Goal: Book appointment/travel/reservation: Book appointment/travel/reservation

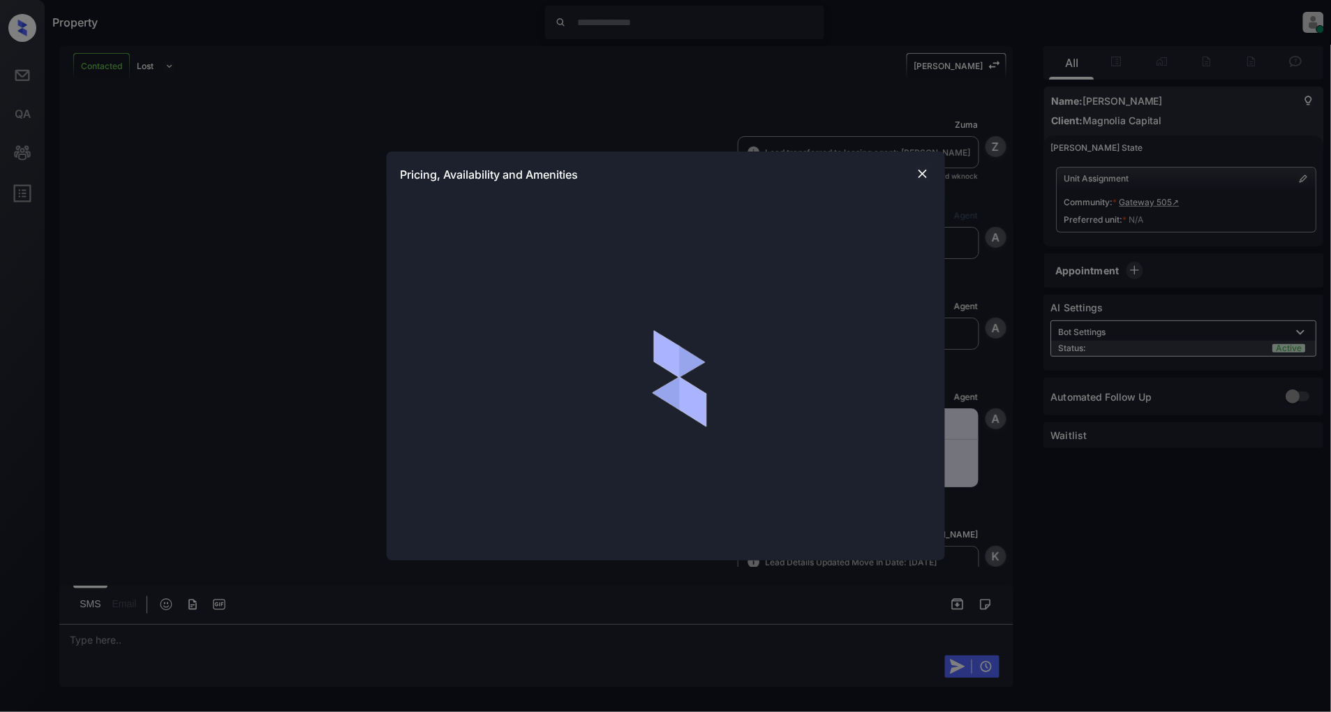
scroll to position [267, 0]
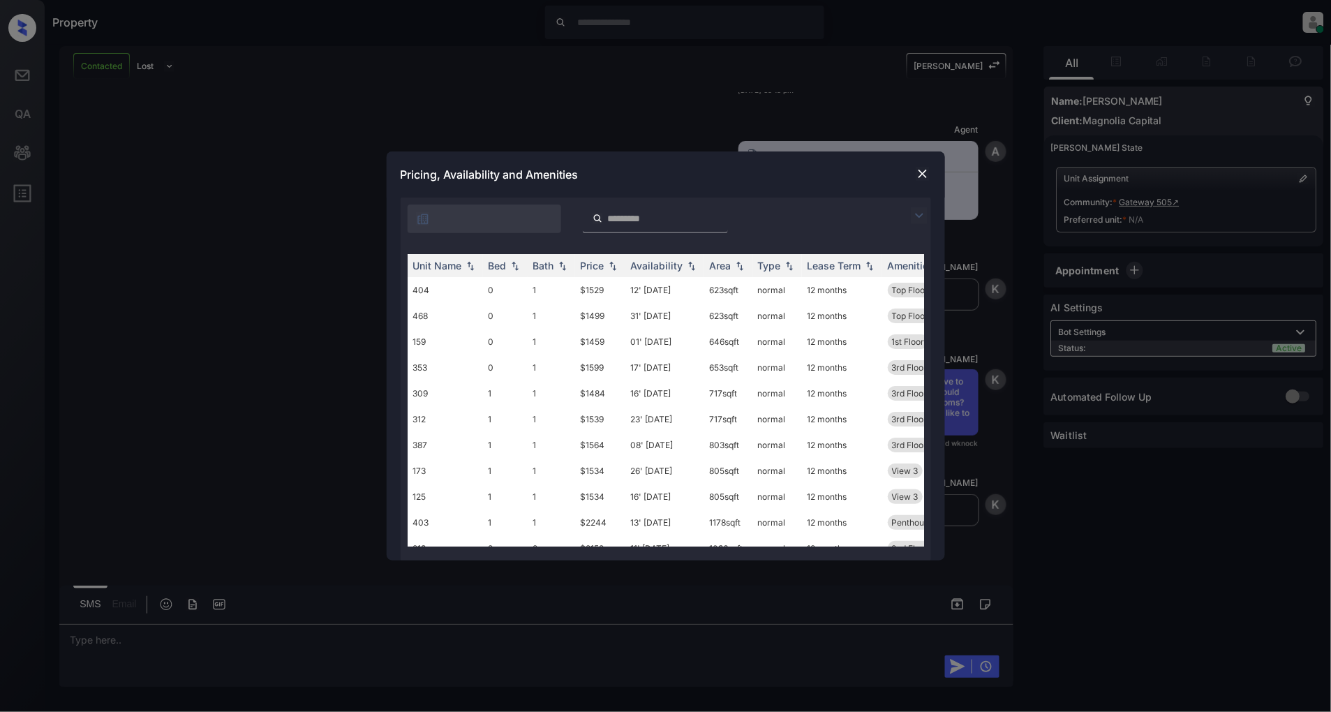
click at [924, 210] on img at bounding box center [919, 215] width 17 height 17
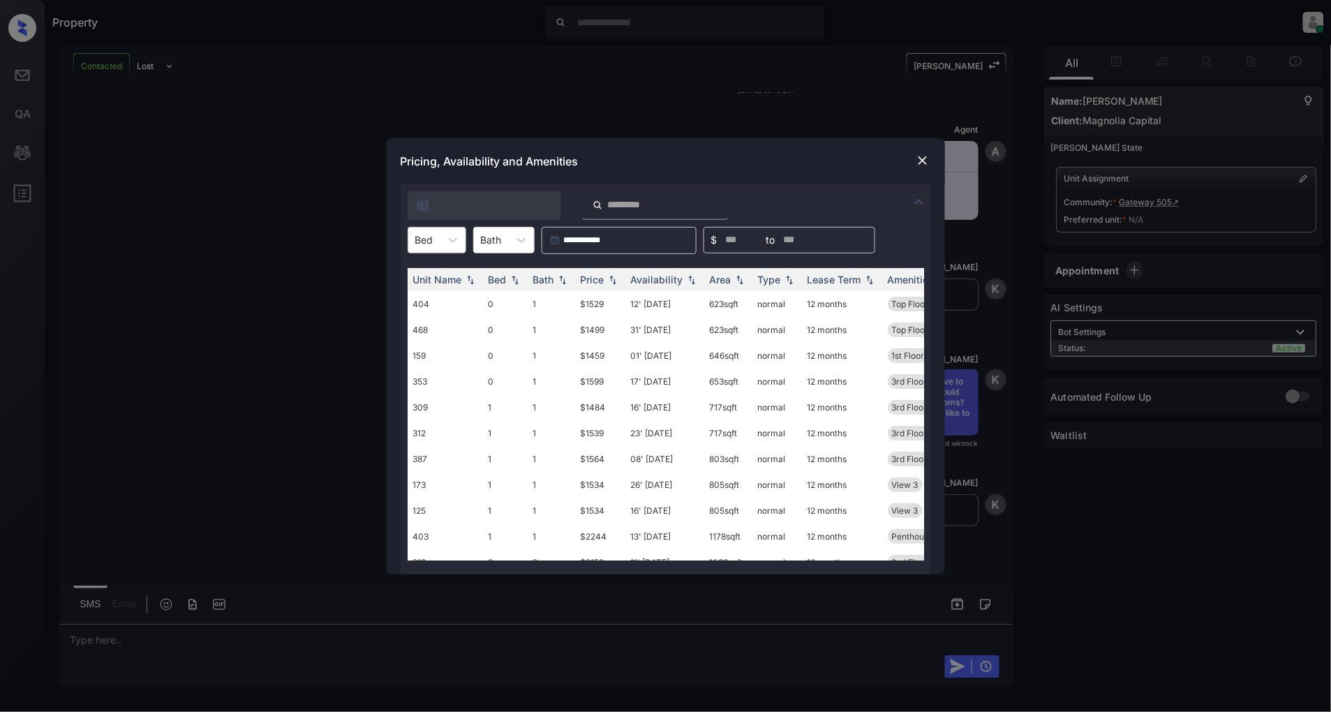
click at [424, 245] on div at bounding box center [424, 239] width 18 height 15
click at [435, 288] on div "1" at bounding box center [437, 299] width 59 height 25
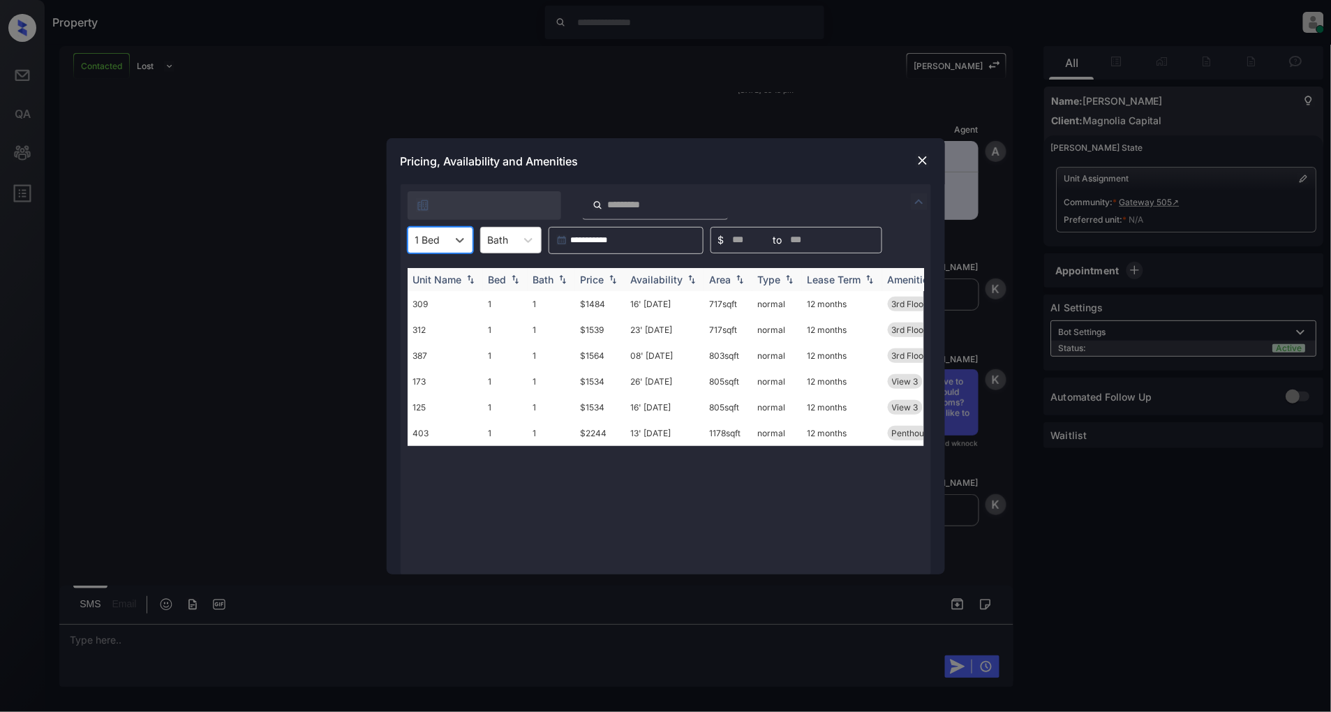
click at [611, 278] on img at bounding box center [613, 279] width 14 height 10
drag, startPoint x: 622, startPoint y: 300, endPoint x: 549, endPoint y: 301, distance: 73.3
click at [549, 301] on tr "309 1 1 $1484 16' Nov 25 717 sqft normal 12 months 3rd Floor View 2" at bounding box center [772, 304] width 729 height 26
copy tr "$1484"
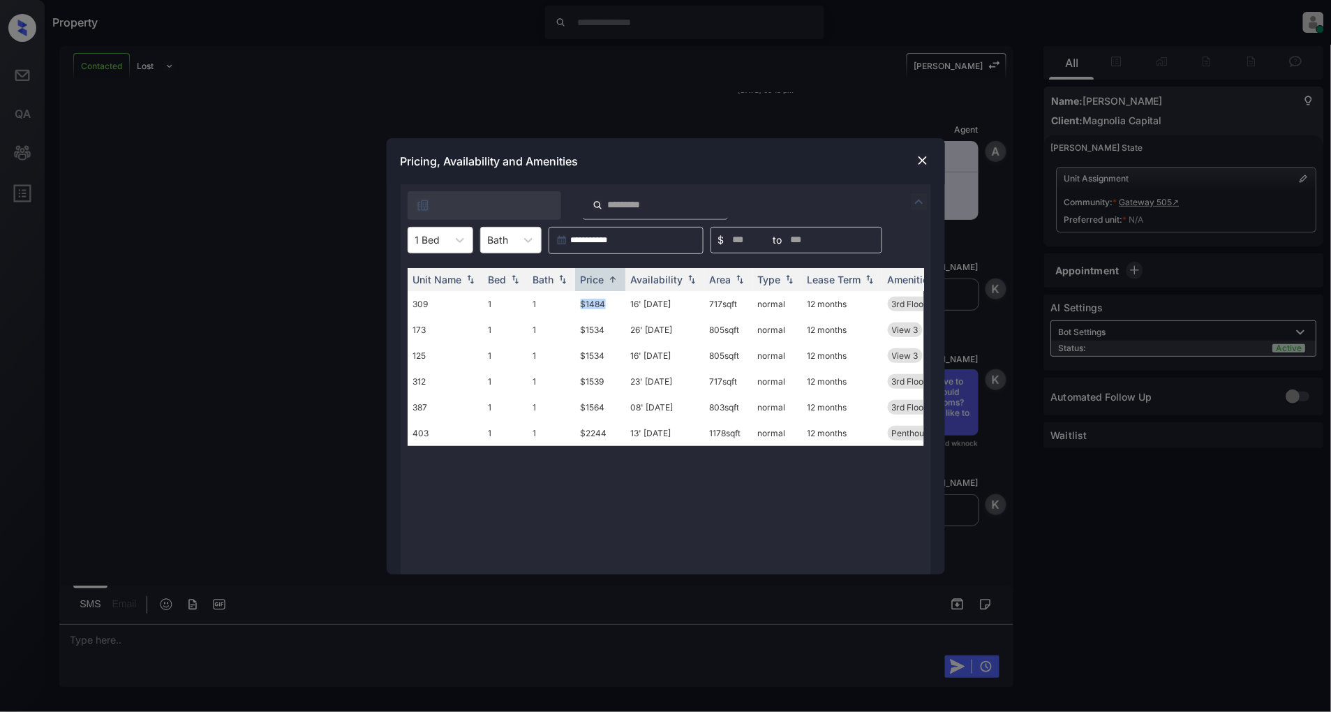
click at [921, 163] on img at bounding box center [923, 161] width 14 height 14
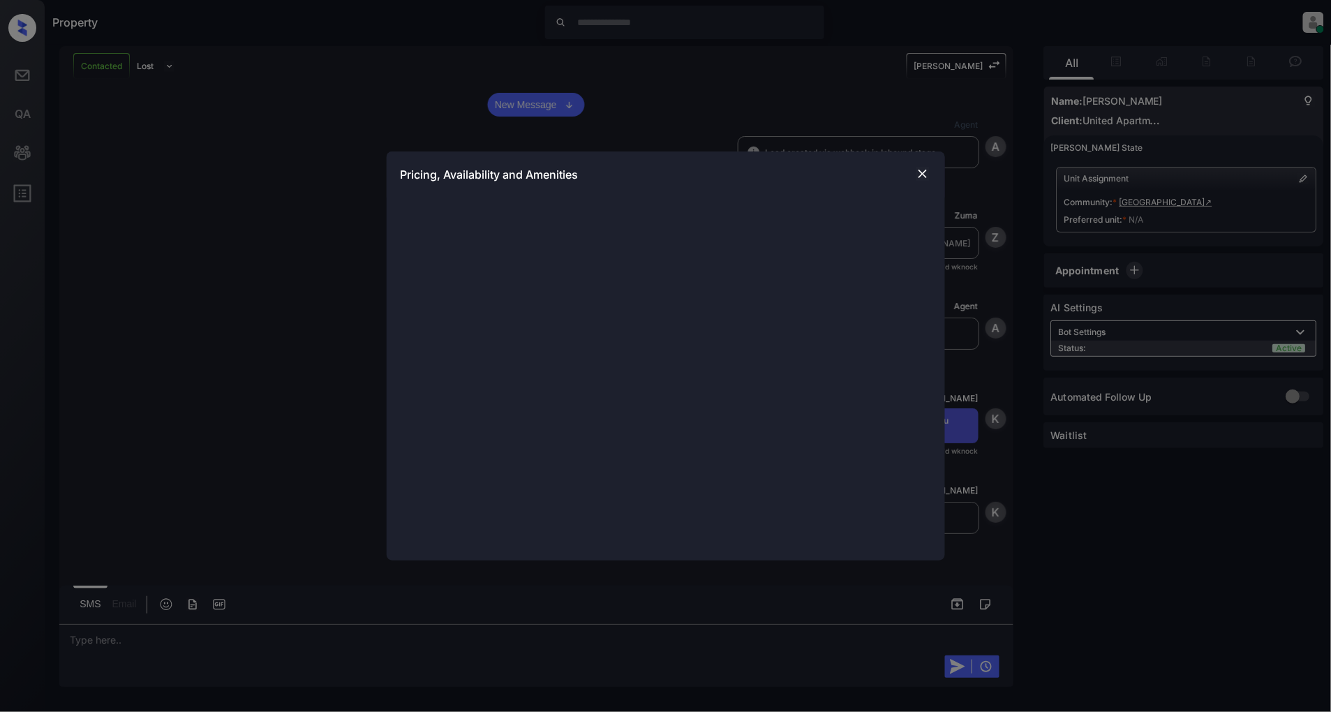
scroll to position [2827, 0]
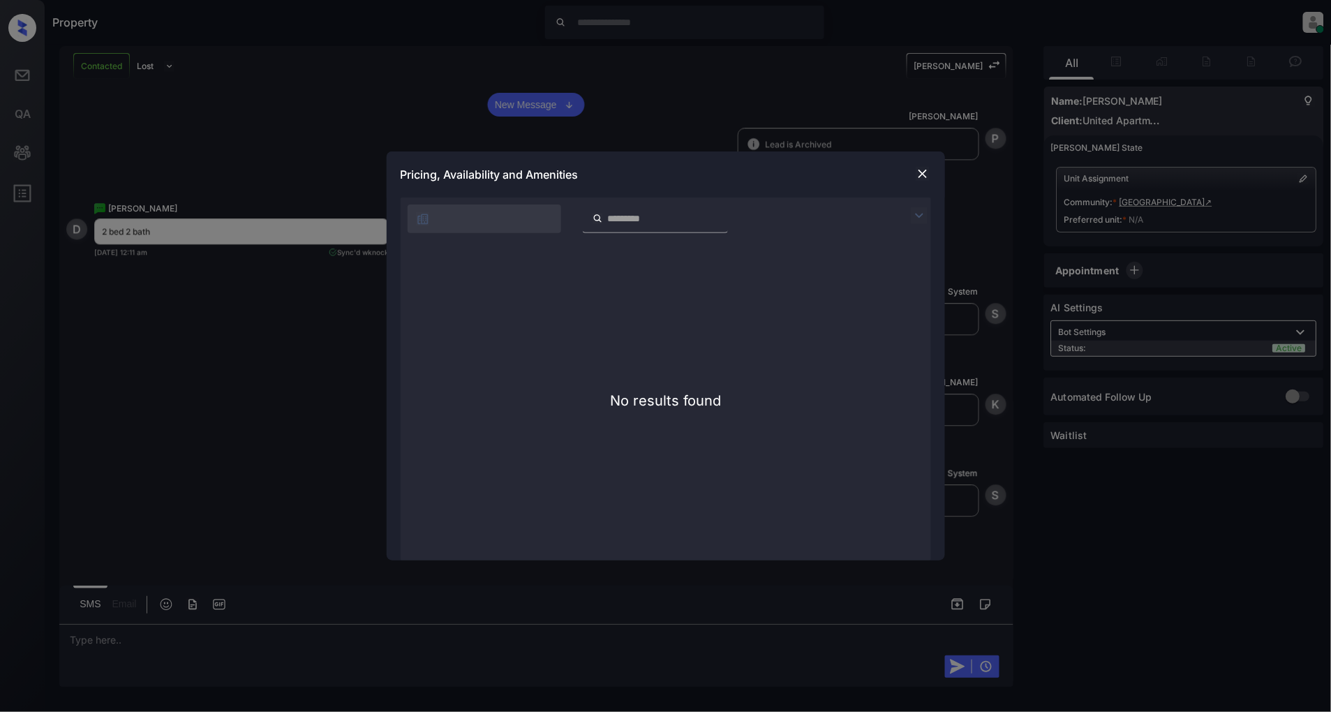
click at [926, 209] on img at bounding box center [919, 215] width 17 height 17
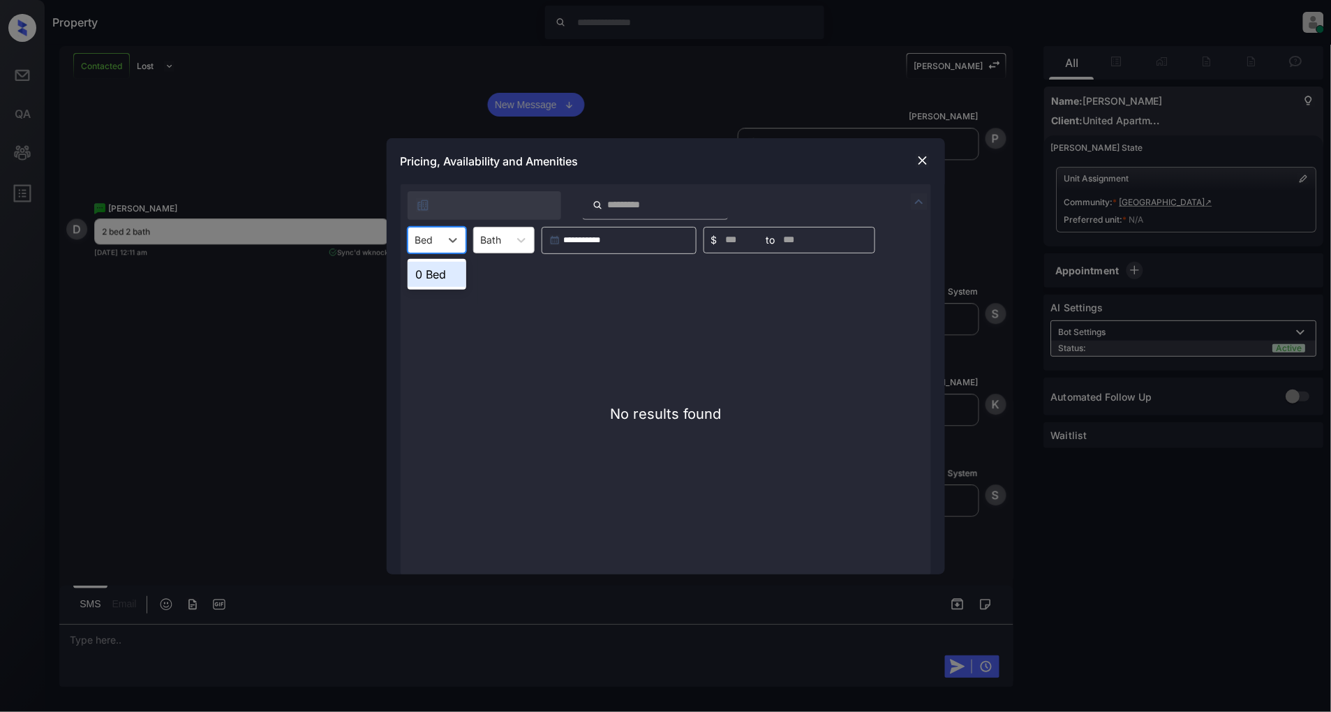
click at [434, 246] on div "Bed" at bounding box center [424, 240] width 32 height 20
click at [672, 306] on div "No results found" at bounding box center [666, 414] width 530 height 320
click at [930, 157] on div at bounding box center [922, 160] width 17 height 17
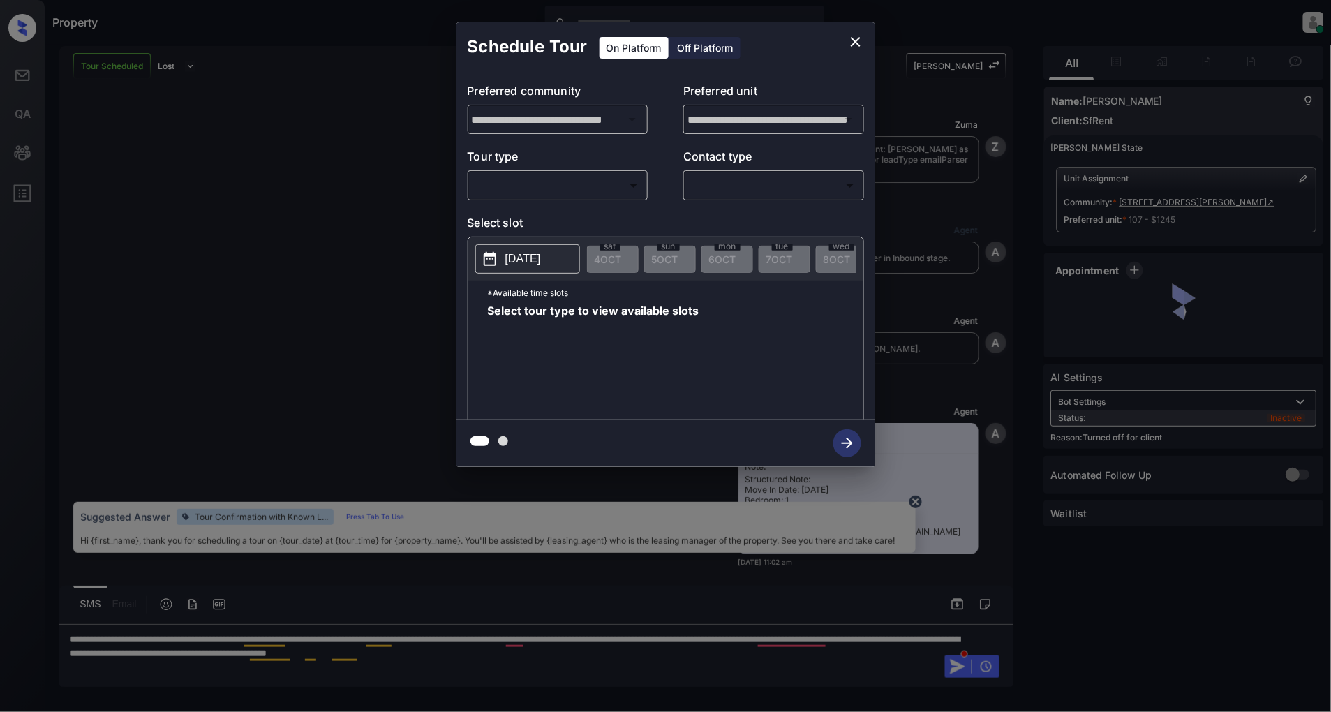
scroll to position [6112, 0]
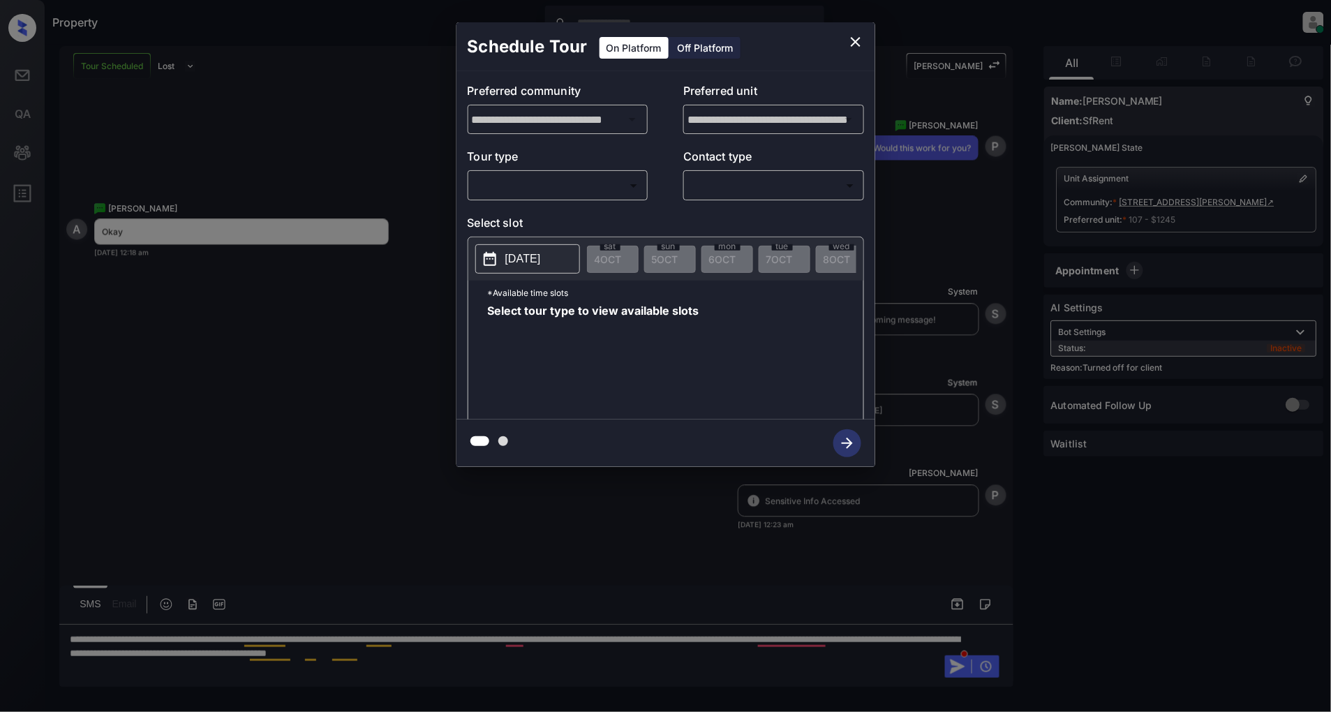
click at [698, 53] on div "Off Platform" at bounding box center [706, 48] width 70 height 22
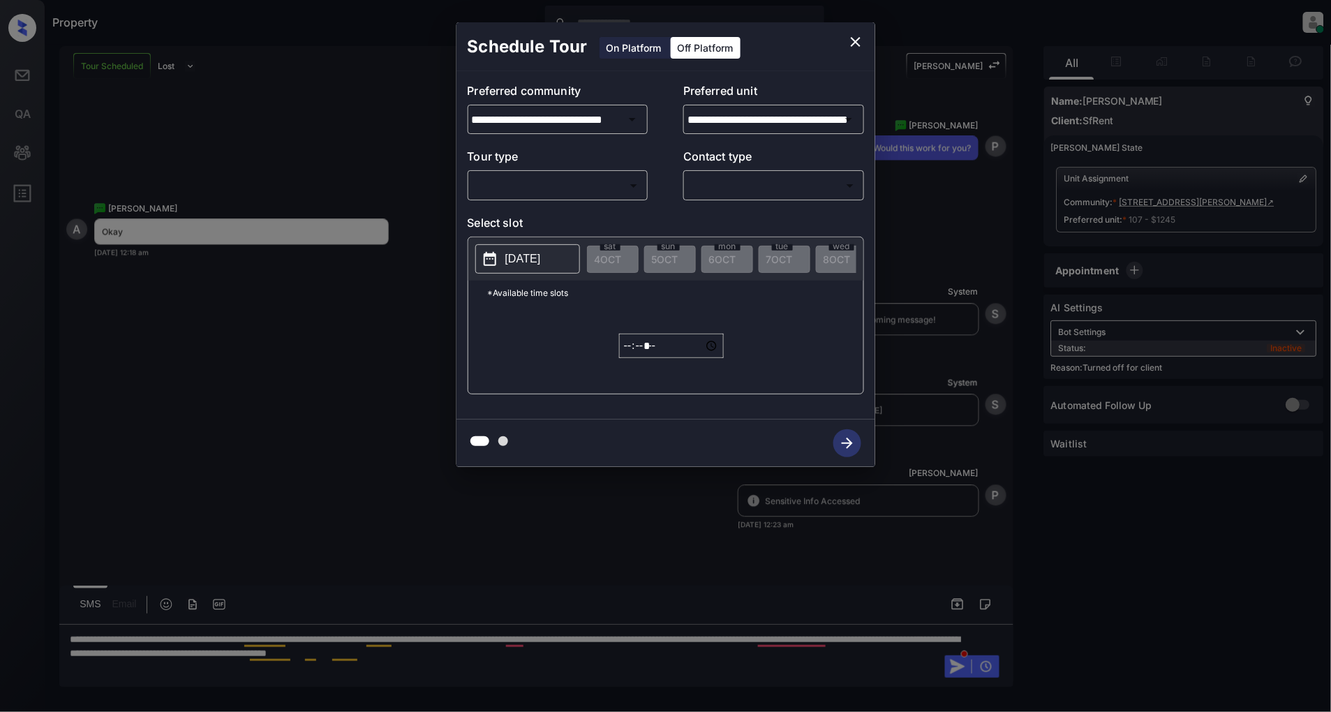
click at [572, 186] on body "Property Patrick Deasis Online Set yourself offline Set yourself on break Profi…" at bounding box center [665, 356] width 1331 height 712
click at [530, 215] on li "In Person" at bounding box center [558, 216] width 172 height 25
type input "********"
click at [712, 175] on body "Property Patrick Deasis Online Set yourself offline Set yourself on break Profi…" at bounding box center [665, 356] width 1331 height 712
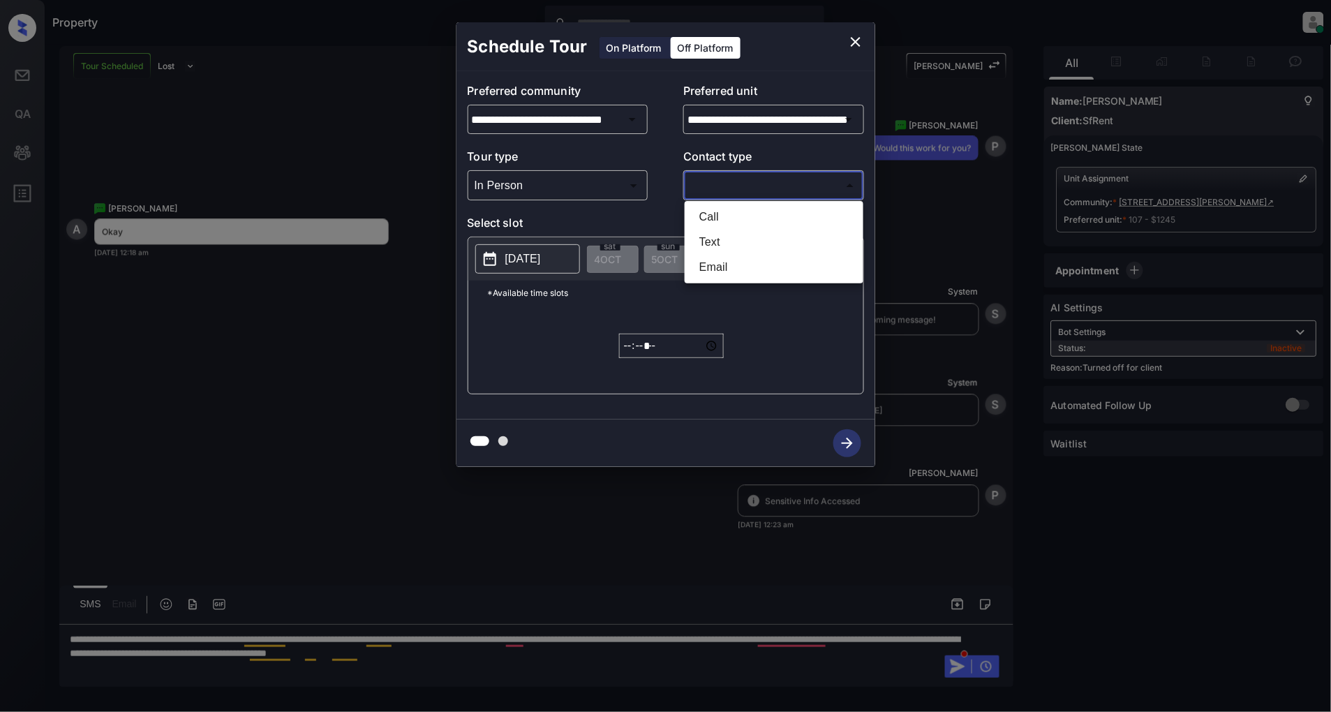
click at [722, 235] on li "Text" at bounding box center [774, 242] width 172 height 25
type input "****"
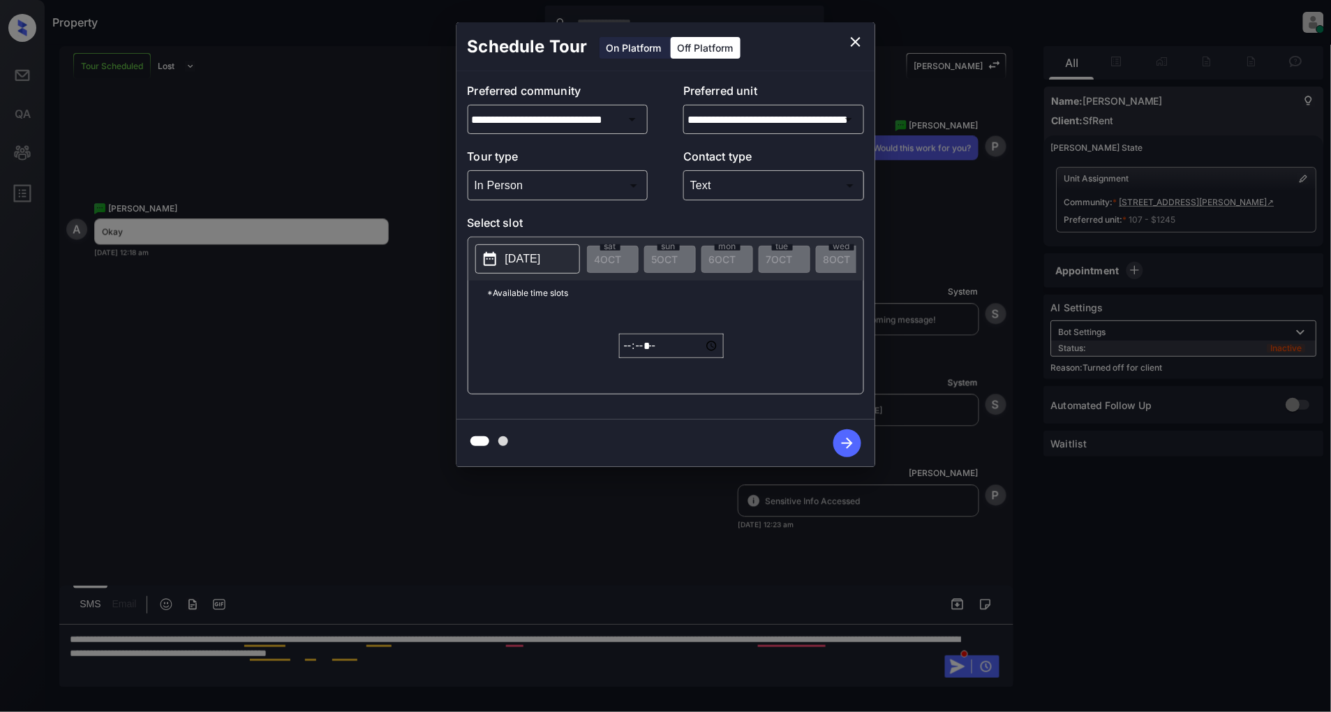
click at [569, 252] on button "[DATE]" at bounding box center [527, 258] width 105 height 29
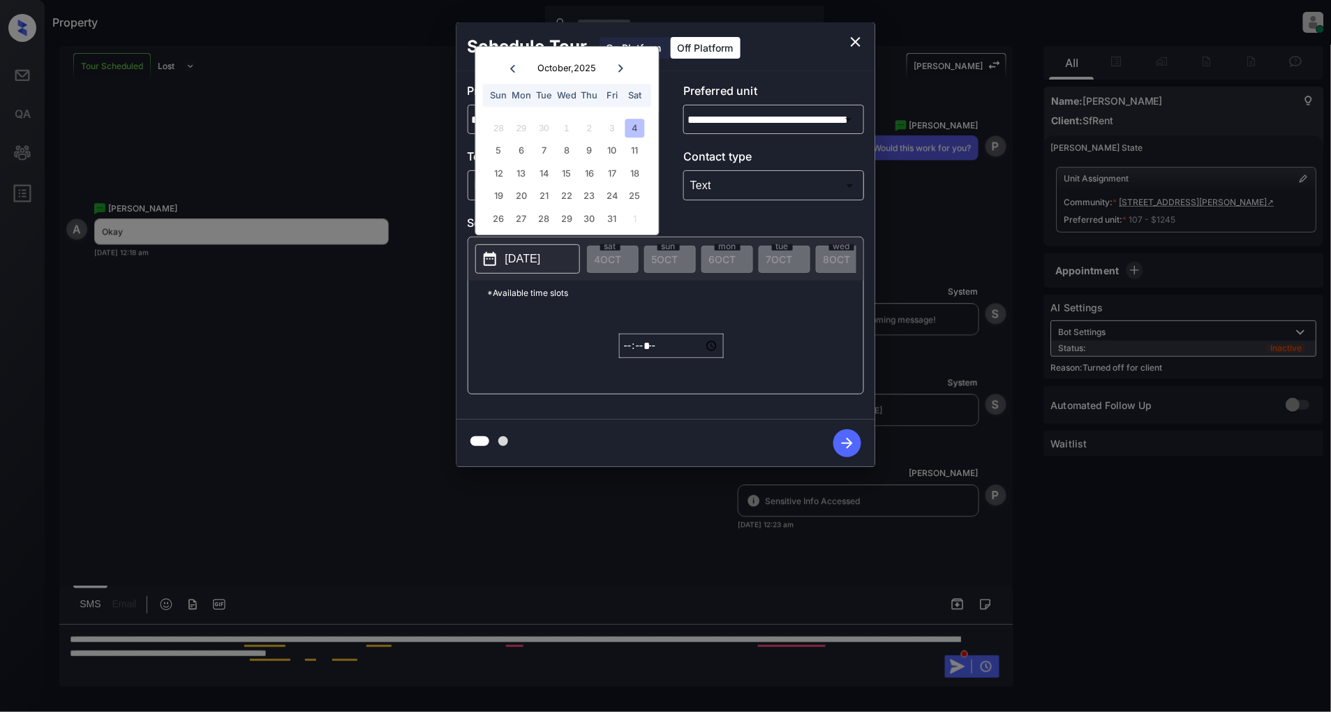
click at [628, 128] on div "4" at bounding box center [634, 128] width 19 height 19
click at [633, 354] on input "*****" at bounding box center [671, 346] width 105 height 24
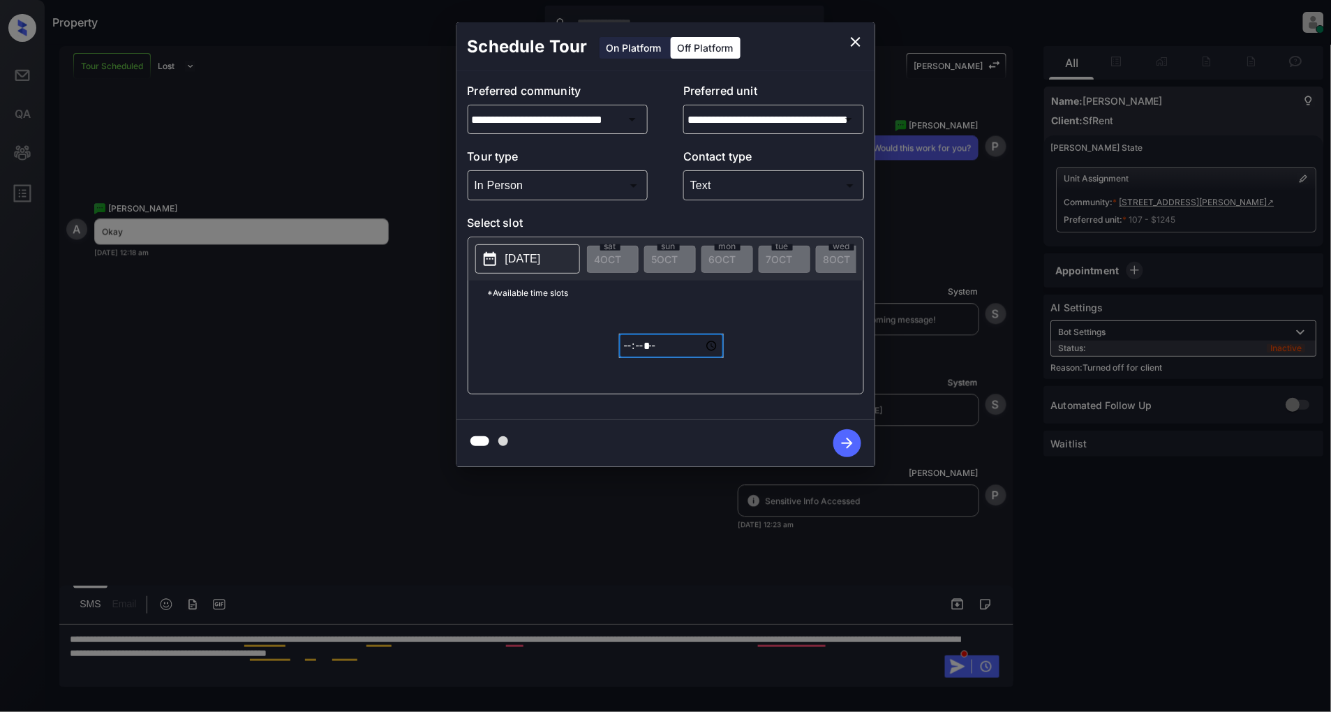
type input "*****"
click at [852, 445] on icon "button" at bounding box center [847, 443] width 28 height 28
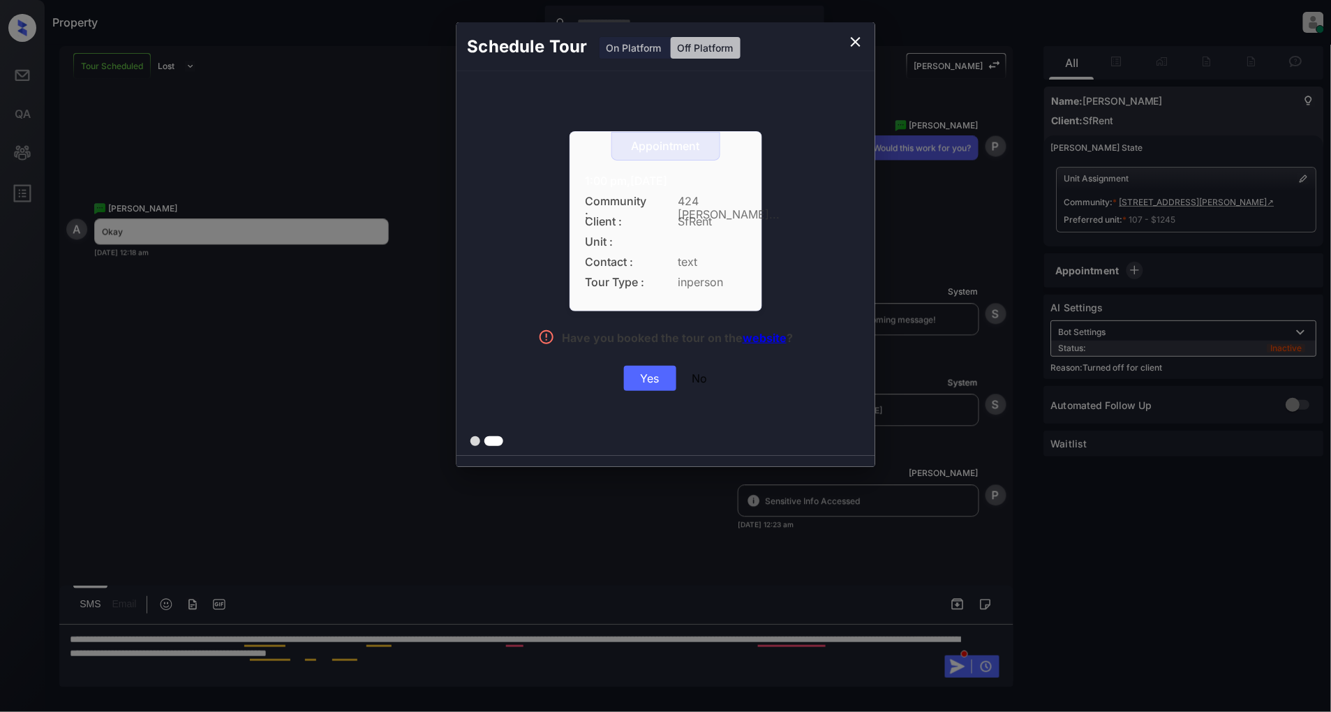
click at [650, 386] on div "Yes" at bounding box center [650, 378] width 52 height 25
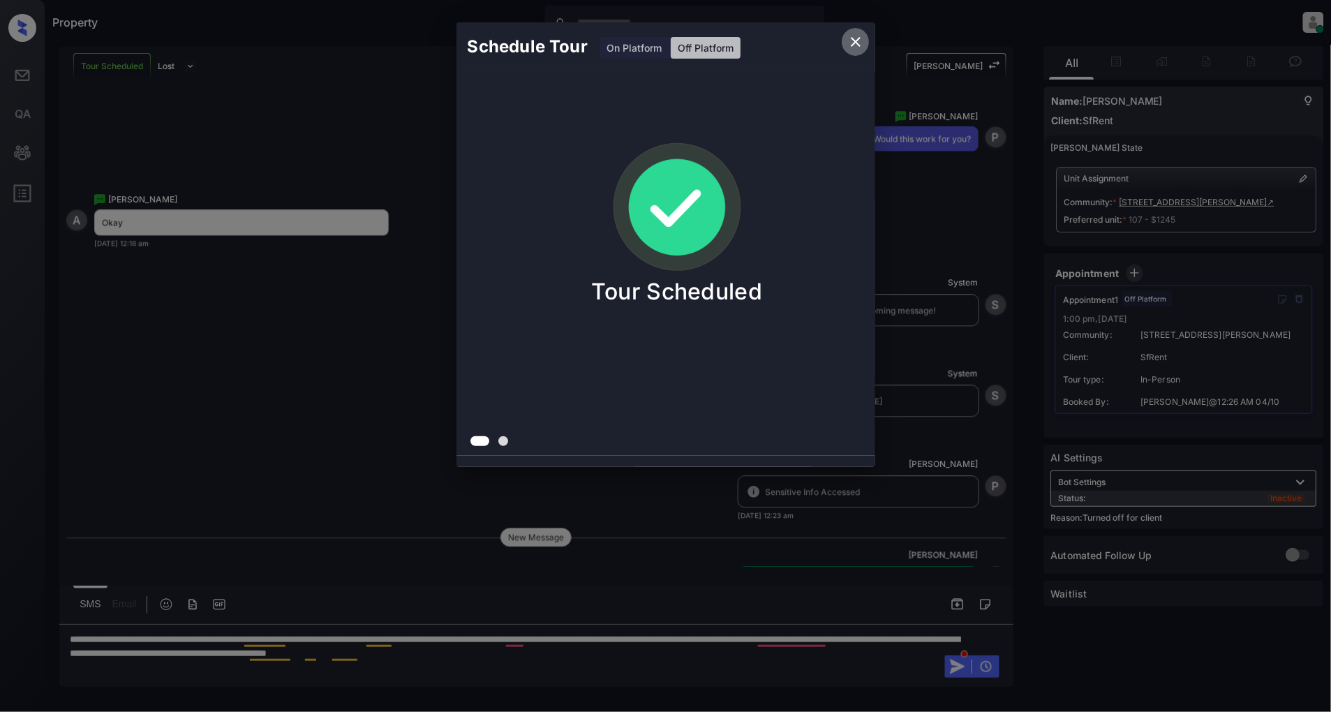
click at [850, 39] on icon "close" at bounding box center [855, 41] width 17 height 17
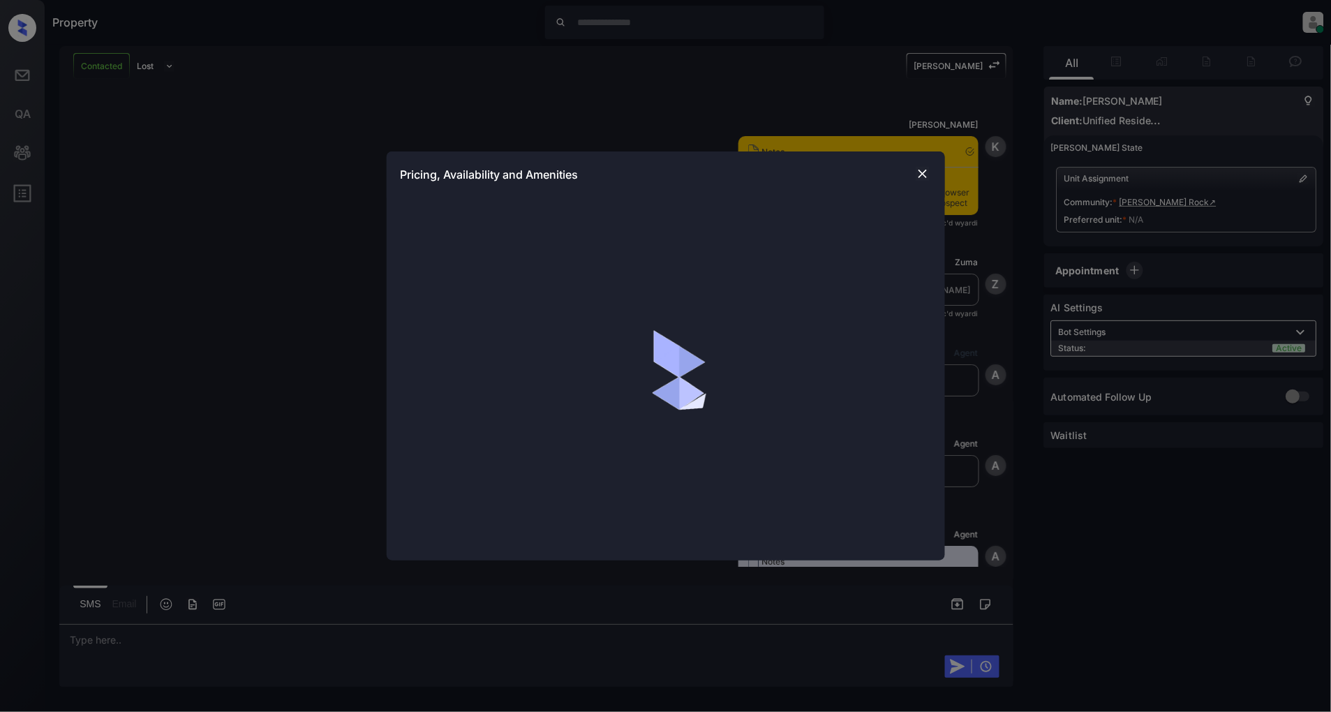
scroll to position [1611, 0]
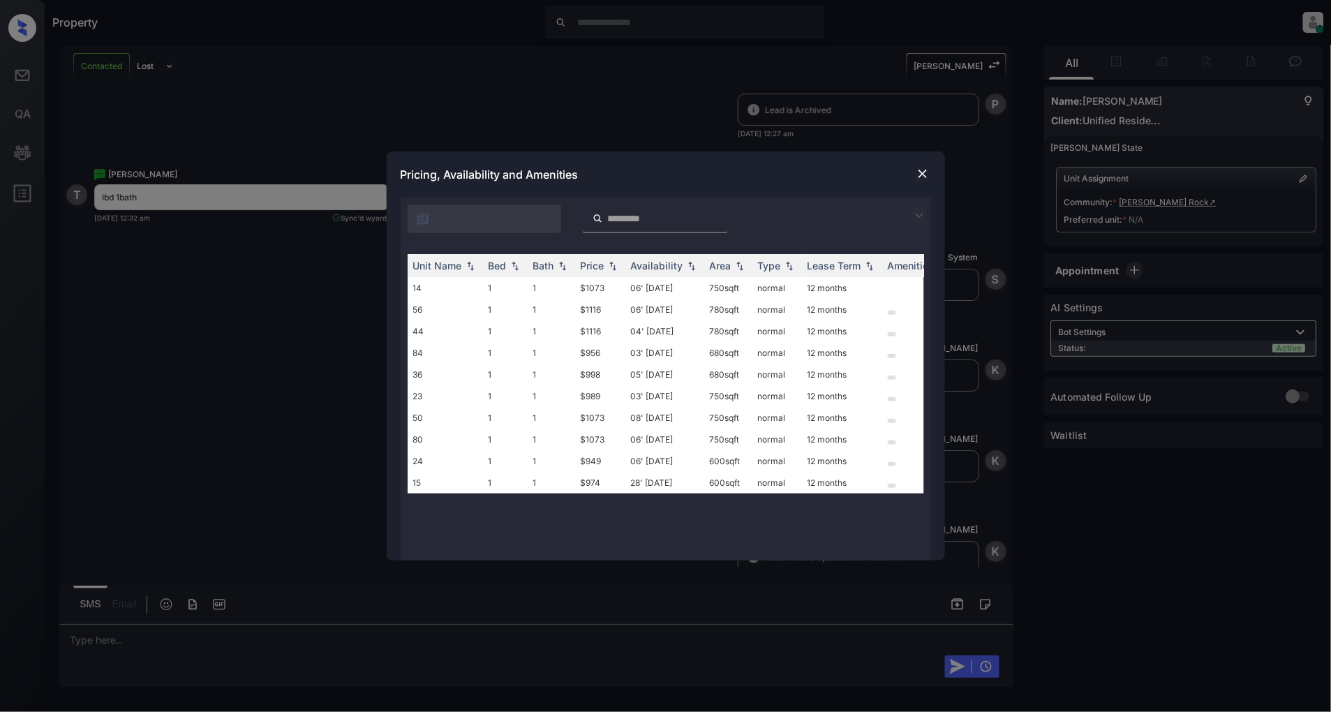
click at [918, 214] on img at bounding box center [919, 215] width 17 height 17
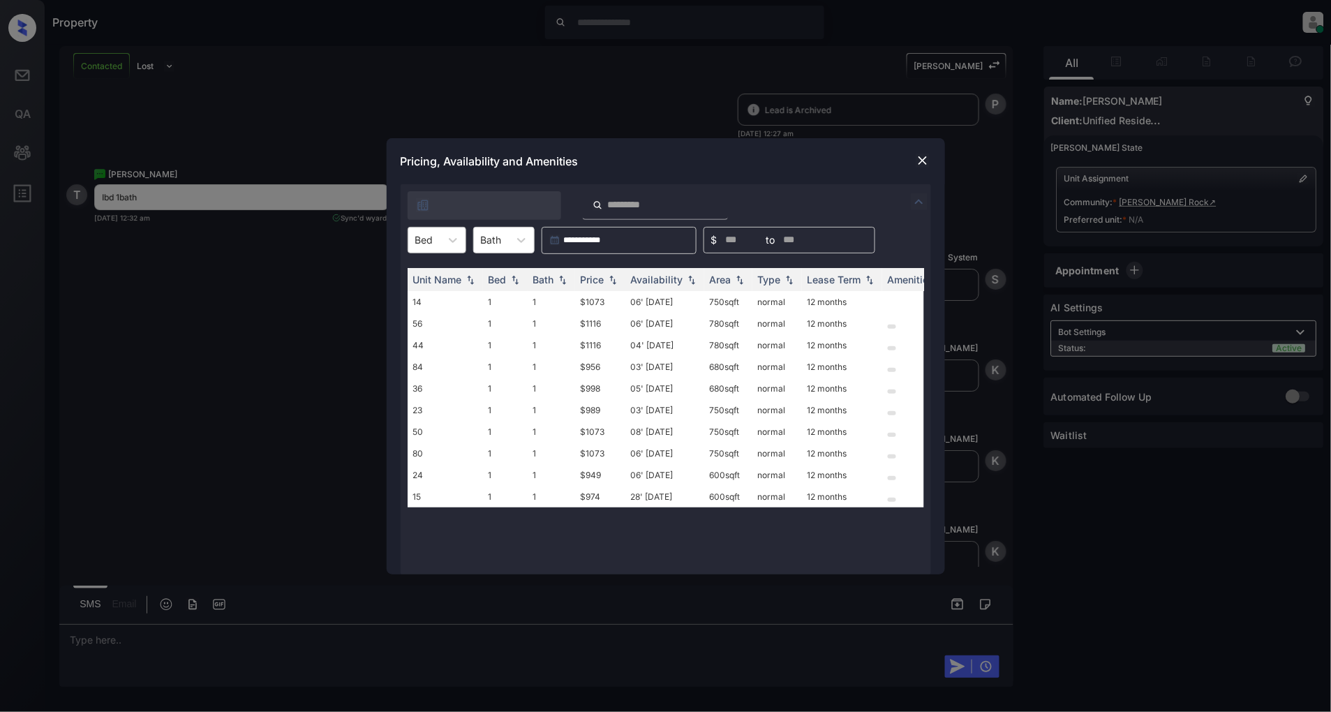
click at [435, 240] on div "Bed" at bounding box center [424, 240] width 32 height 20
click at [426, 279] on div "1" at bounding box center [437, 274] width 59 height 25
click at [616, 282] on img at bounding box center [613, 279] width 14 height 10
drag, startPoint x: 611, startPoint y: 301, endPoint x: 562, endPoint y: 303, distance: 48.9
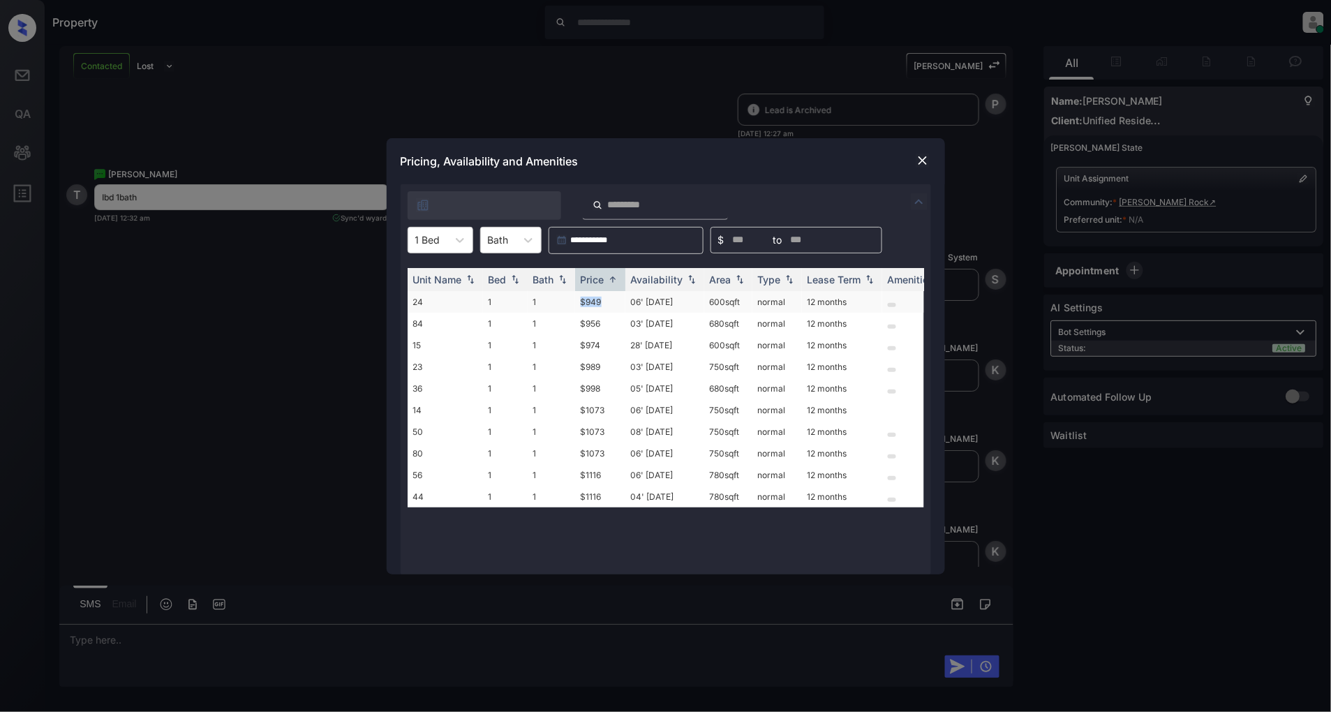
click at [562, 303] on tr "24 1 1 $949 06' Aug 25 600 sqft normal 12 months" at bounding box center [772, 302] width 729 height 22
copy tr "$949"
click at [919, 163] on img at bounding box center [923, 161] width 14 height 14
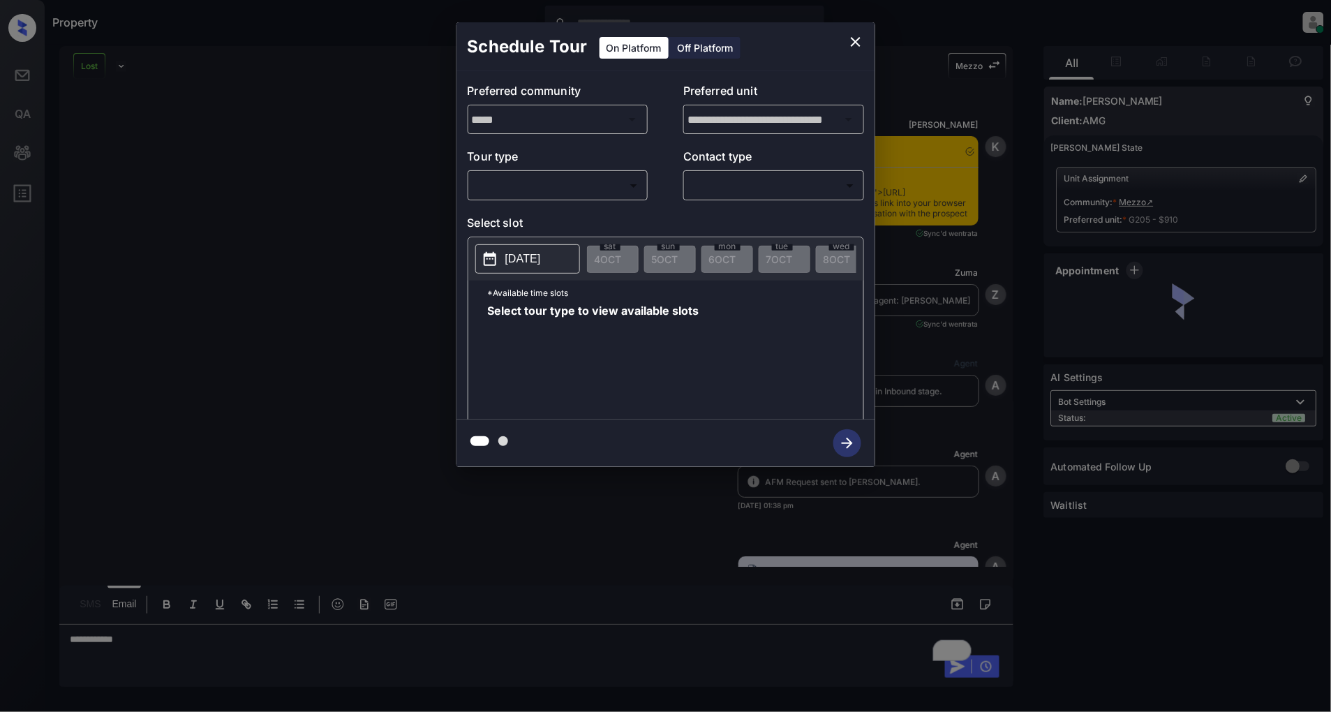
scroll to position [11425, 0]
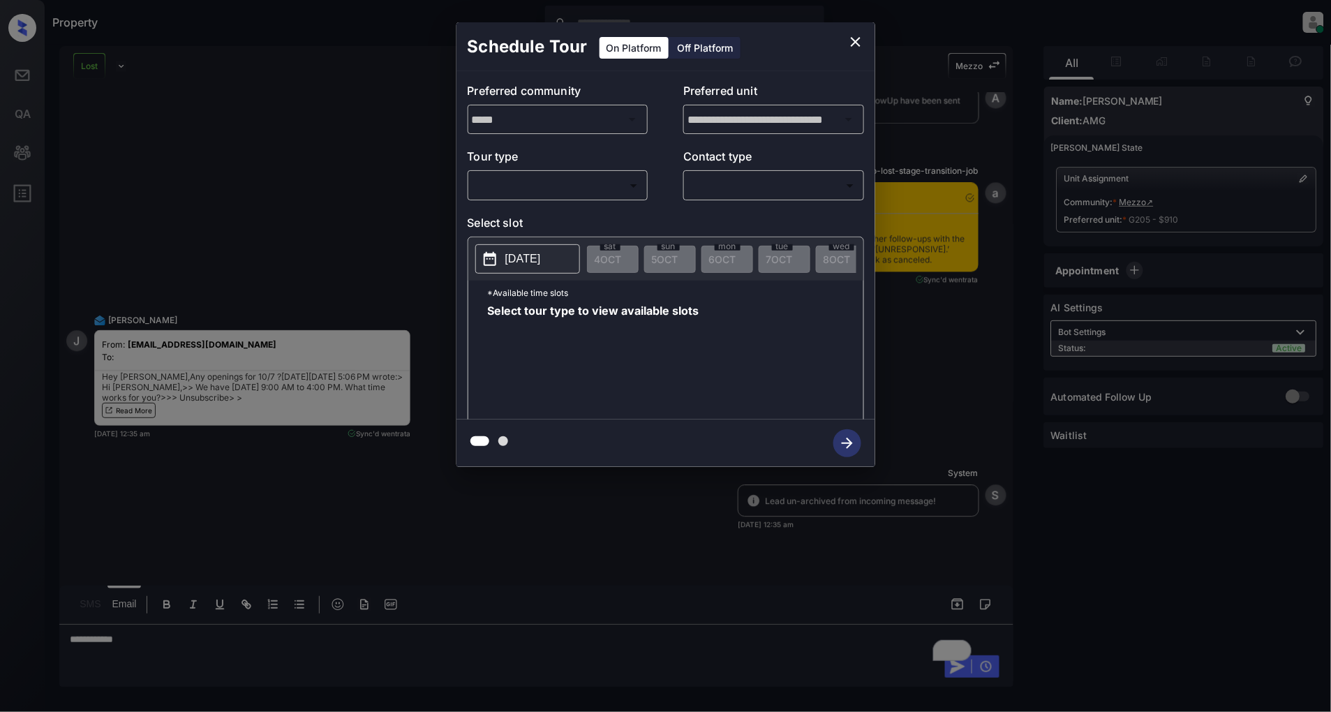
click at [548, 187] on body "Property [PERSON_NAME] Online Set yourself offline Set yourself on break Profil…" at bounding box center [665, 356] width 1331 height 712
click at [525, 218] on li "In Person" at bounding box center [558, 216] width 172 height 25
type input "********"
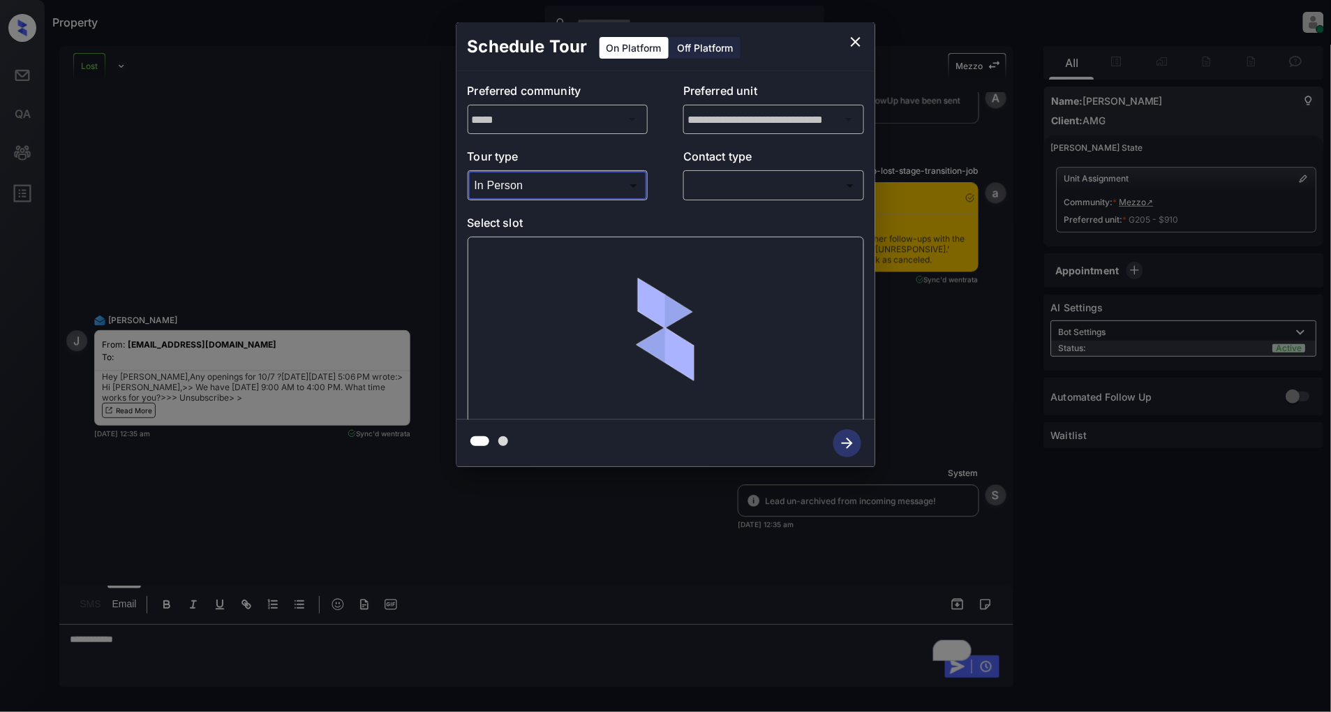
click at [724, 184] on body "Property Patrick Deasis Online Set yourself offline Set yourself on break Profi…" at bounding box center [665, 356] width 1331 height 712
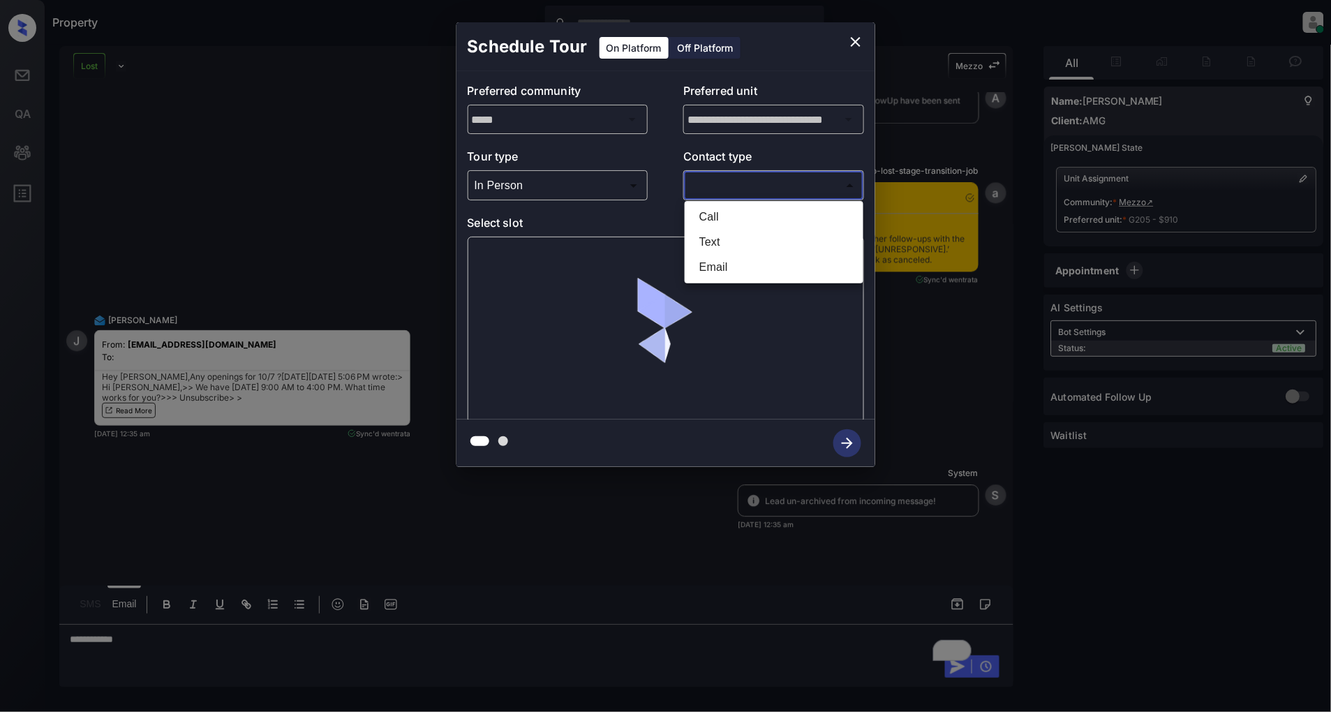
click at [724, 246] on li "Text" at bounding box center [774, 242] width 172 height 25
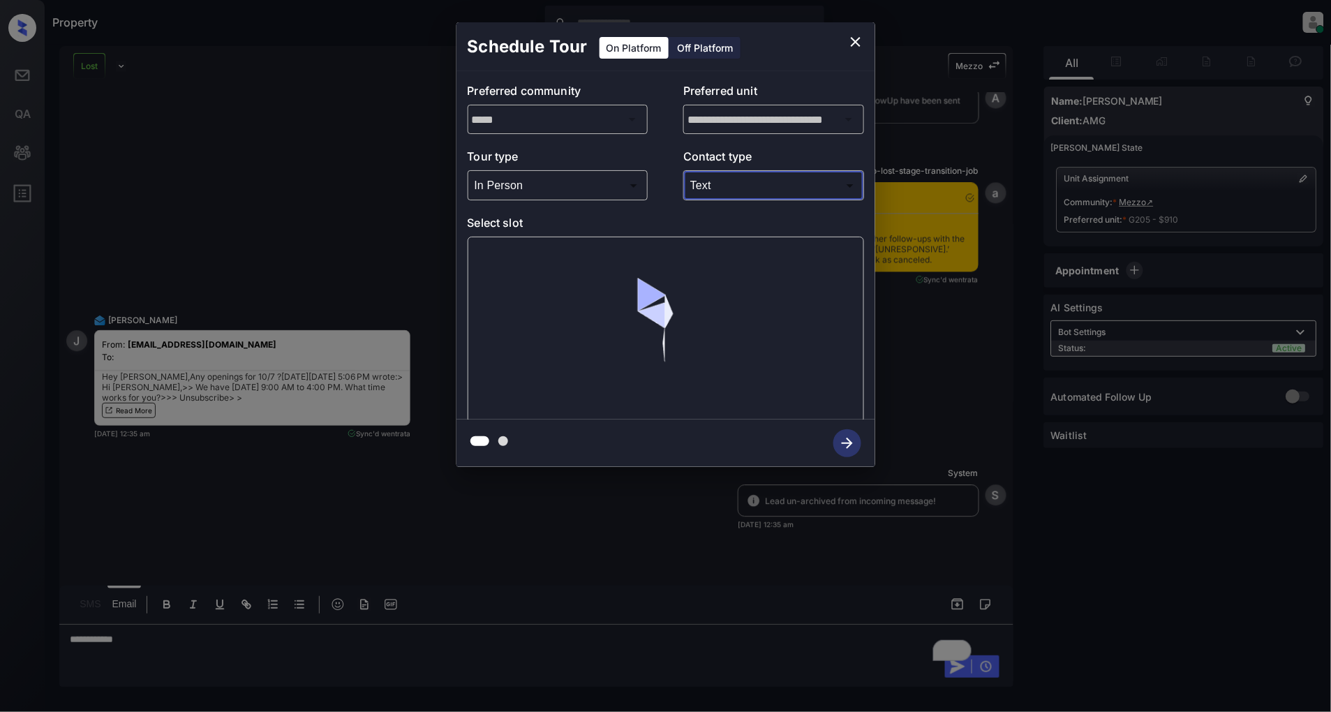
type input "****"
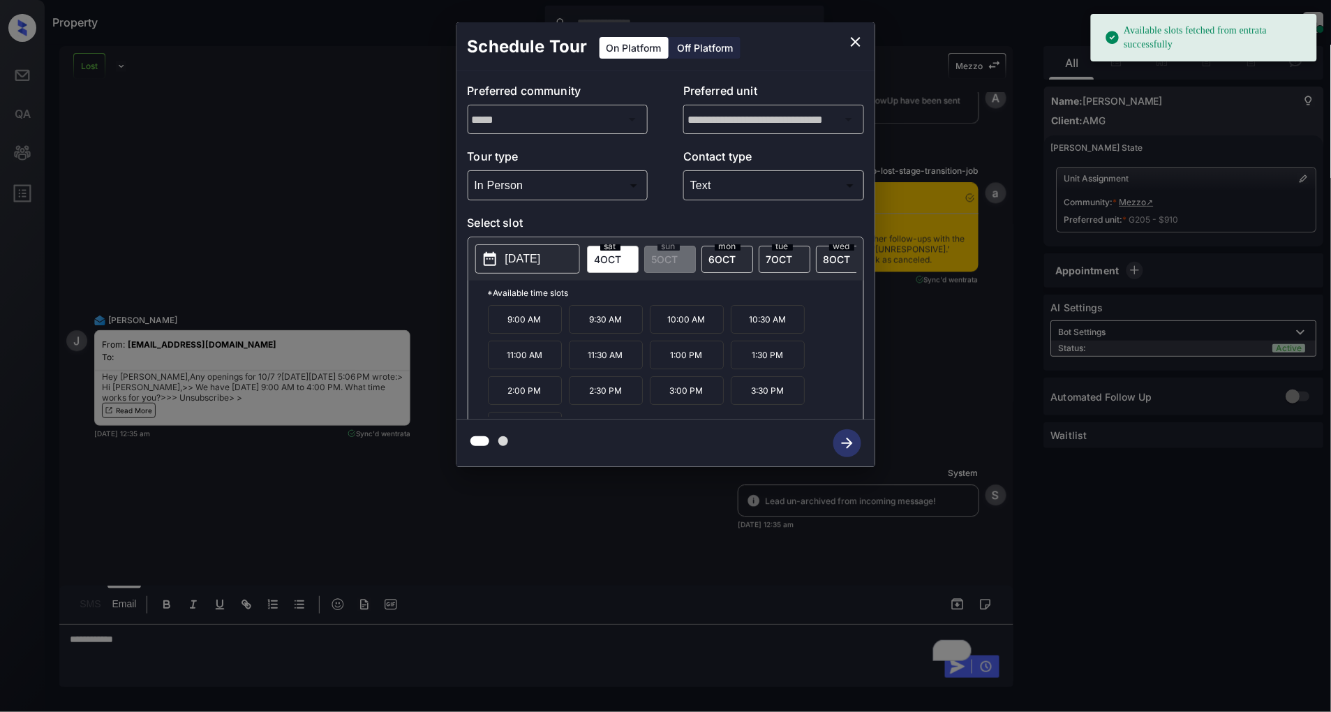
click at [779, 259] on span "7 OCT" at bounding box center [779, 259] width 27 height 12
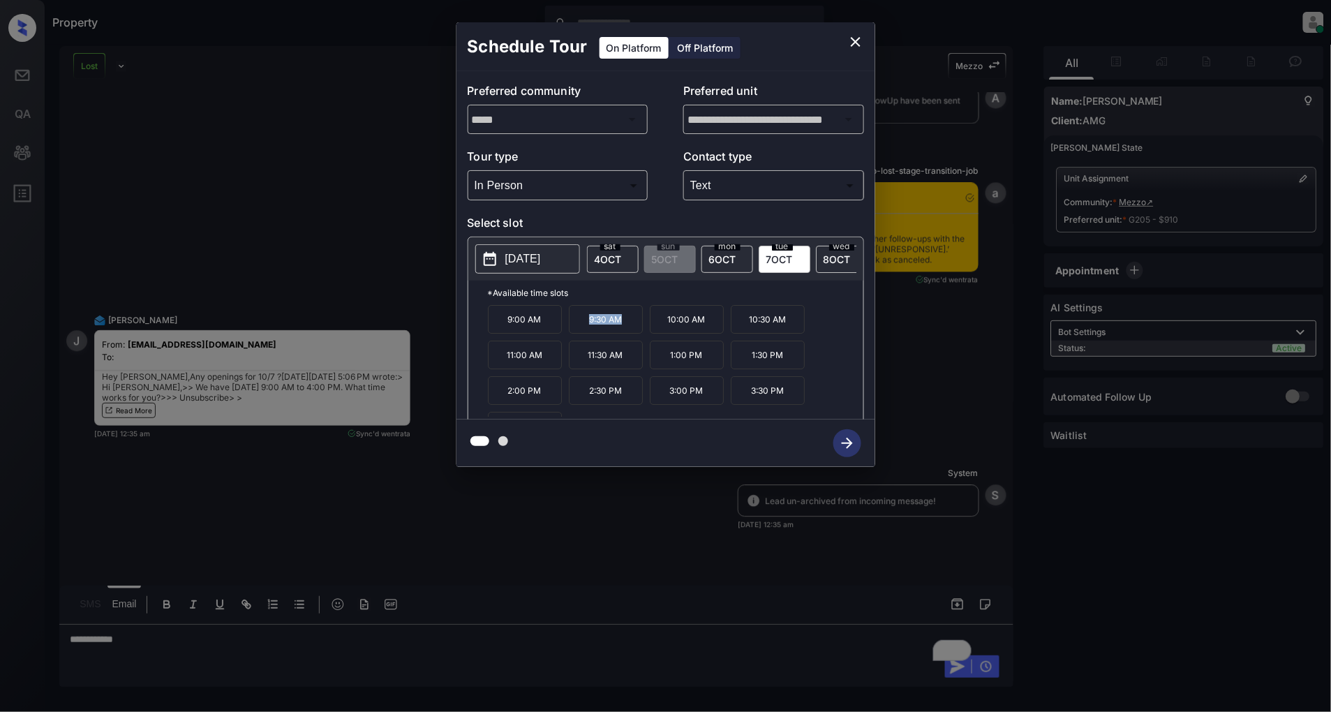
drag, startPoint x: 614, startPoint y: 329, endPoint x: 581, endPoint y: 329, distance: 32.8
click at [581, 329] on p "9:30 AM" at bounding box center [606, 319] width 74 height 29
copy p "9:30 AM"
drag, startPoint x: 703, startPoint y: 366, endPoint x: 661, endPoint y: 368, distance: 41.9
click at [661, 368] on p "1:00 PM" at bounding box center [687, 355] width 74 height 29
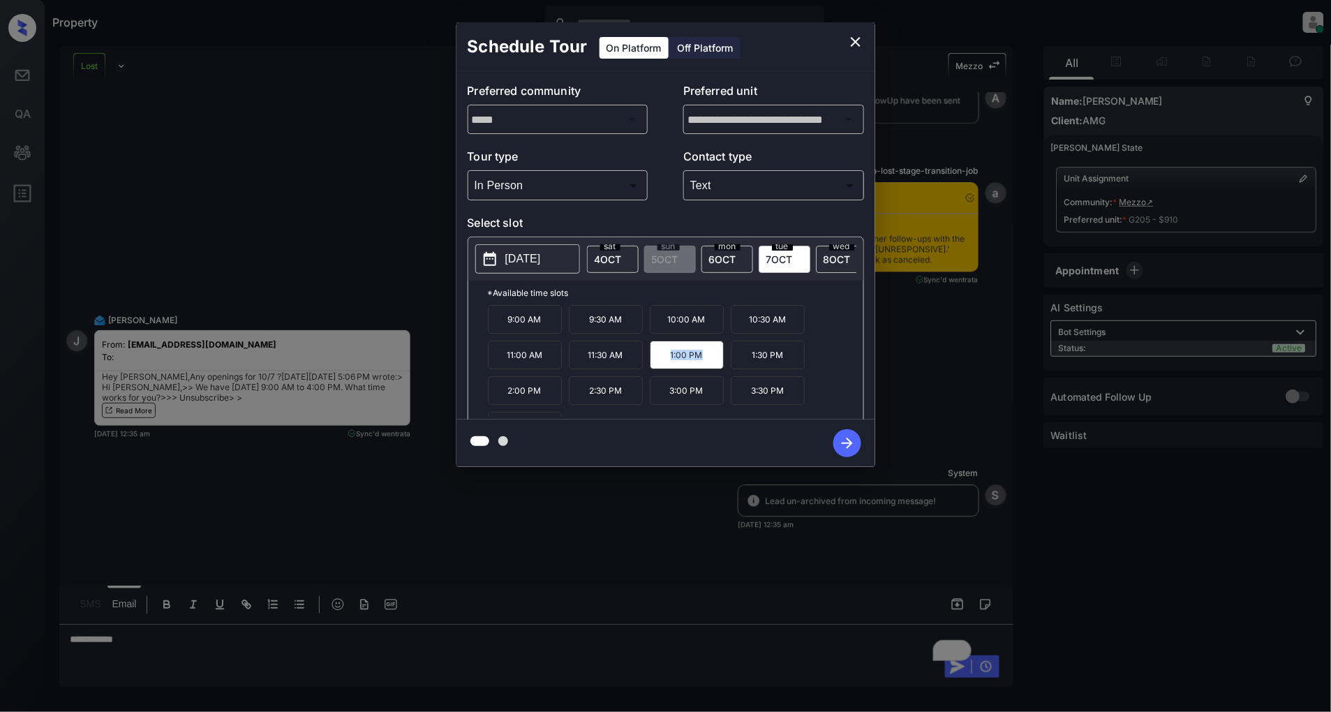
copy p "1:00 PM"
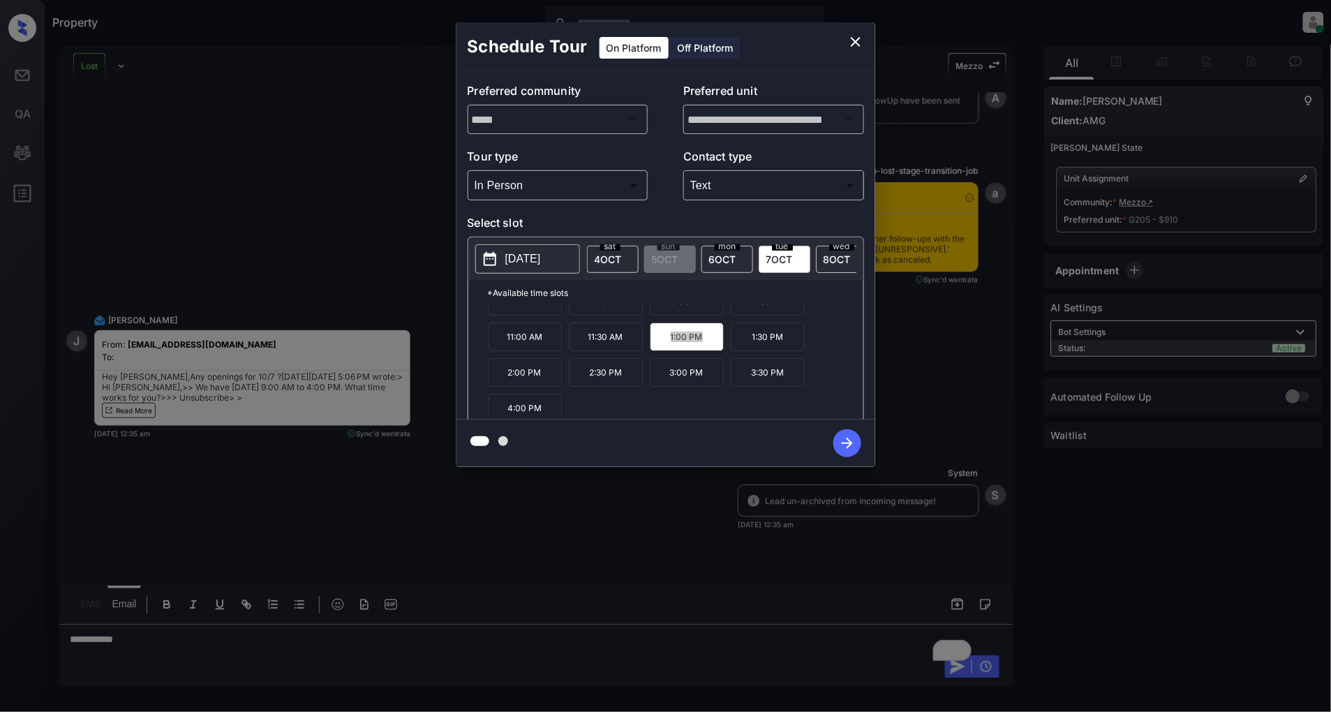
scroll to position [24, 0]
drag, startPoint x: 793, startPoint y: 375, endPoint x: 749, endPoint y: 379, distance: 43.5
click at [749, 379] on p "3:30 PM" at bounding box center [768, 366] width 74 height 29
copy p "3:30 PM"
click at [859, 45] on icon "close" at bounding box center [856, 42] width 10 height 10
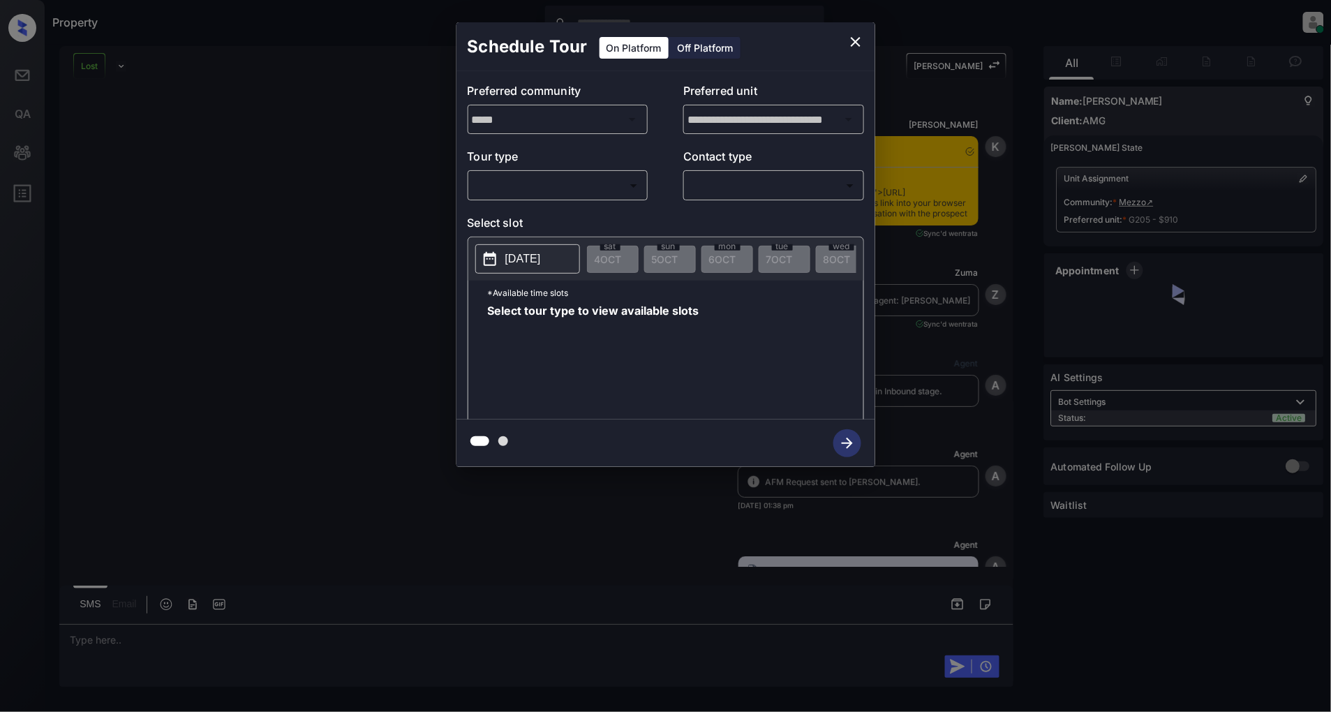
scroll to position [12418, 0]
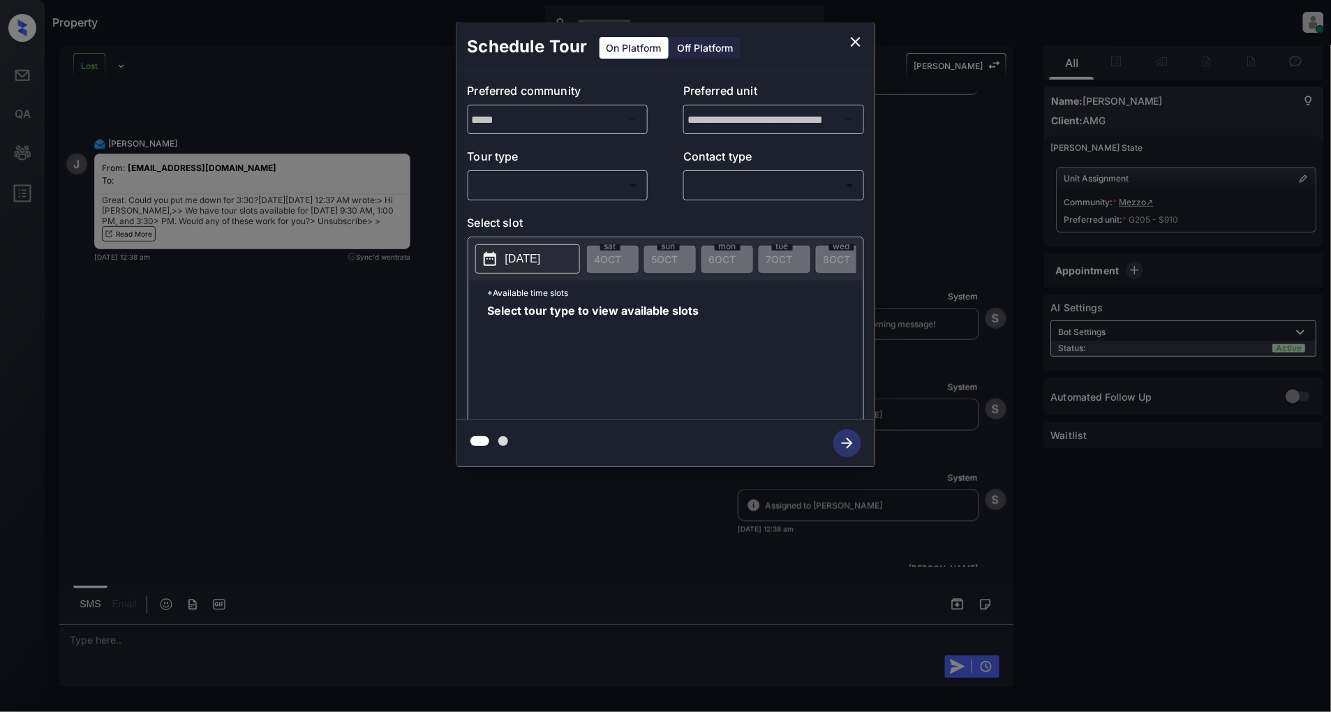
click at [588, 179] on body "Property Patrick Deasis Online Set yourself offline Set yourself on break Profi…" at bounding box center [665, 356] width 1331 height 712
click at [548, 211] on li "In Person" at bounding box center [558, 216] width 172 height 25
type input "********"
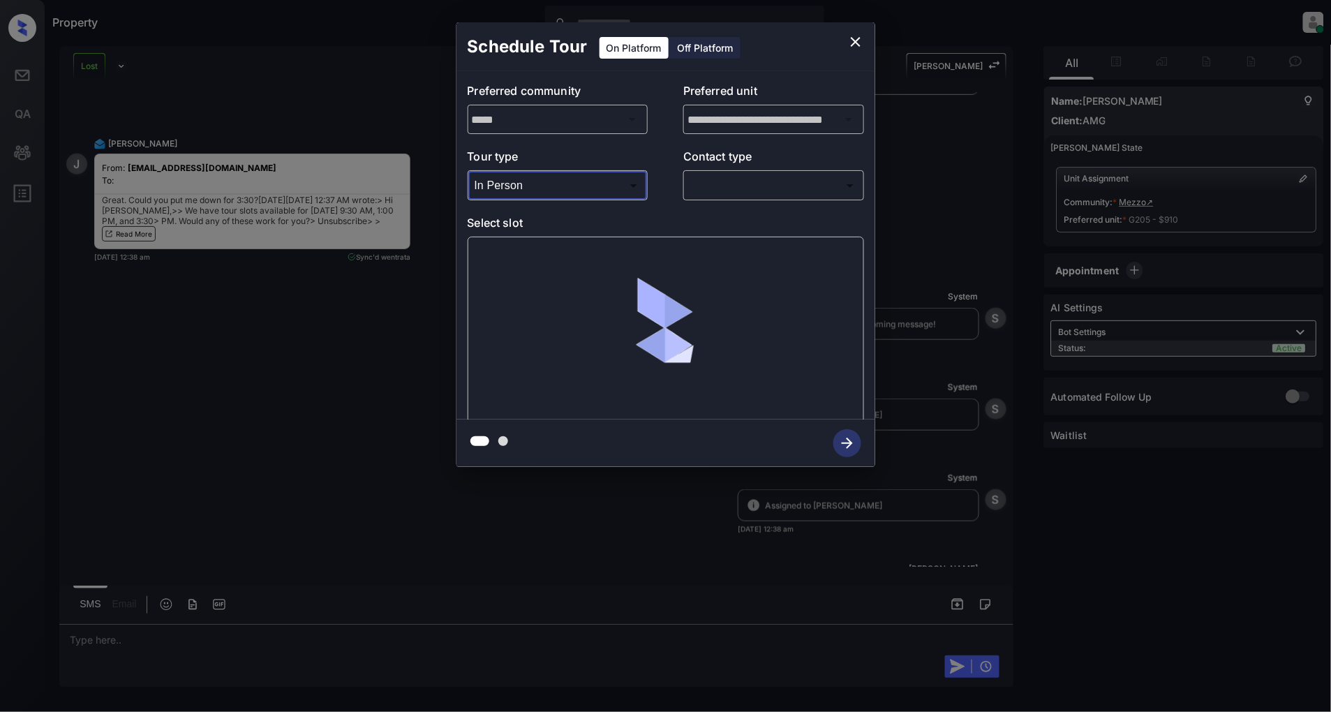
click at [729, 192] on body "Property Patrick Deasis Online Set yourself offline Set yourself on break Profi…" at bounding box center [665, 356] width 1331 height 712
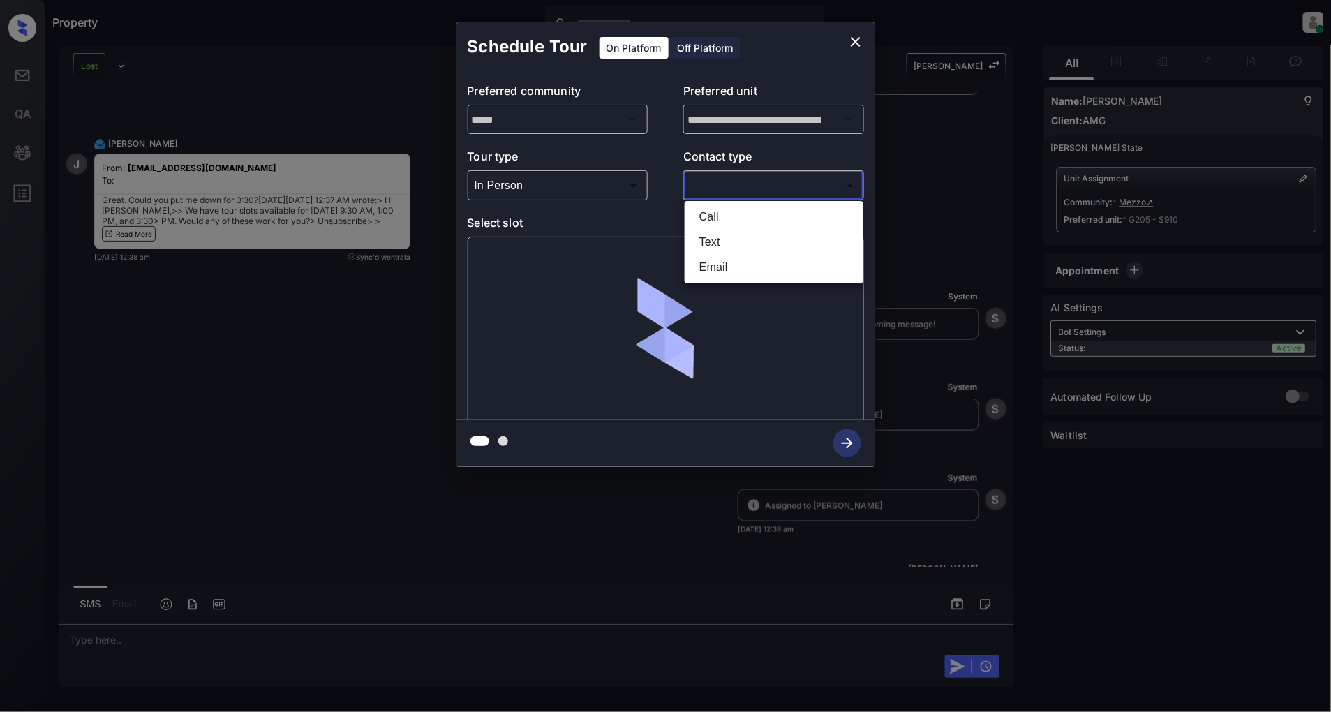
click at [736, 241] on li "Text" at bounding box center [774, 242] width 172 height 25
type input "****"
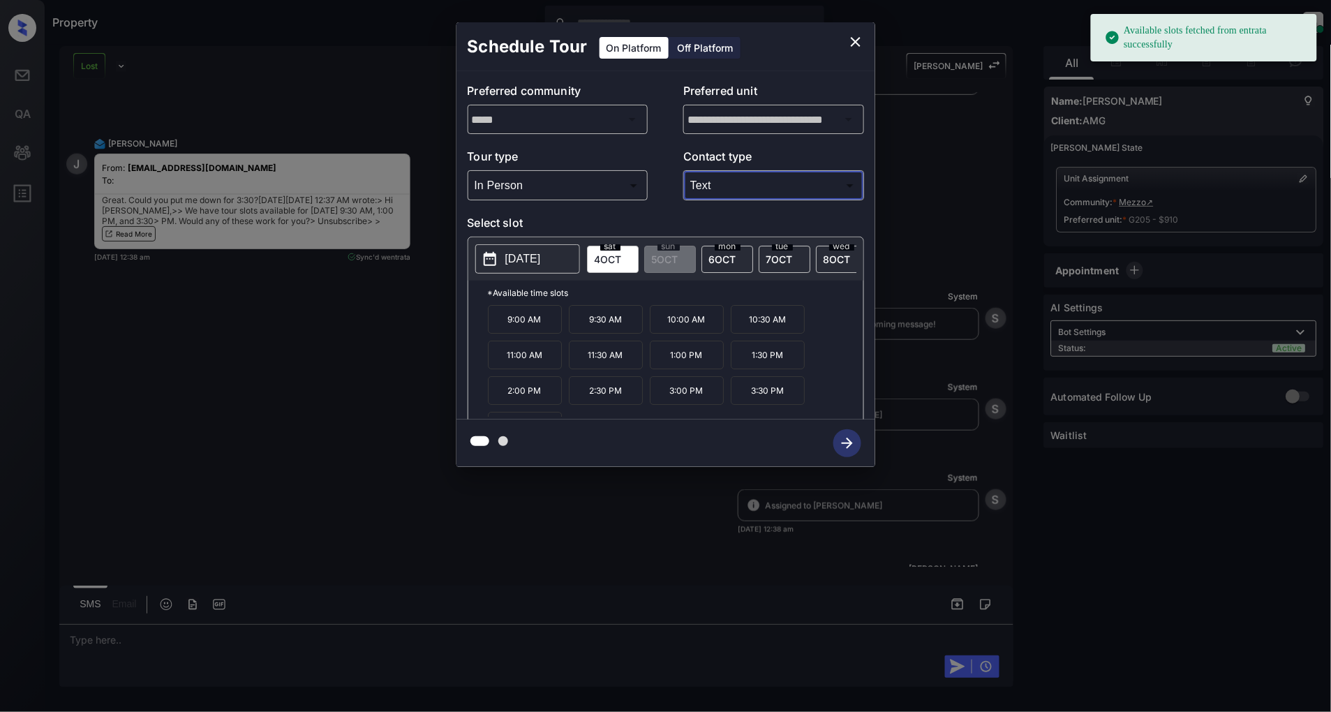
click at [535, 265] on p "[DATE]" at bounding box center [523, 259] width 36 height 17
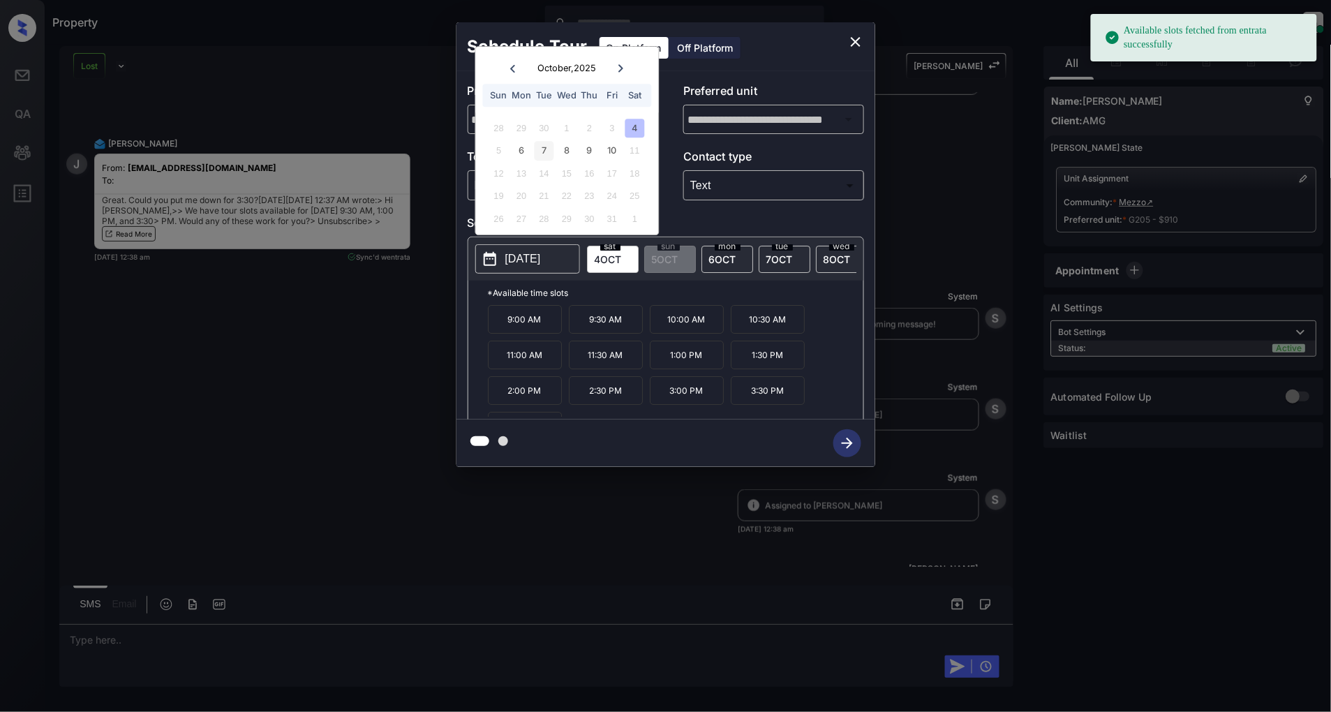
click at [546, 158] on div "7" at bounding box center [544, 151] width 19 height 19
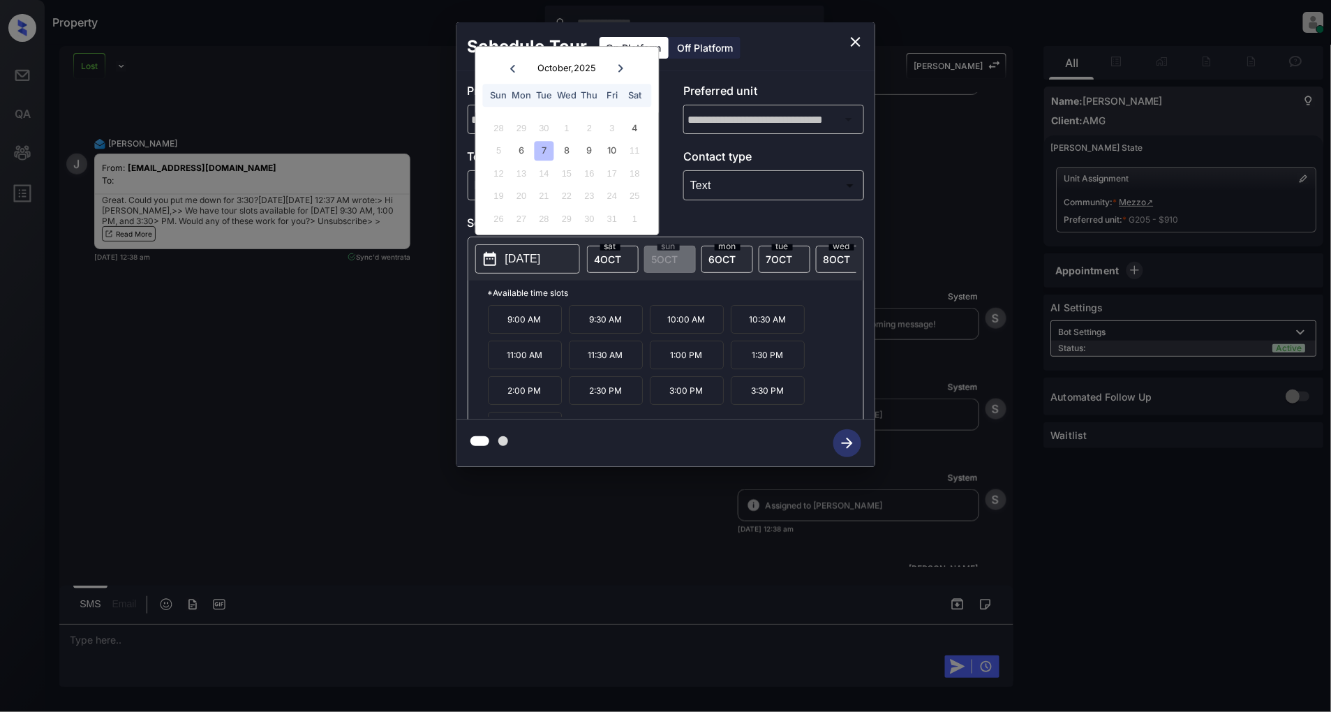
click at [761, 401] on p "3:30 PM" at bounding box center [768, 390] width 74 height 29
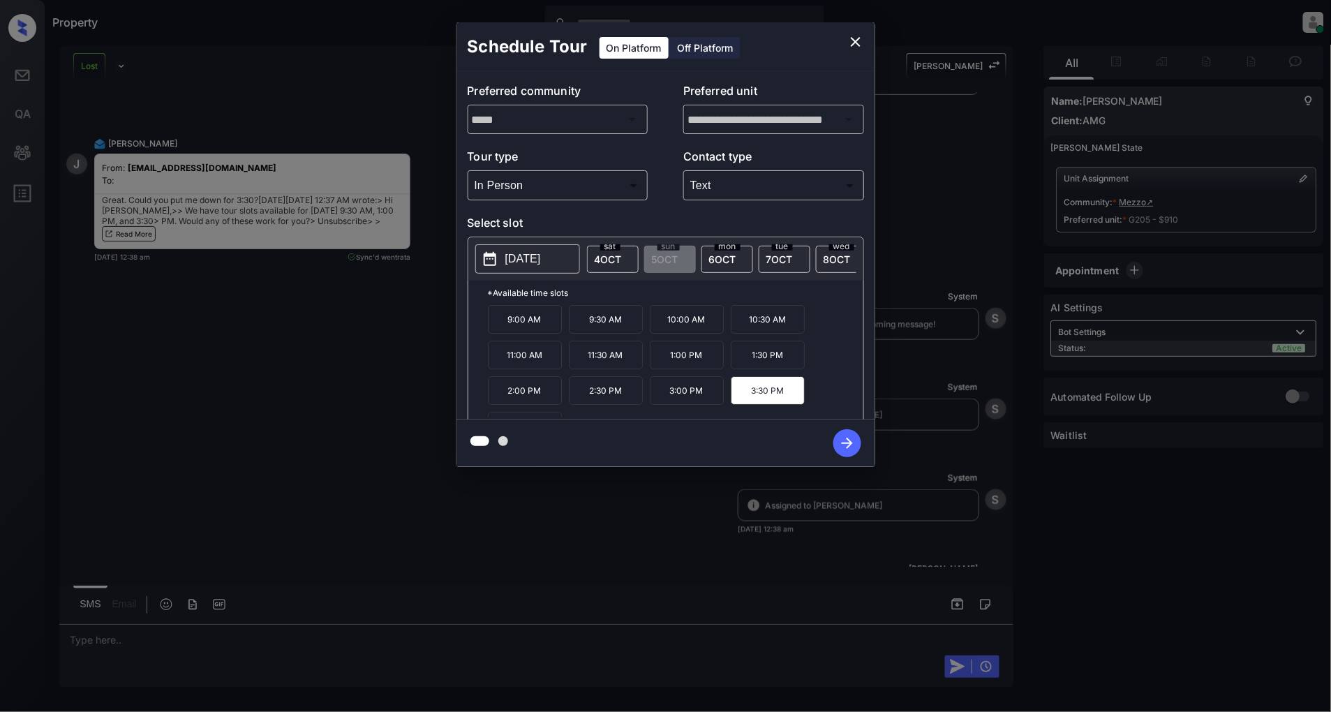
click at [845, 443] on icon "button" at bounding box center [847, 443] width 11 height 11
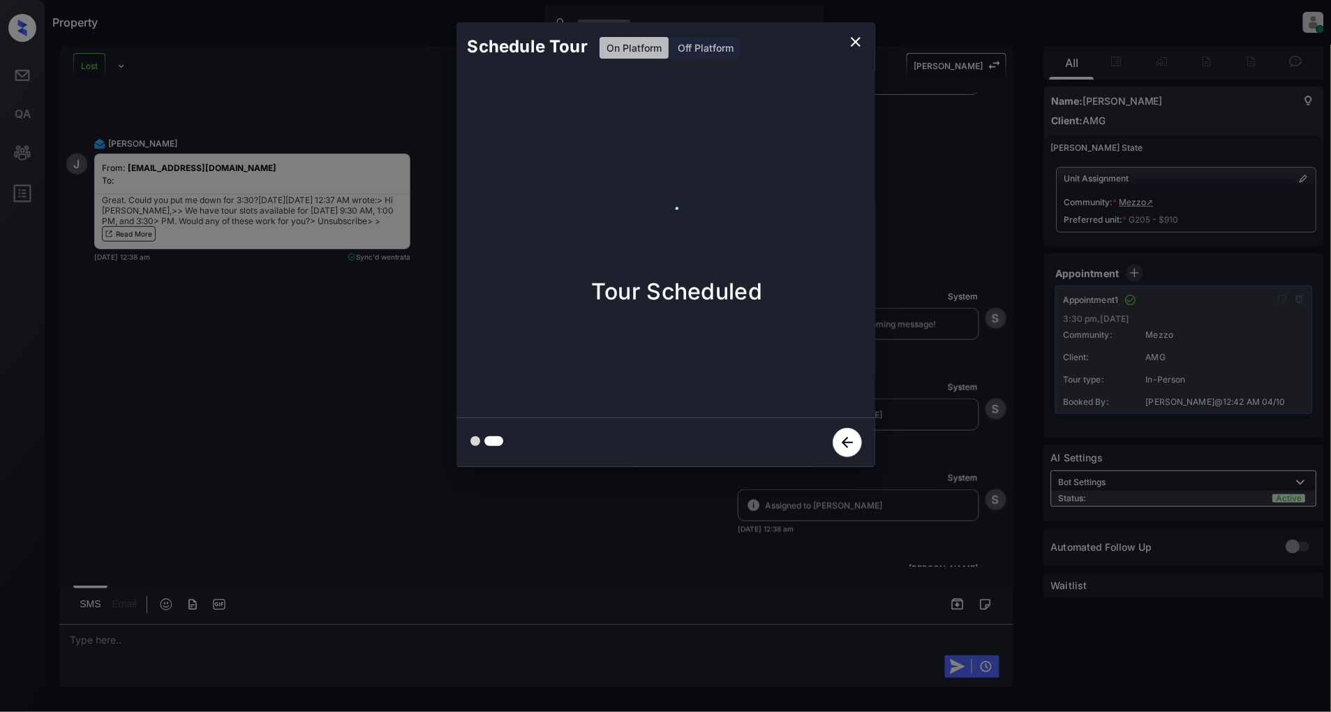
click at [852, 39] on icon "close" at bounding box center [855, 41] width 17 height 17
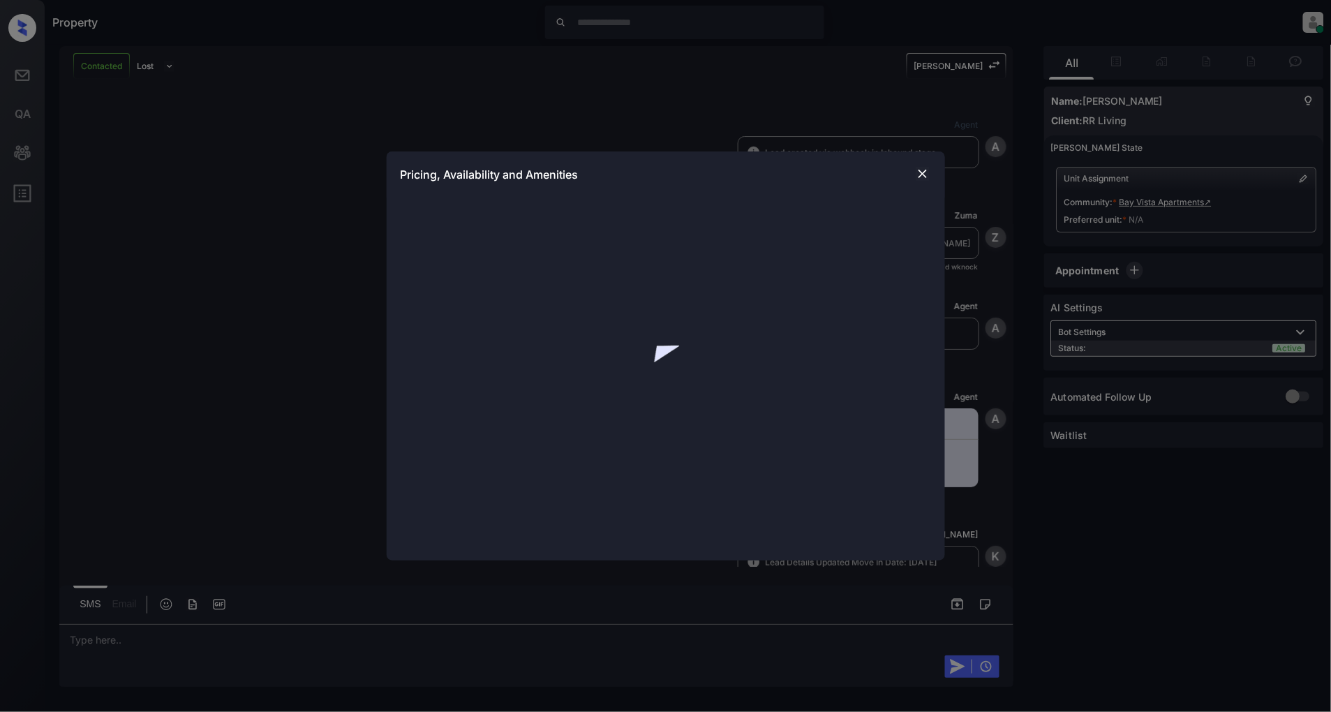
scroll to position [685, 0]
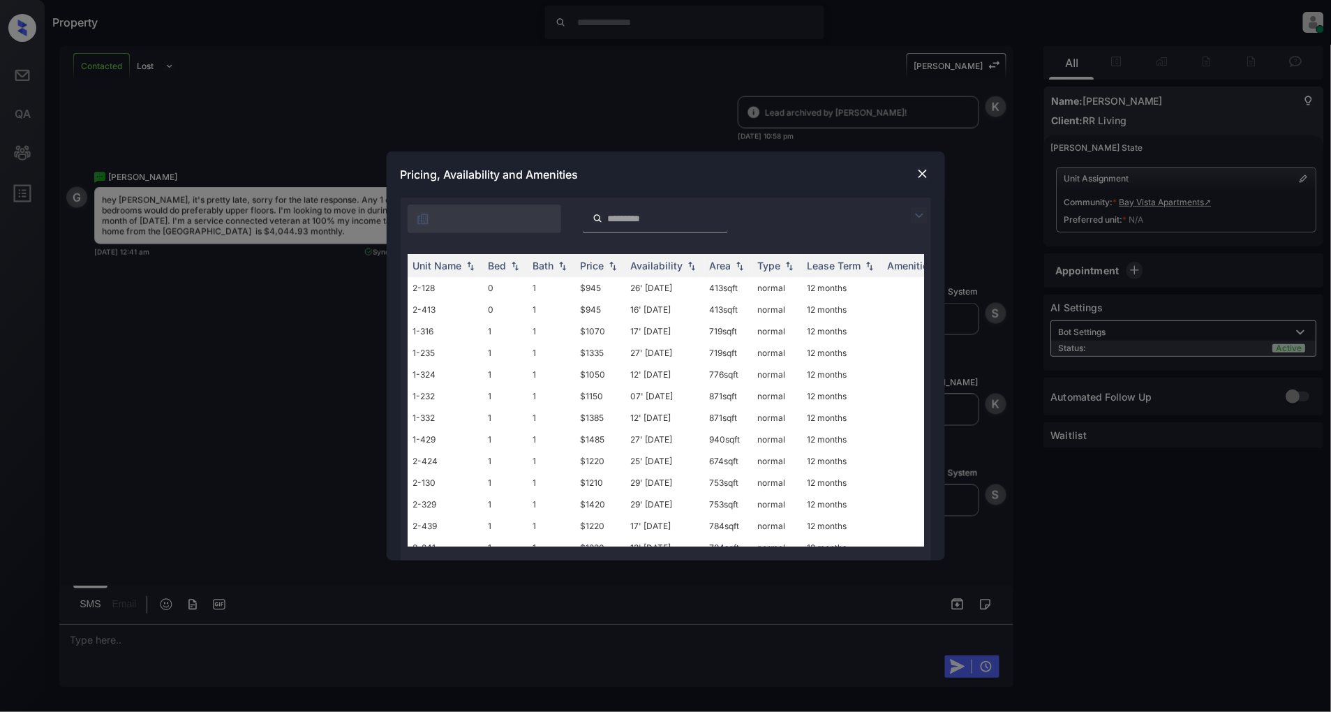
click at [923, 211] on img at bounding box center [919, 215] width 17 height 17
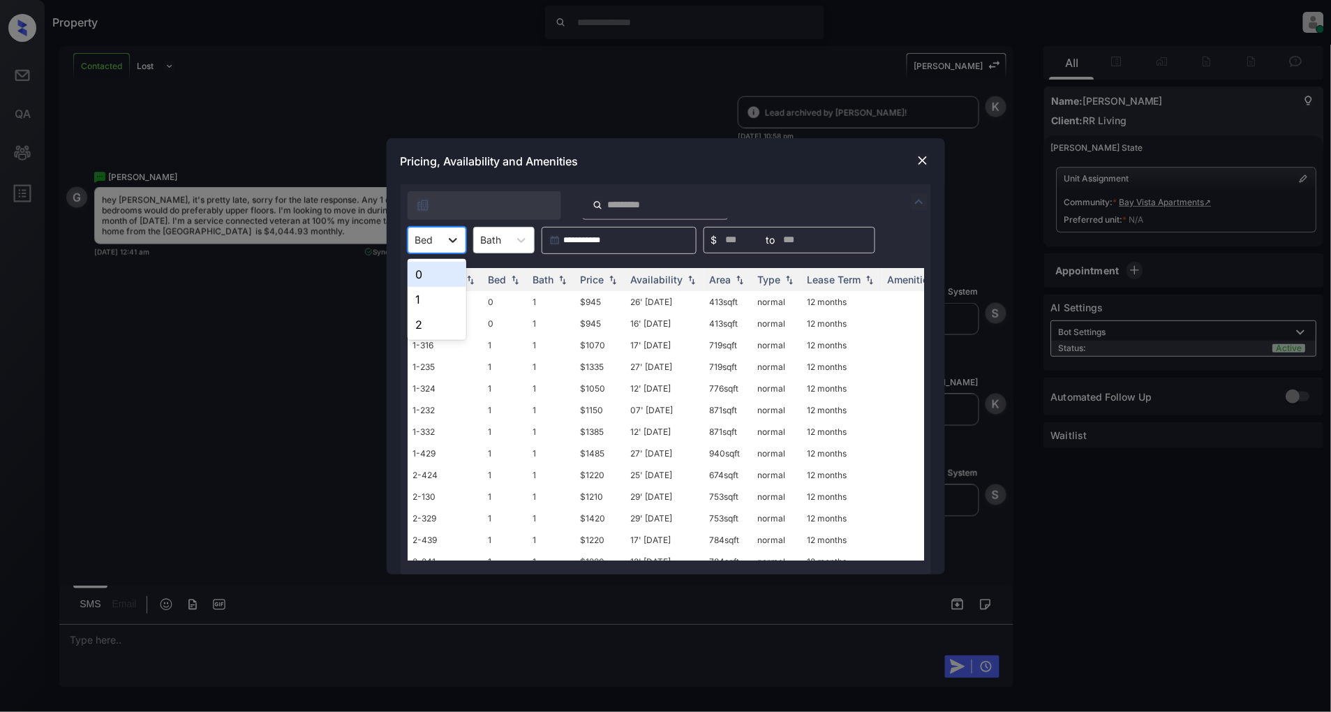
click at [458, 241] on icon at bounding box center [453, 240] width 14 height 14
click at [420, 293] on div "1" at bounding box center [437, 299] width 59 height 25
click at [610, 278] on img at bounding box center [613, 279] width 14 height 10
drag, startPoint x: 618, startPoint y: 302, endPoint x: 573, endPoint y: 304, distance: 44.7
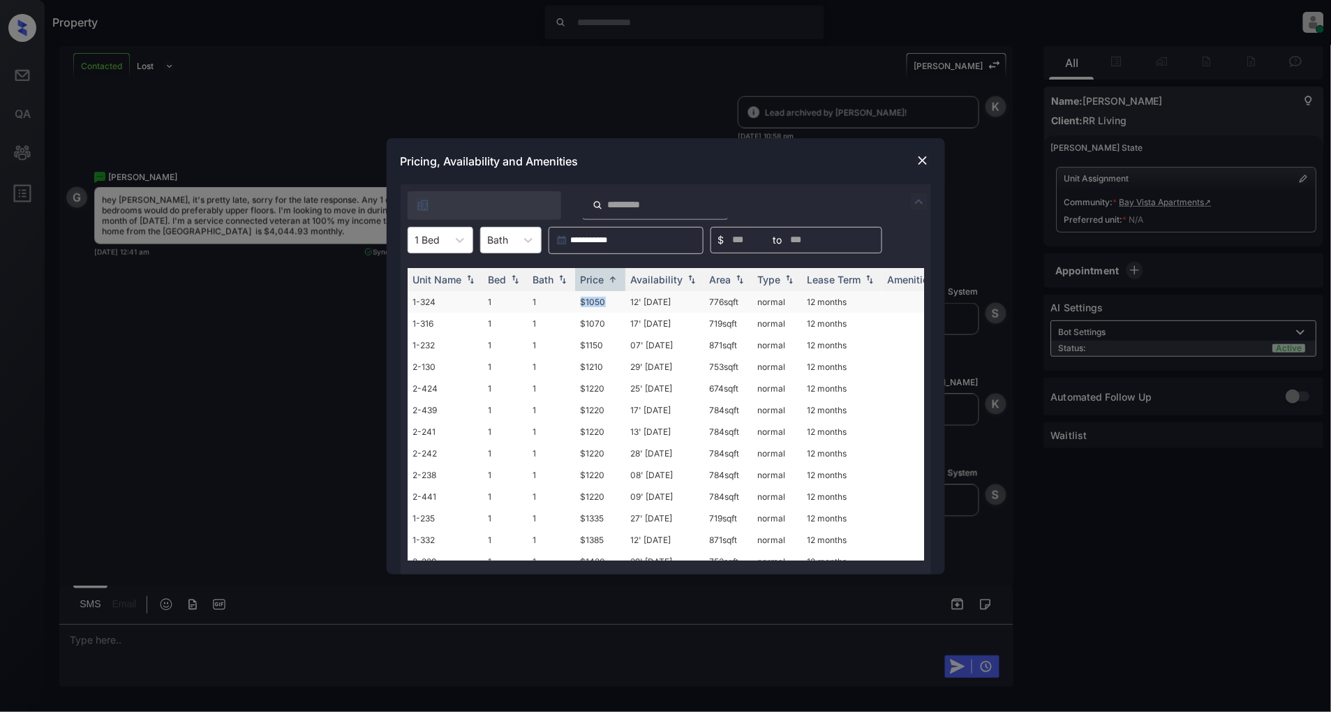
click at [573, 304] on tr "1-324 1 1 $1050 12' Nov 25 776 sqft normal 12 months" at bounding box center [772, 302] width 729 height 22
copy tr "$1050"
click at [443, 243] on div "1 Bed" at bounding box center [427, 240] width 39 height 20
click at [438, 315] on div "2" at bounding box center [441, 324] width 66 height 25
drag, startPoint x: 611, startPoint y: 300, endPoint x: 574, endPoint y: 297, distance: 36.4
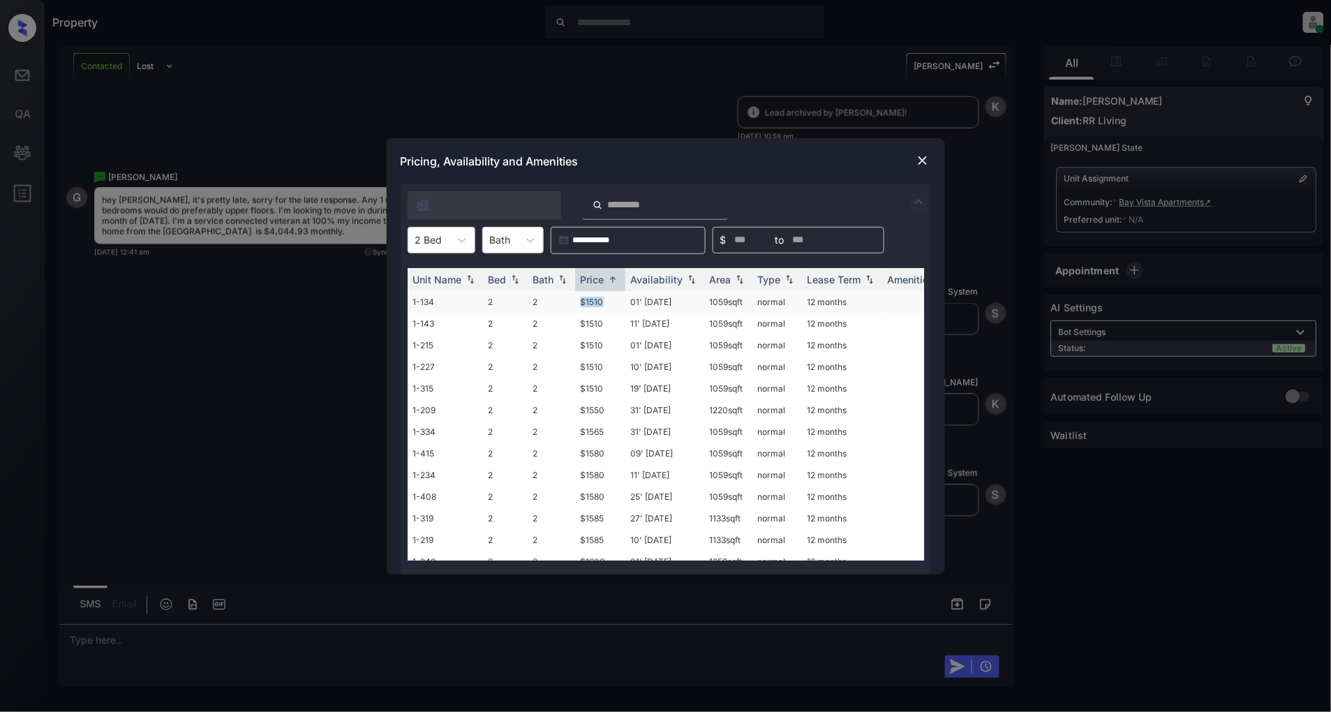
click at [575, 297] on td "$1510" at bounding box center [600, 302] width 50 height 22
copy td "$1510"
click at [919, 161] on img at bounding box center [923, 161] width 14 height 14
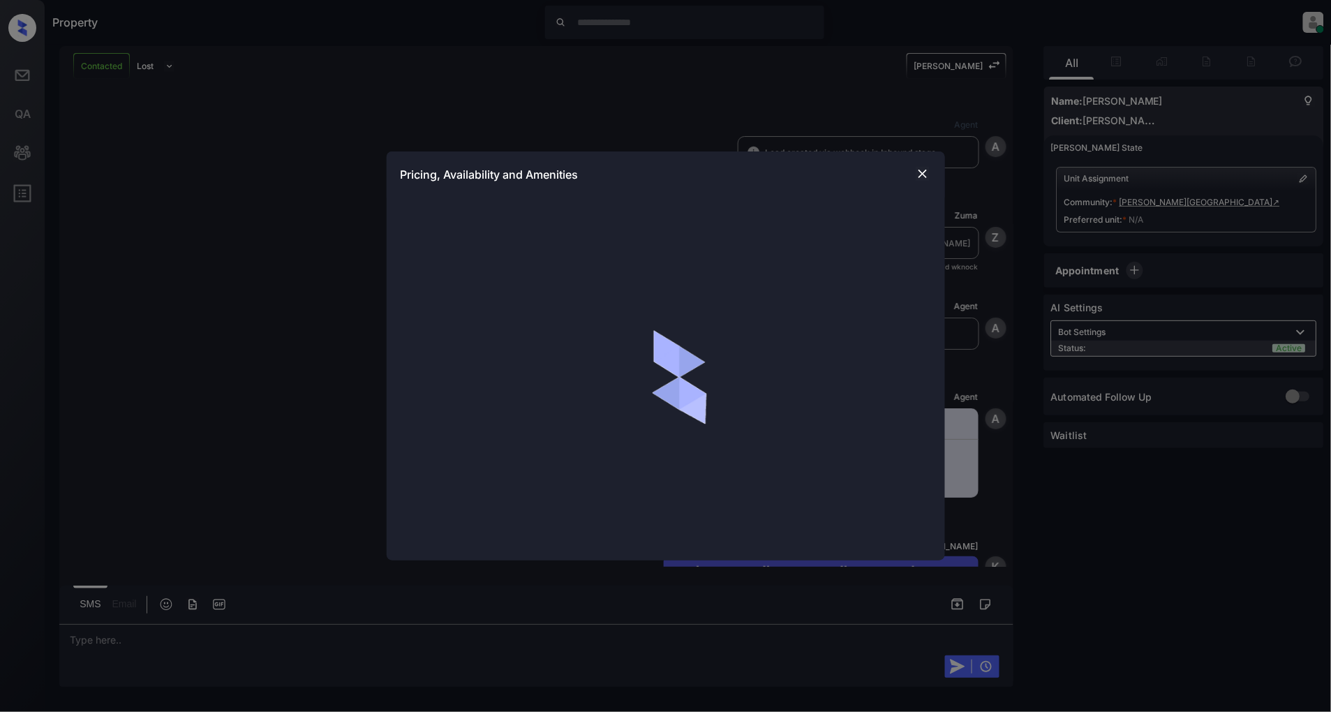
scroll to position [1363, 0]
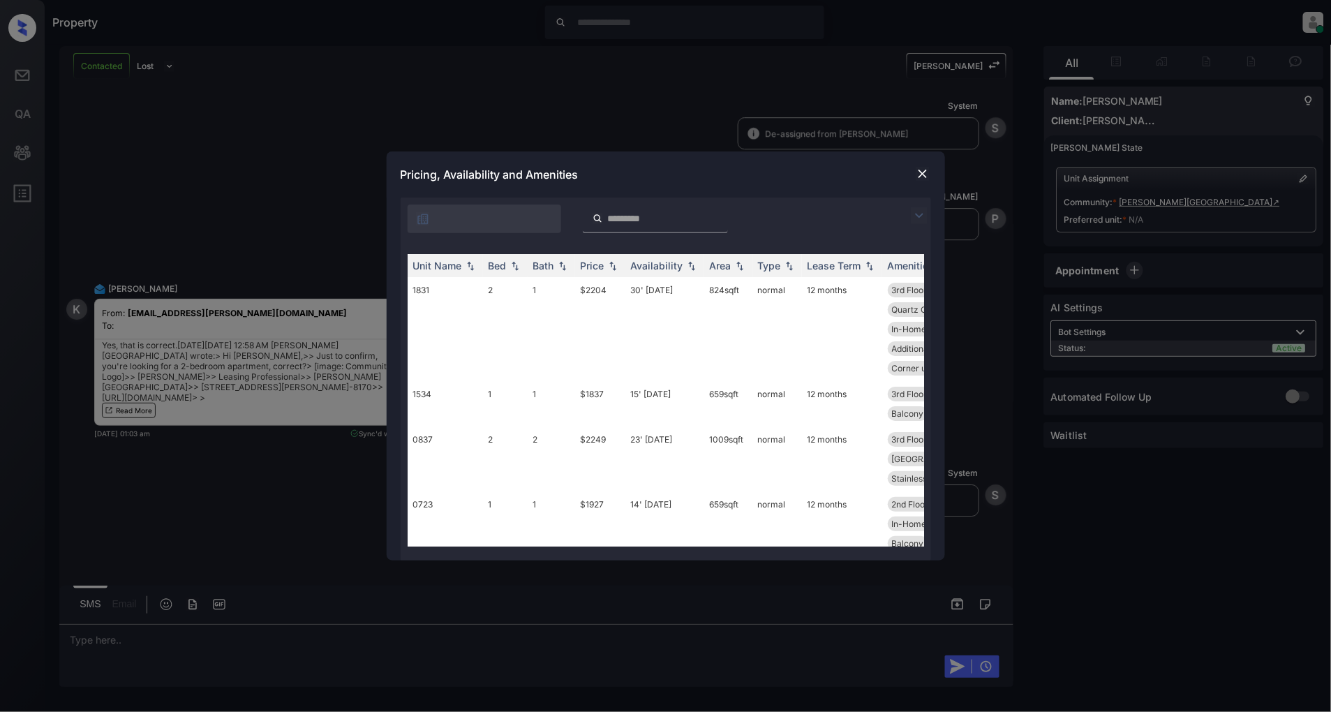
click at [919, 210] on img at bounding box center [919, 215] width 17 height 17
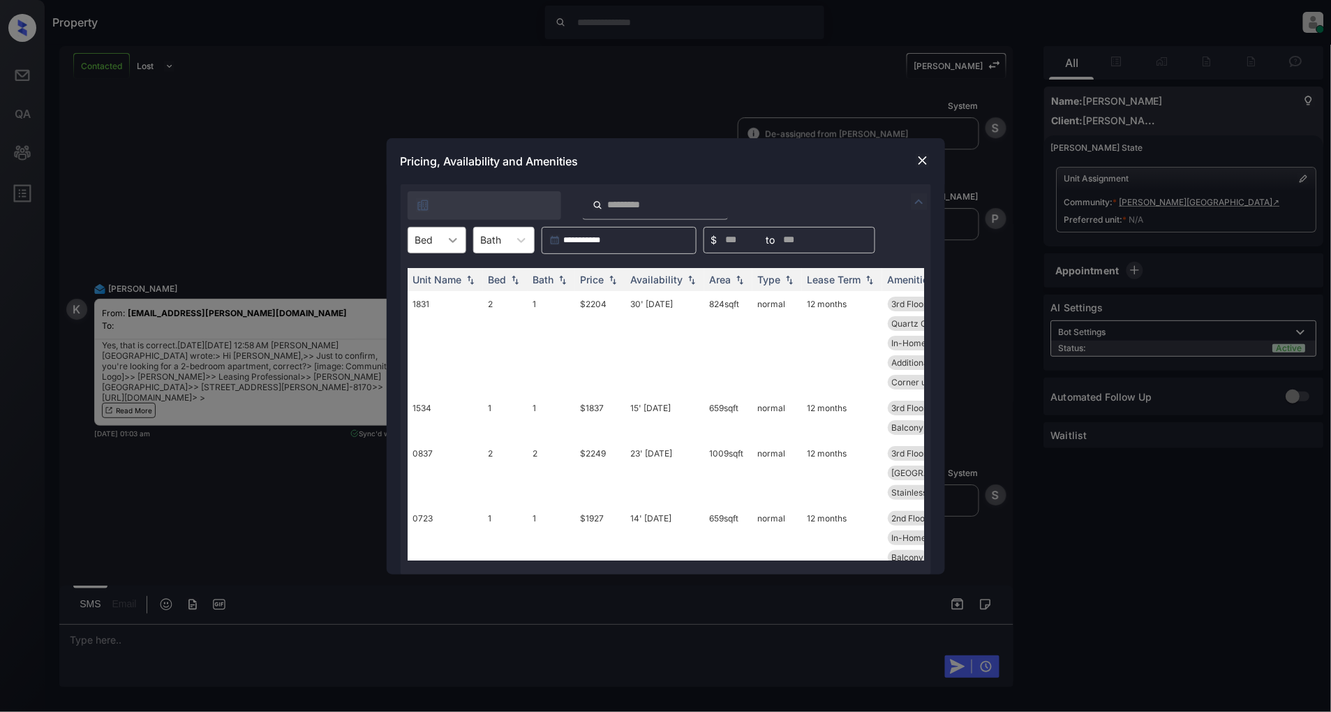
click at [442, 248] on div at bounding box center [452, 239] width 25 height 25
click at [429, 304] on div "2" at bounding box center [437, 299] width 59 height 25
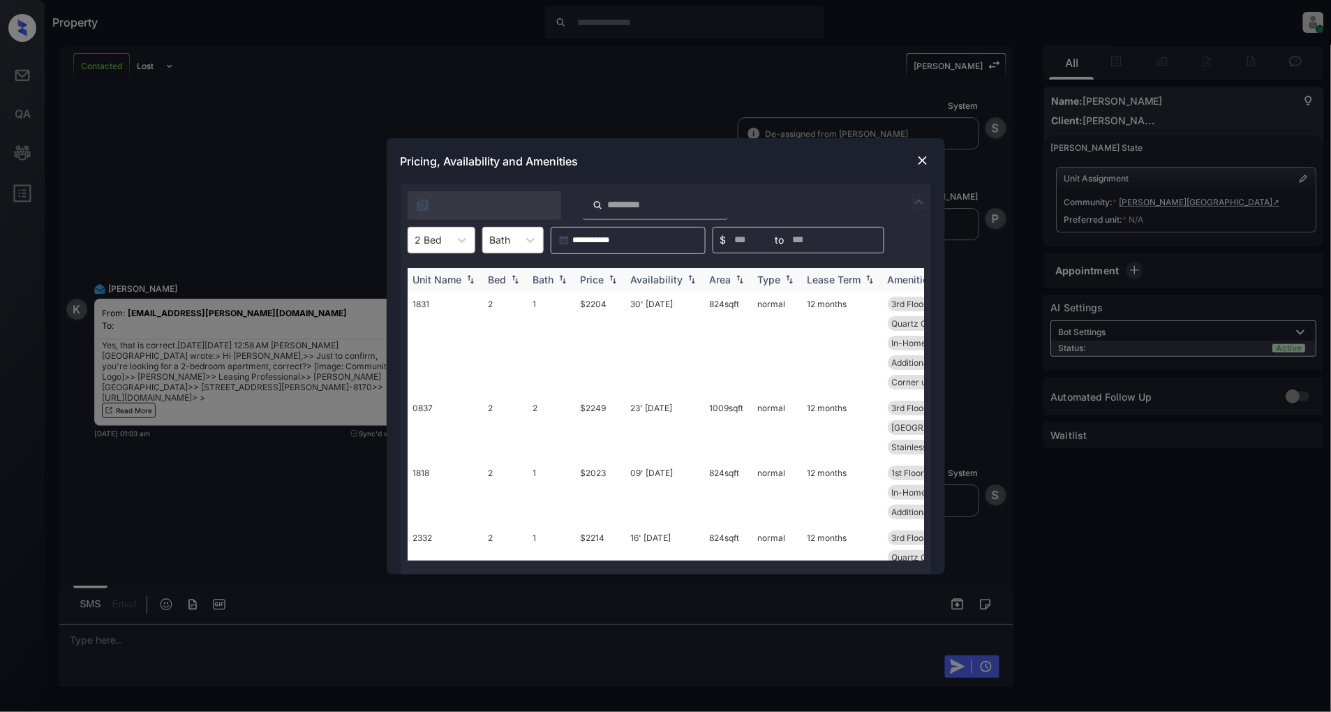
click at [614, 278] on img at bounding box center [613, 279] width 14 height 10
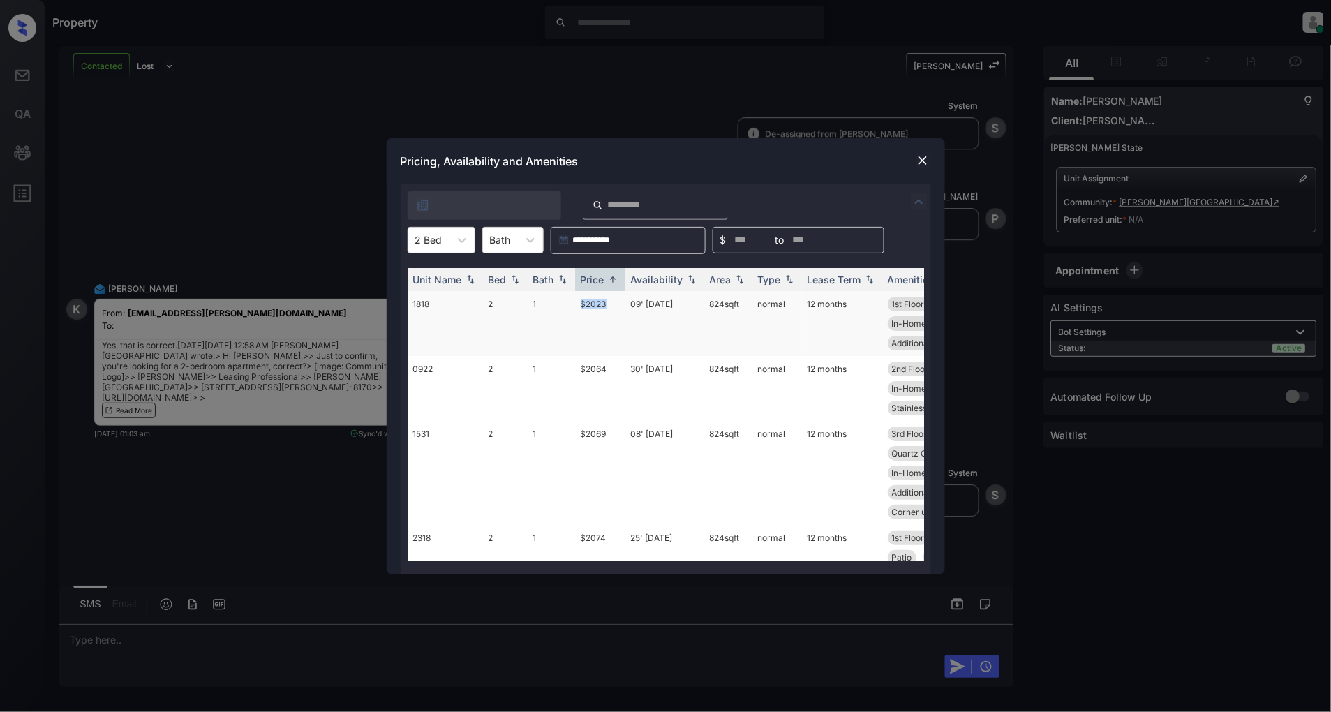
drag, startPoint x: 614, startPoint y: 304, endPoint x: 554, endPoint y: 304, distance: 60.0
click at [554, 304] on tr "1818 2 1 $2023 09' [DATE] 824 sqft normal 12 months 1st Floor Vinyl [PERSON_NAM…" at bounding box center [772, 323] width 729 height 65
copy tr "$2023"
click at [918, 159] on img at bounding box center [923, 161] width 14 height 14
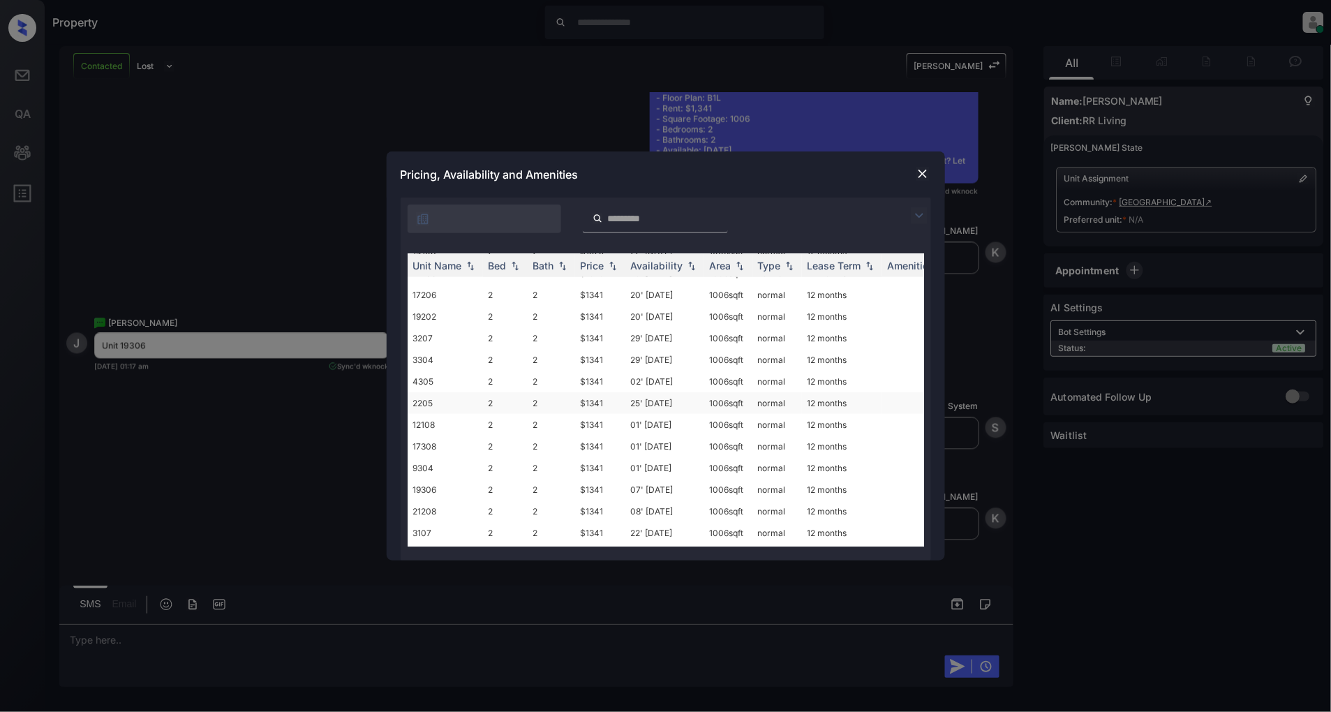
scroll to position [387, 0]
click at [657, 454] on td "07' [DATE]" at bounding box center [664, 463] width 79 height 22
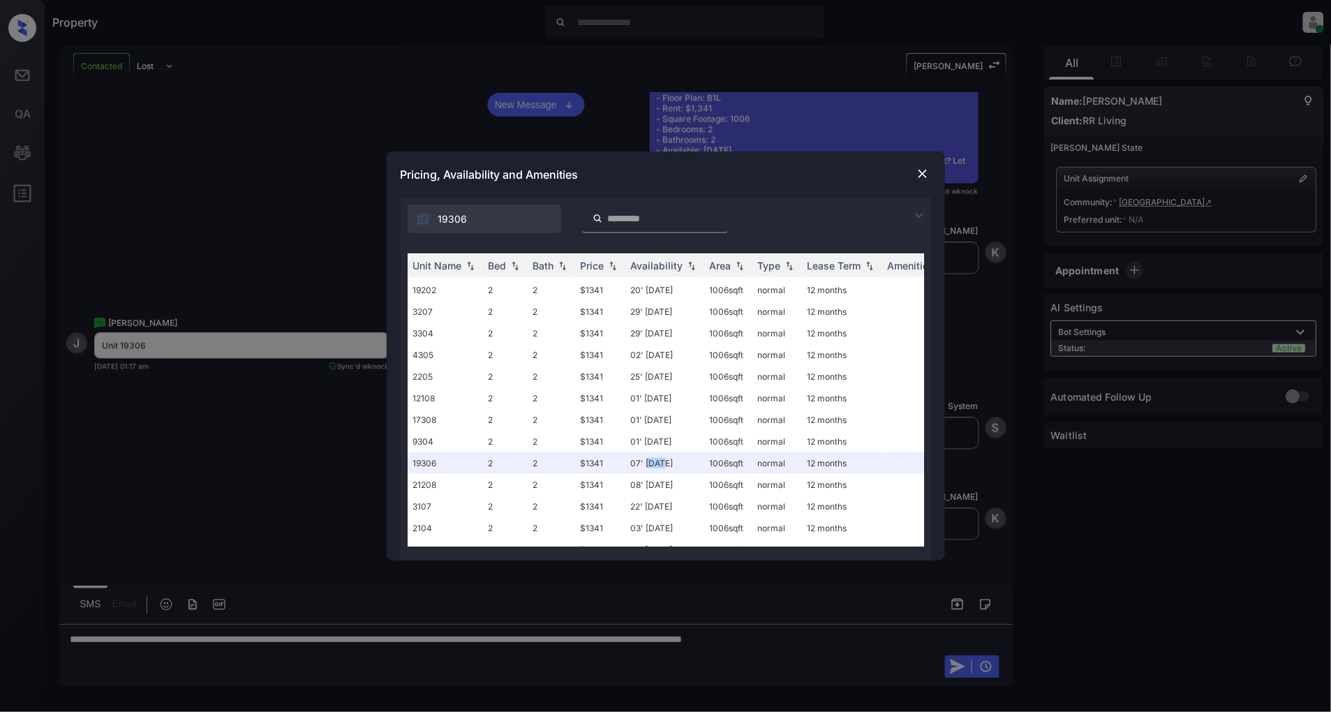
click at [919, 172] on img at bounding box center [923, 174] width 14 height 14
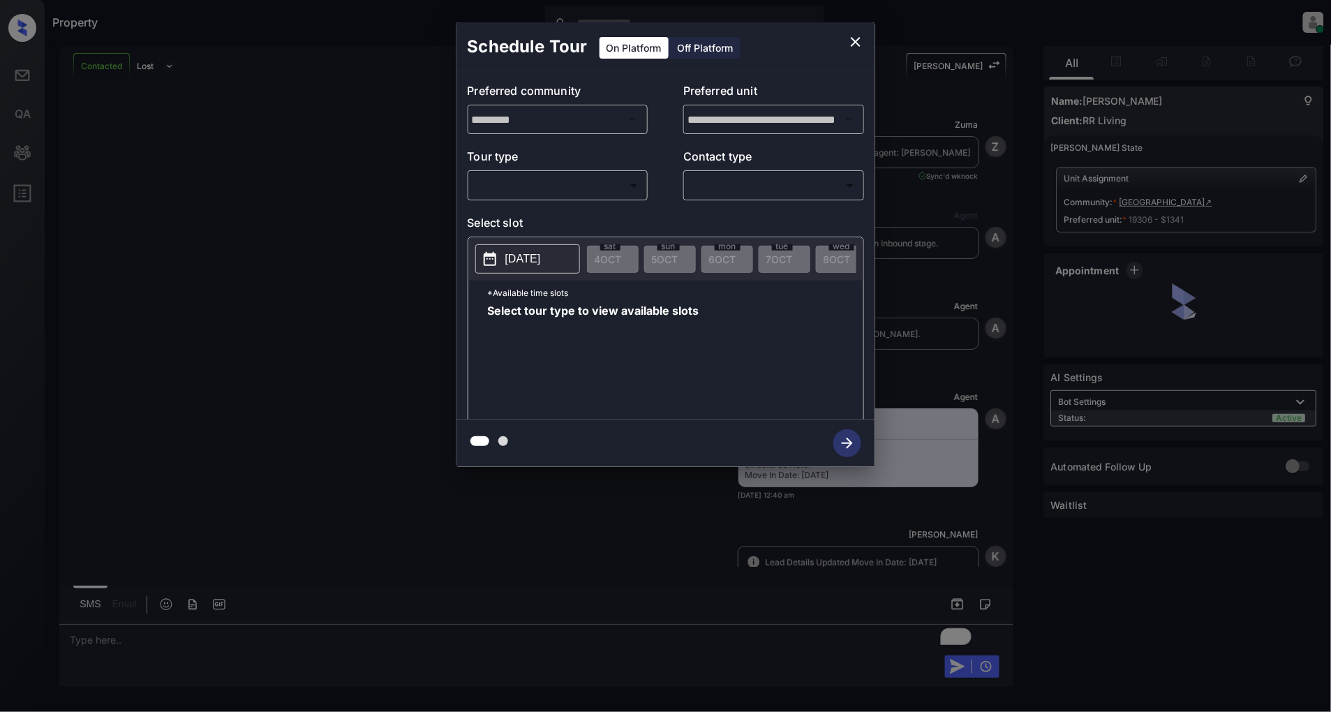
scroll to position [6148, 0]
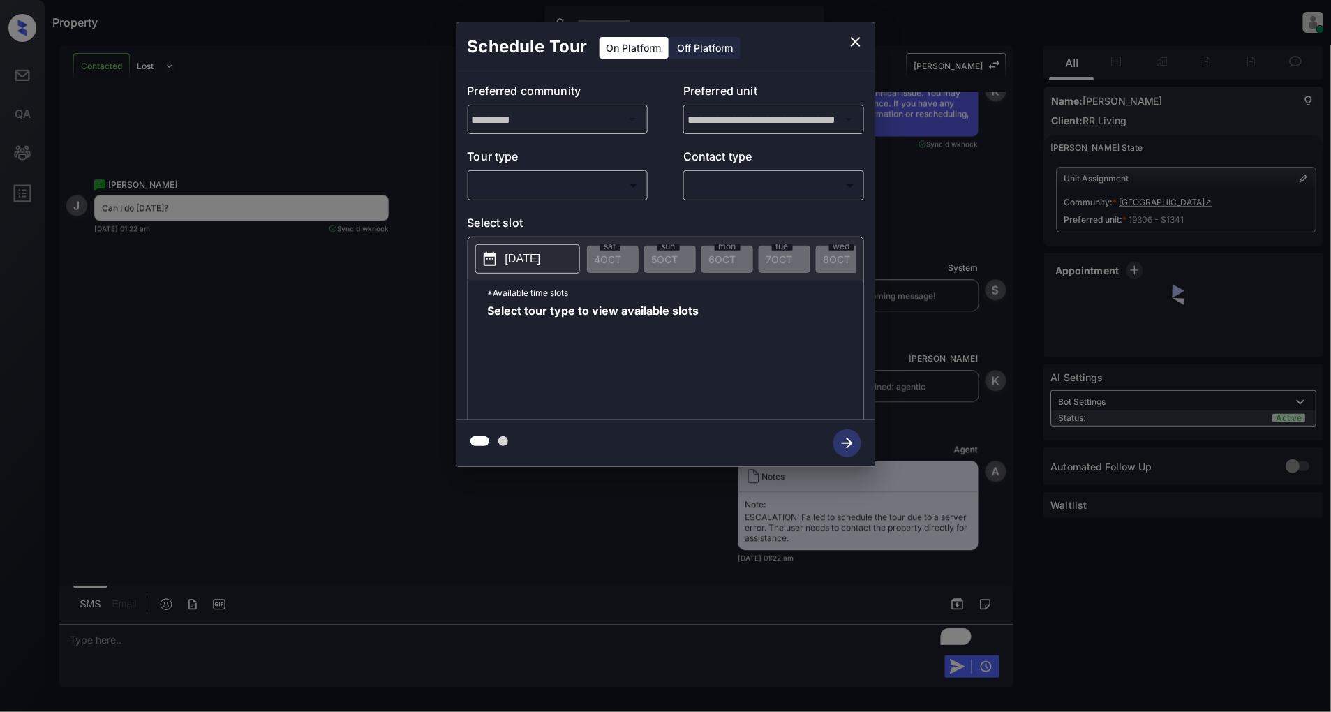
click at [612, 186] on body "Property [PERSON_NAME] Online Set yourself offline Set yourself on break Profil…" at bounding box center [665, 356] width 1331 height 712
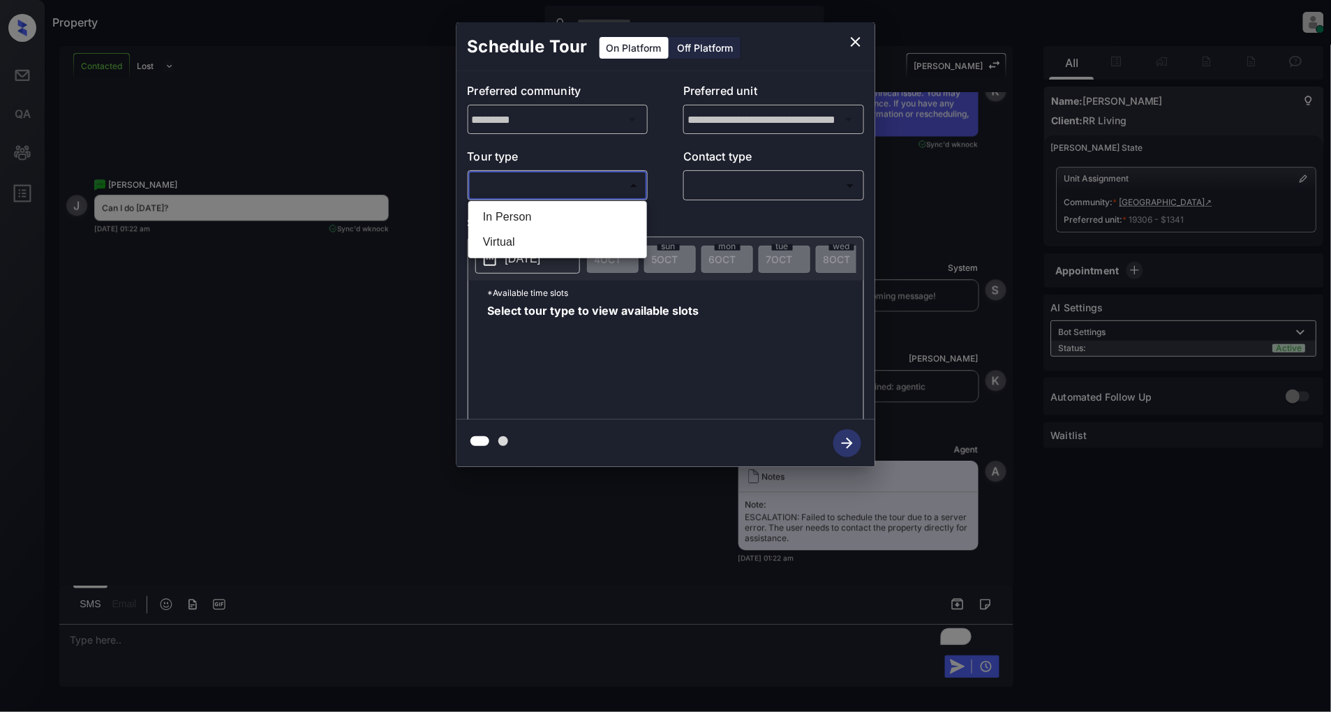
click at [533, 220] on li "In Person" at bounding box center [558, 216] width 172 height 25
type input "********"
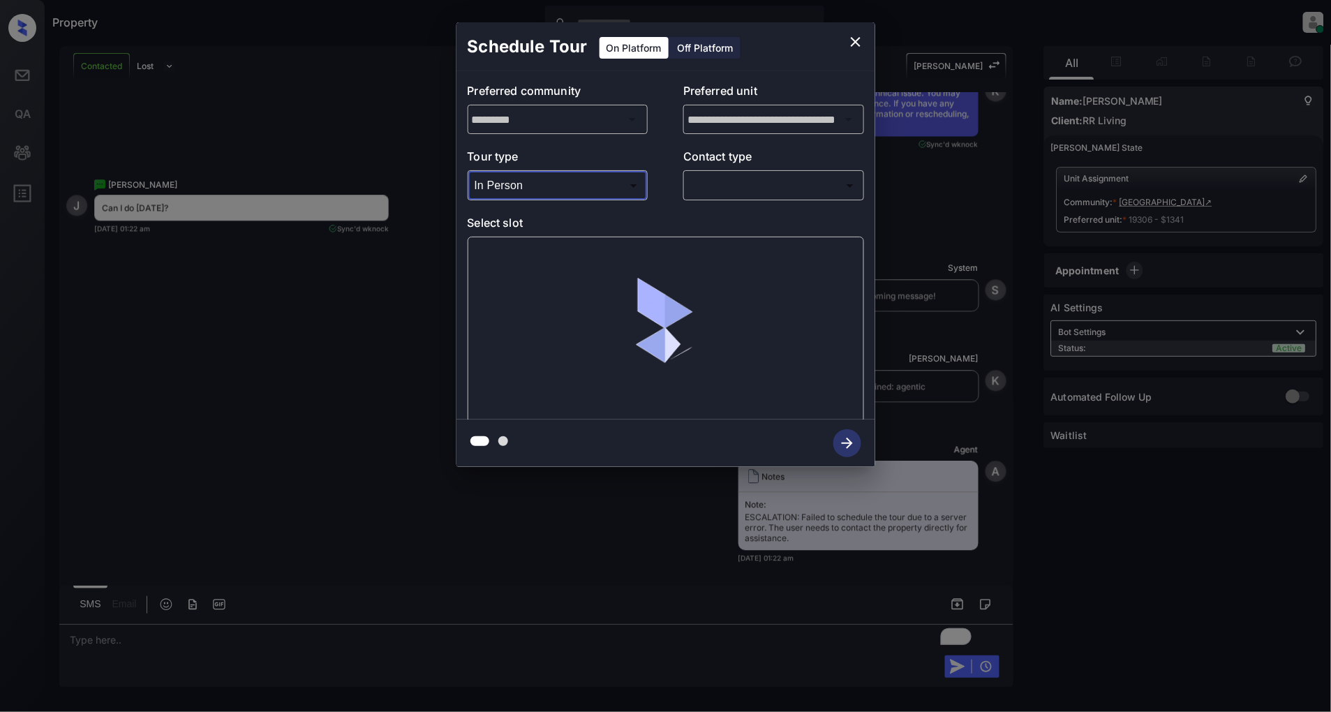
click at [680, 204] on div "**********" at bounding box center [665, 245] width 419 height 348
drag, startPoint x: 701, startPoint y: 198, endPoint x: 709, endPoint y: 210, distance: 14.1
click at [702, 198] on div "​ ​" at bounding box center [773, 185] width 181 height 30
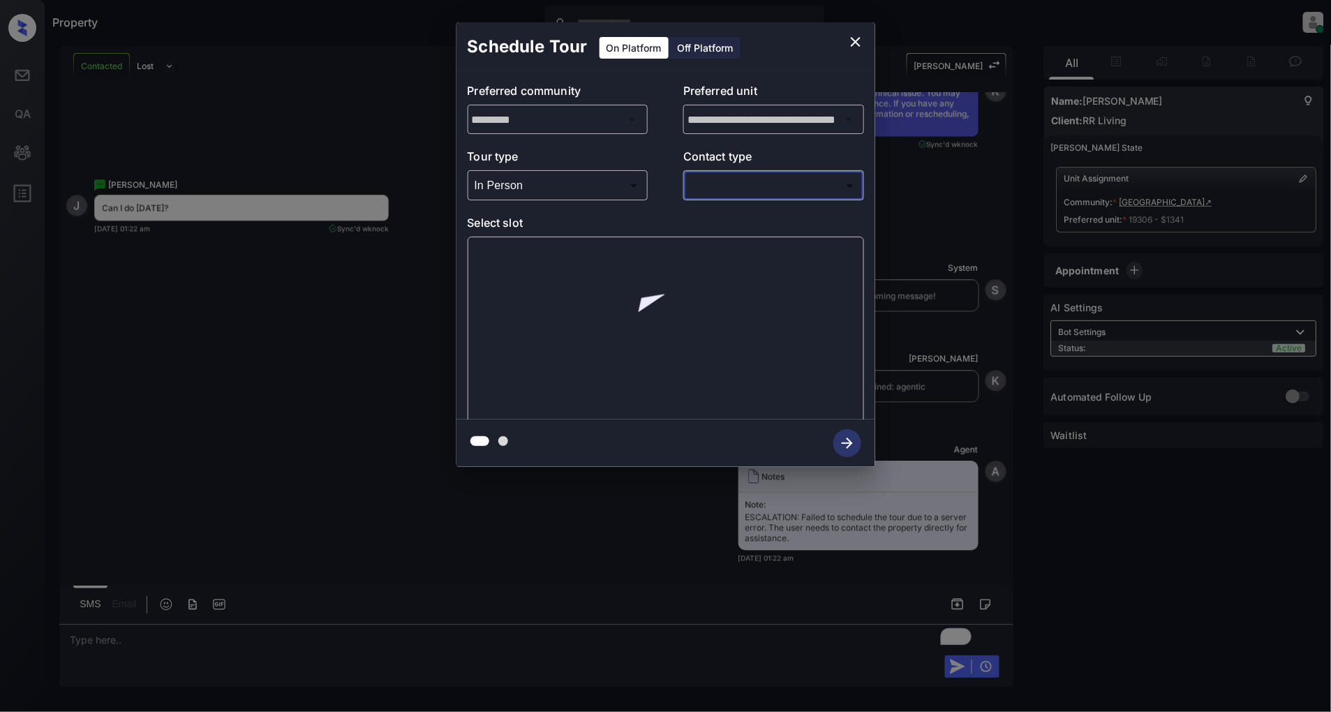
click at [733, 186] on body "Property Patrick Deasis Online Set yourself offline Set yourself on break Profi…" at bounding box center [665, 356] width 1331 height 712
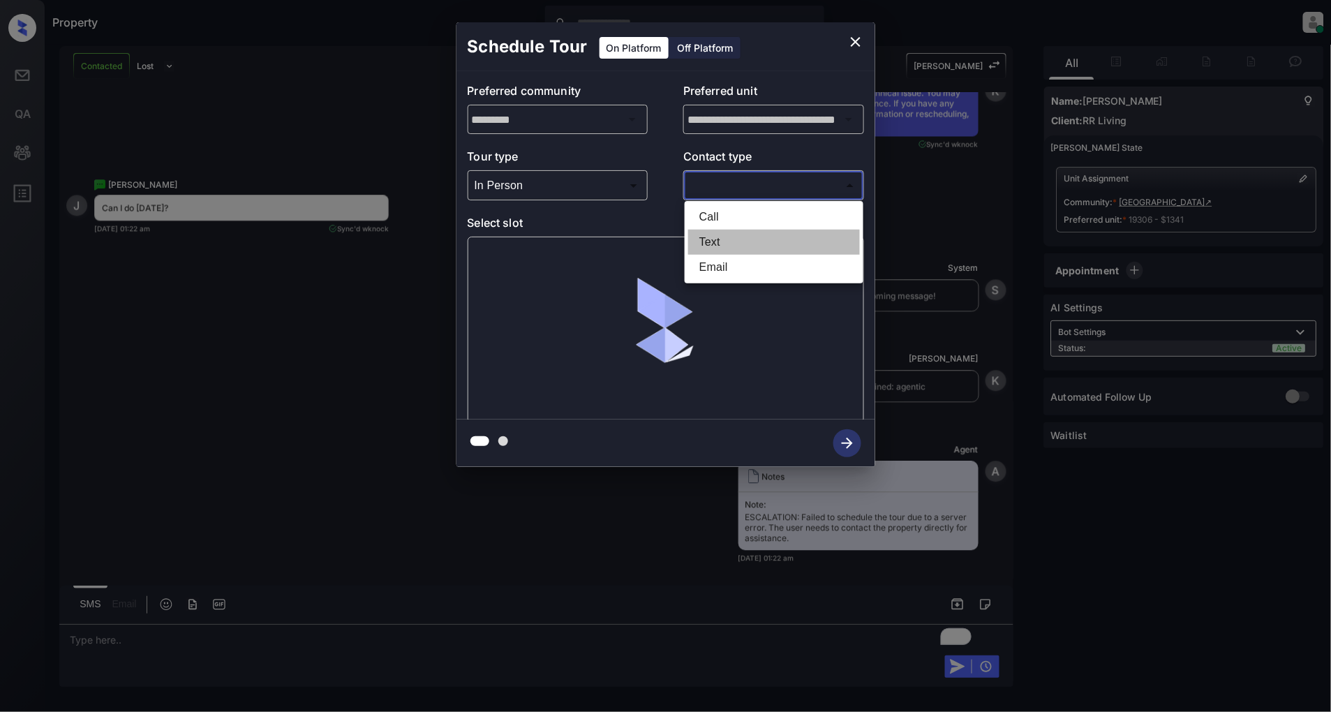
click at [719, 231] on li "Text" at bounding box center [774, 242] width 172 height 25
type input "****"
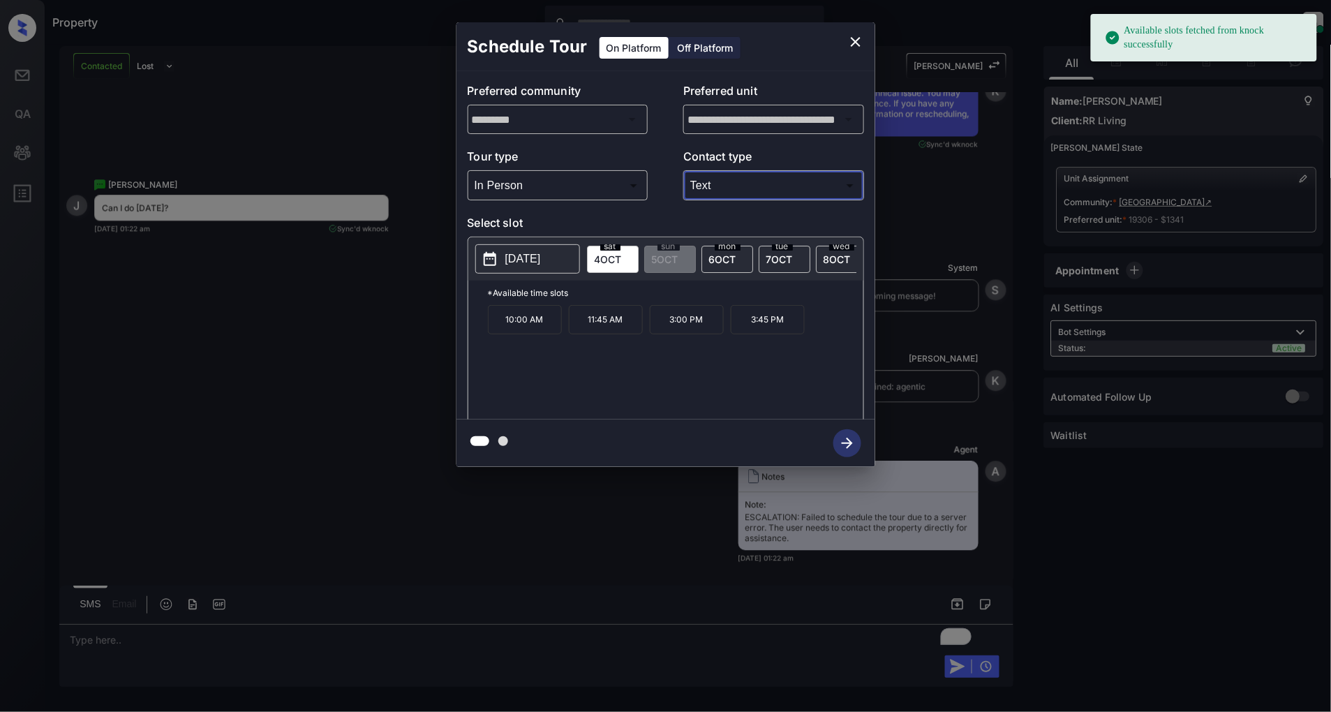
click at [539, 268] on button "2025-10-04" at bounding box center [527, 258] width 105 height 29
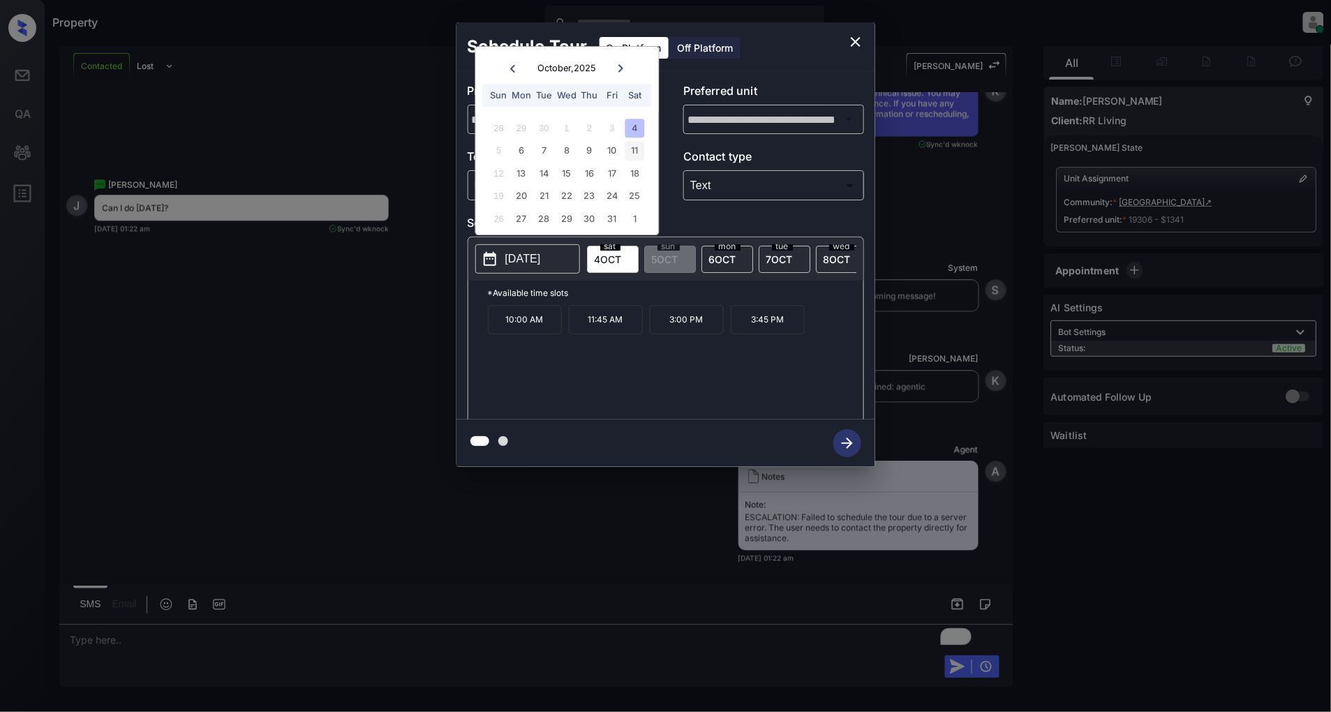
click at [636, 152] on div "11" at bounding box center [634, 151] width 19 height 19
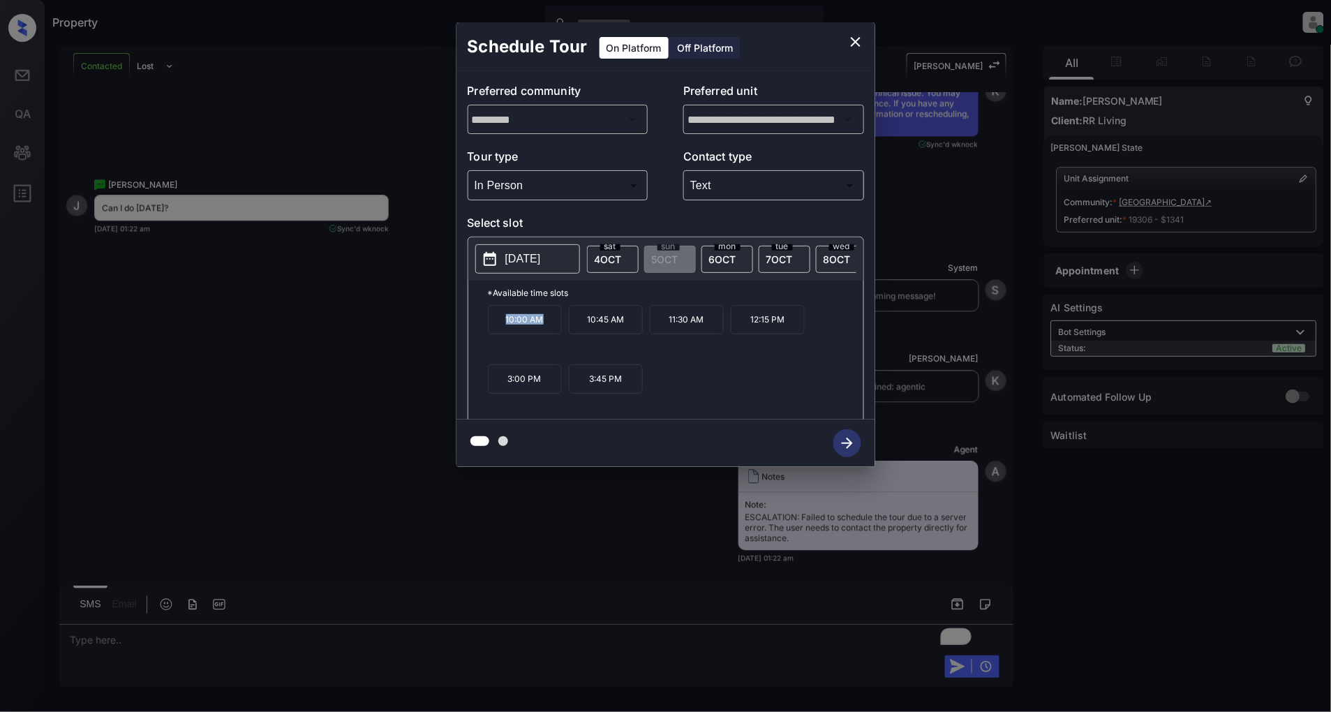
drag, startPoint x: 537, startPoint y: 324, endPoint x: 473, endPoint y: 329, distance: 64.4
click at [473, 329] on div "*Available time slots 10:00 AM 10:45 AM 11:30 AM 12:15 PM 3:00 PM 3:45 PM" at bounding box center [665, 352] width 395 height 143
copy p "10:00 AM"
drag, startPoint x: 705, startPoint y: 331, endPoint x: 655, endPoint y: 326, distance: 50.5
click at [655, 326] on p "11:30 AM" at bounding box center [687, 319] width 74 height 29
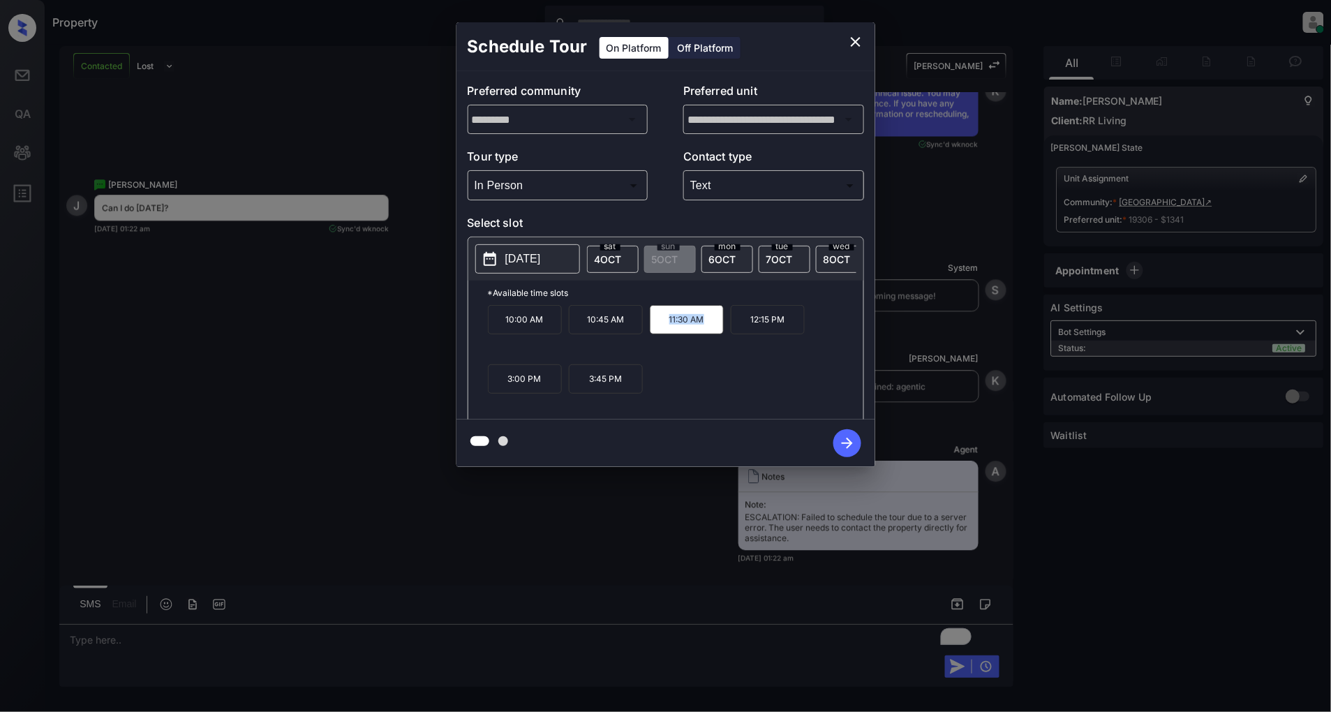
copy p "11:30 AM"
copy p "3:00 PM"
drag, startPoint x: 550, startPoint y: 382, endPoint x: 491, endPoint y: 382, distance: 58.6
click at [491, 382] on p "3:00 PM" at bounding box center [525, 378] width 74 height 29
click at [853, 45] on icon "close" at bounding box center [855, 41] width 17 height 17
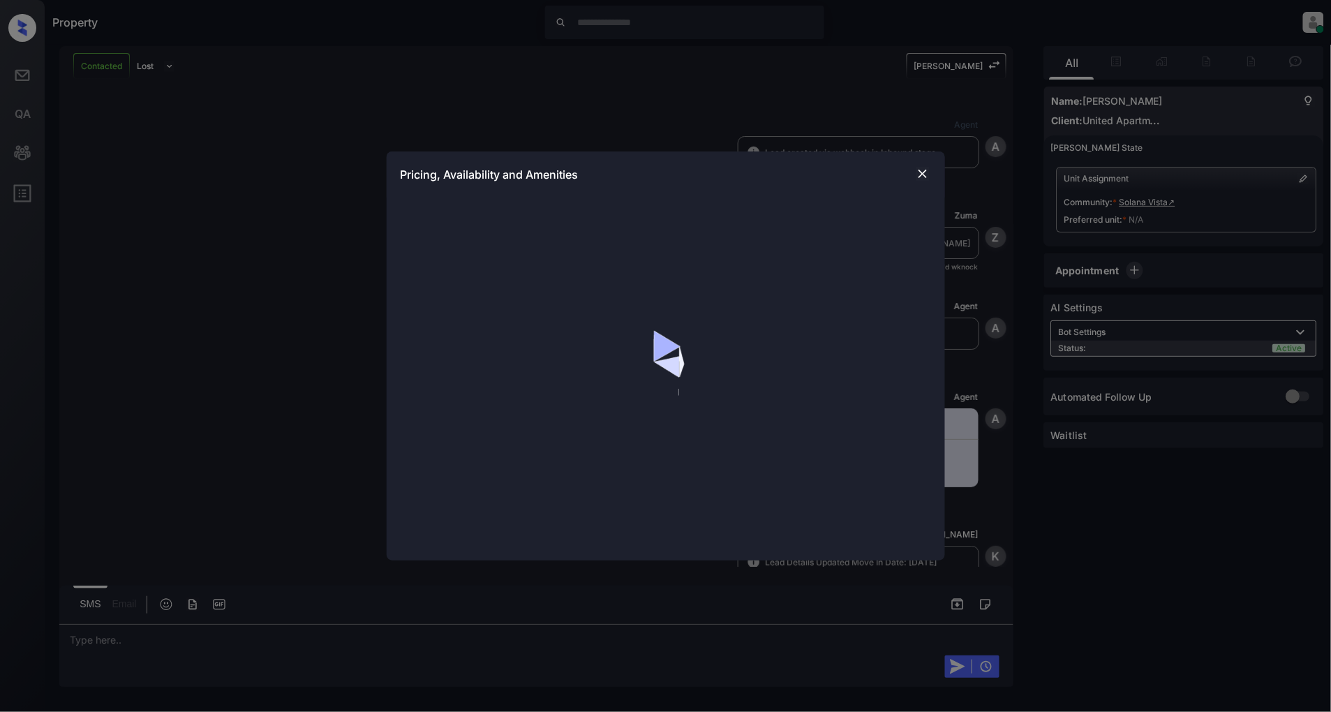
scroll to position [1284, 0]
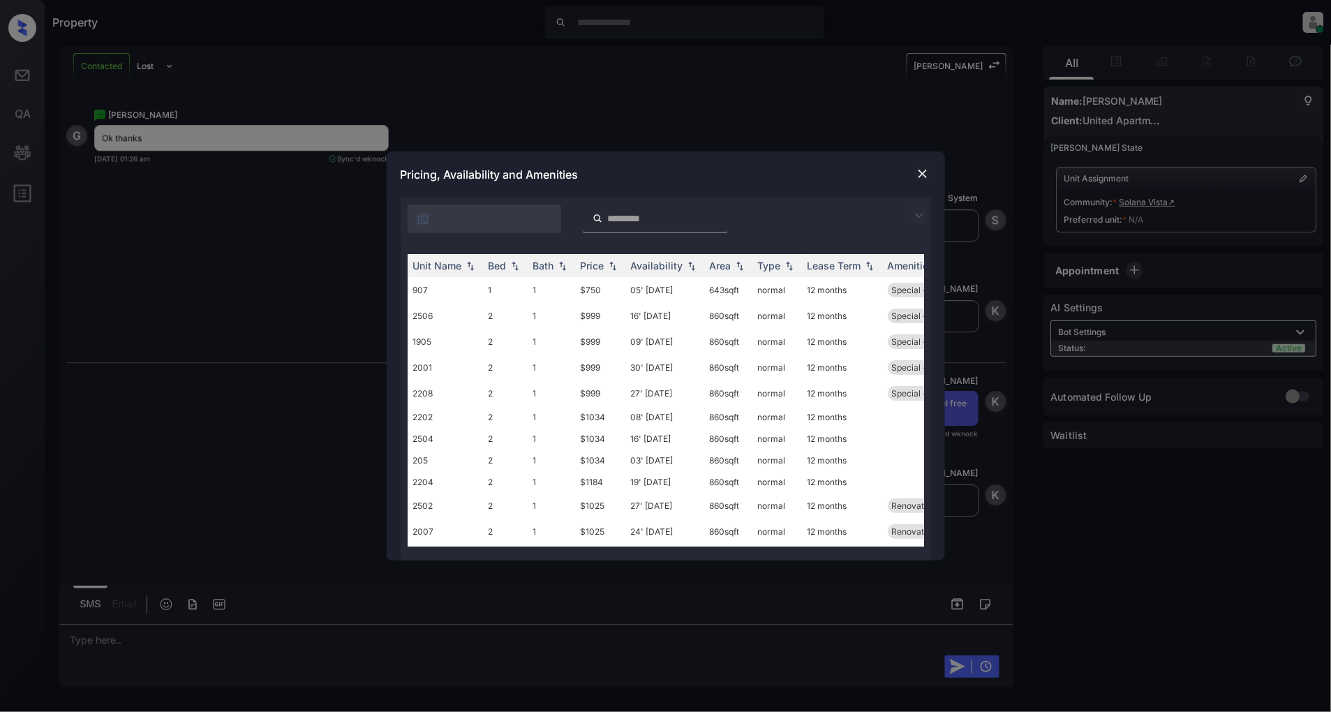
click at [918, 220] on img at bounding box center [919, 215] width 17 height 17
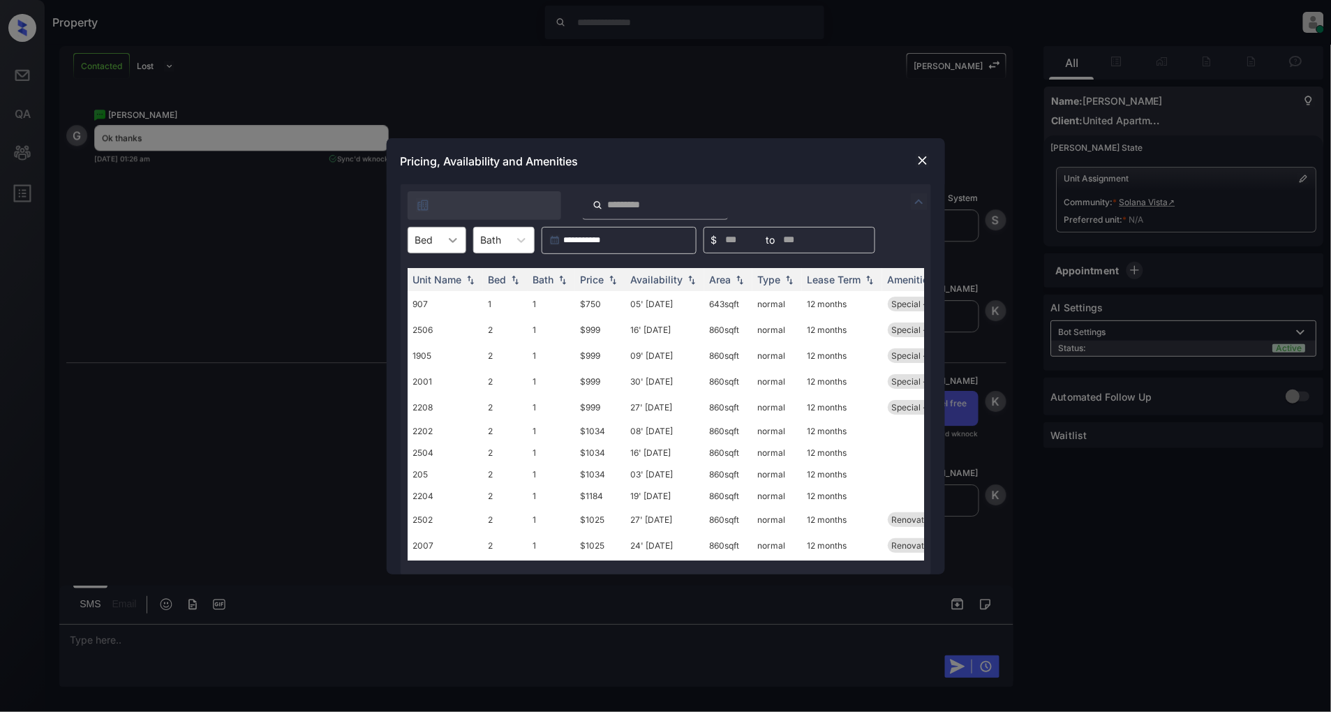
click at [446, 240] on icon at bounding box center [453, 240] width 14 height 14
click at [436, 274] on div "1" at bounding box center [437, 274] width 59 height 25
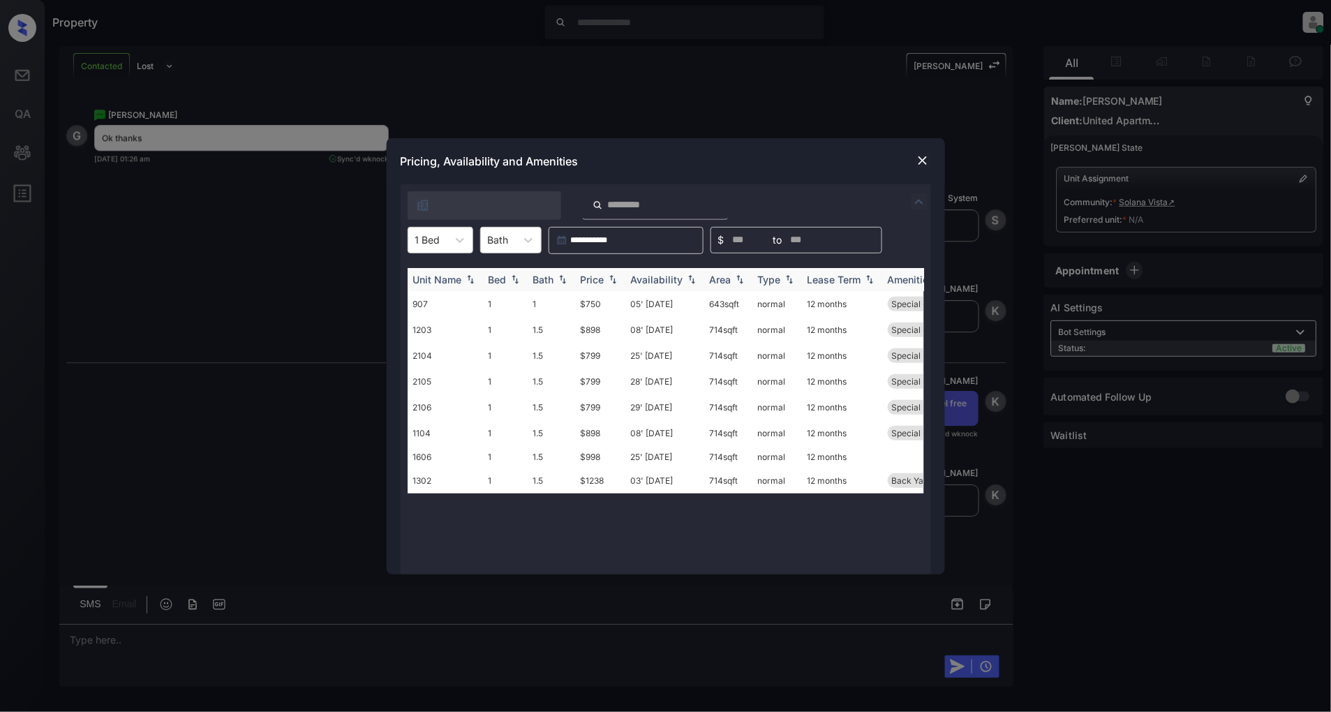
click at [606, 281] on img at bounding box center [613, 279] width 14 height 10
drag, startPoint x: 618, startPoint y: 305, endPoint x: 571, endPoint y: 306, distance: 46.8
click at [571, 306] on tr "907 1 1 $750 05' Oct 25 643 sqft normal 12 months Special - 01" at bounding box center [772, 304] width 729 height 26
copy tr "$750"
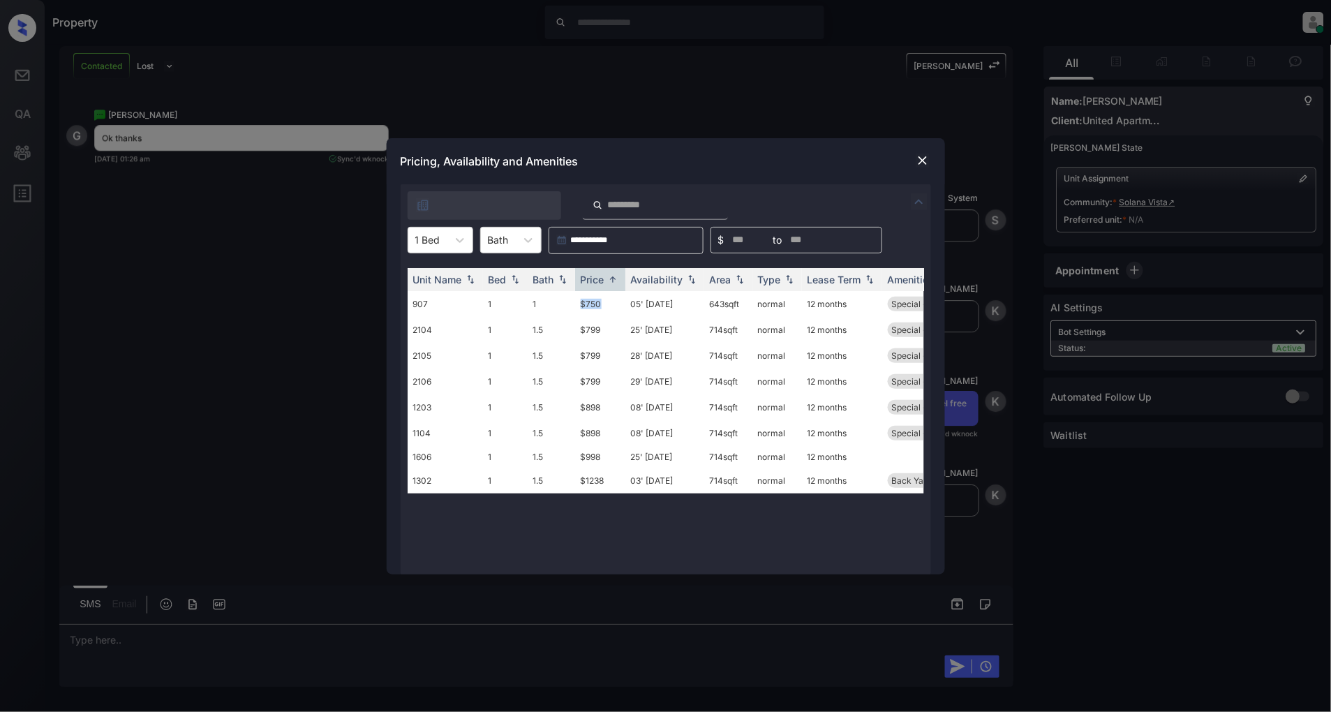
click at [923, 158] on img at bounding box center [923, 161] width 14 height 14
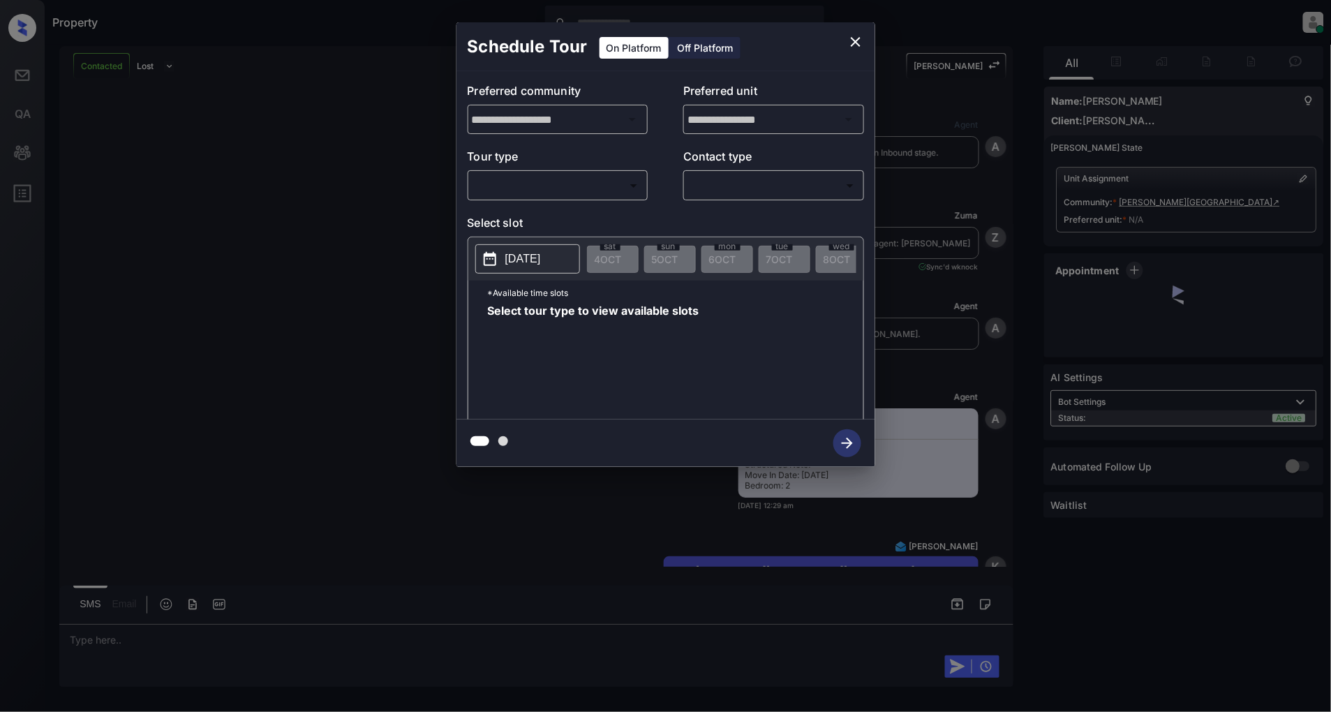
scroll to position [1313, 0]
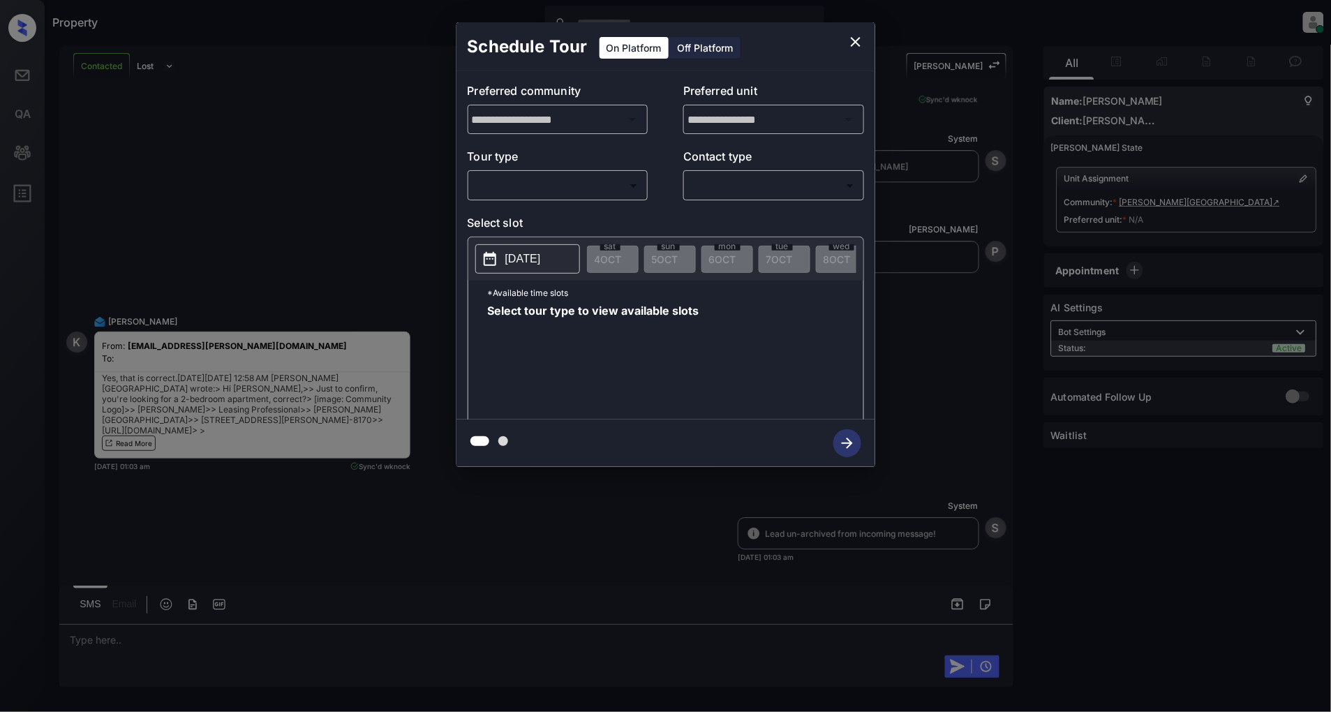
click at [560, 185] on body "Property [PERSON_NAME] Online Set yourself offline Set yourself on break Profil…" at bounding box center [665, 356] width 1331 height 712
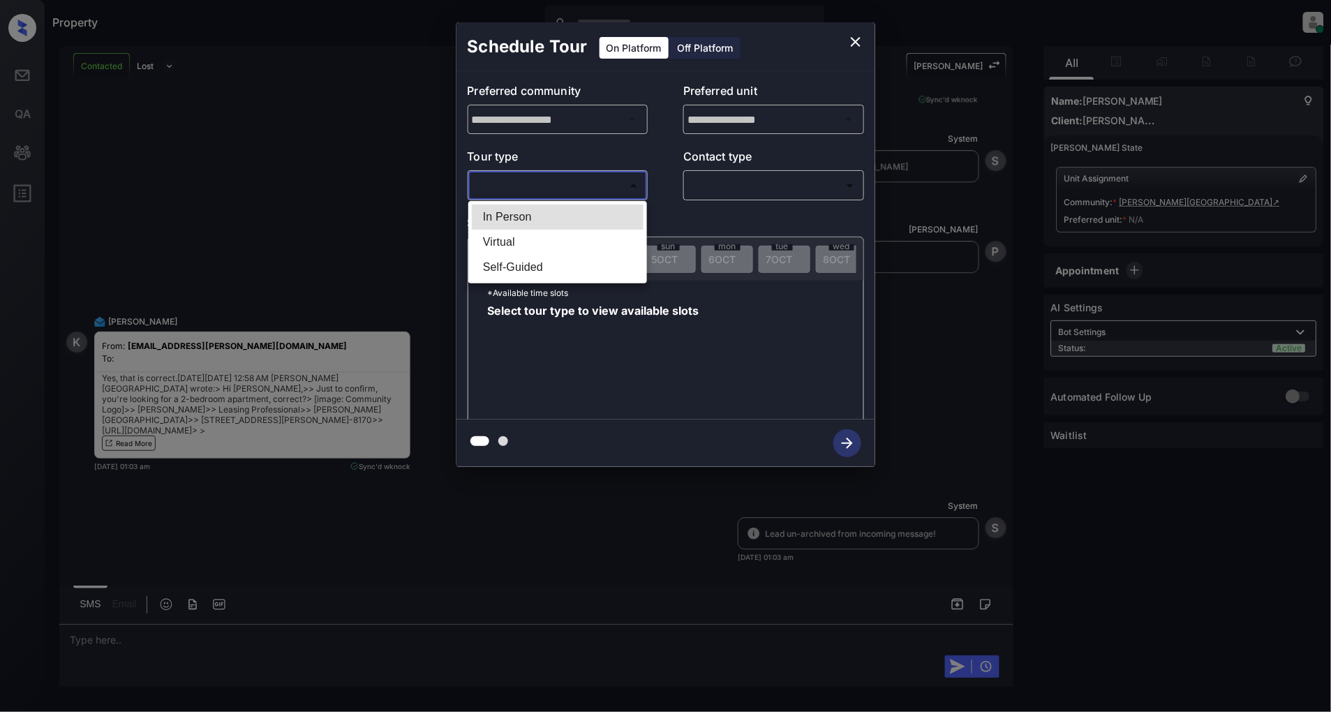
click at [532, 214] on li "In Person" at bounding box center [558, 216] width 172 height 25
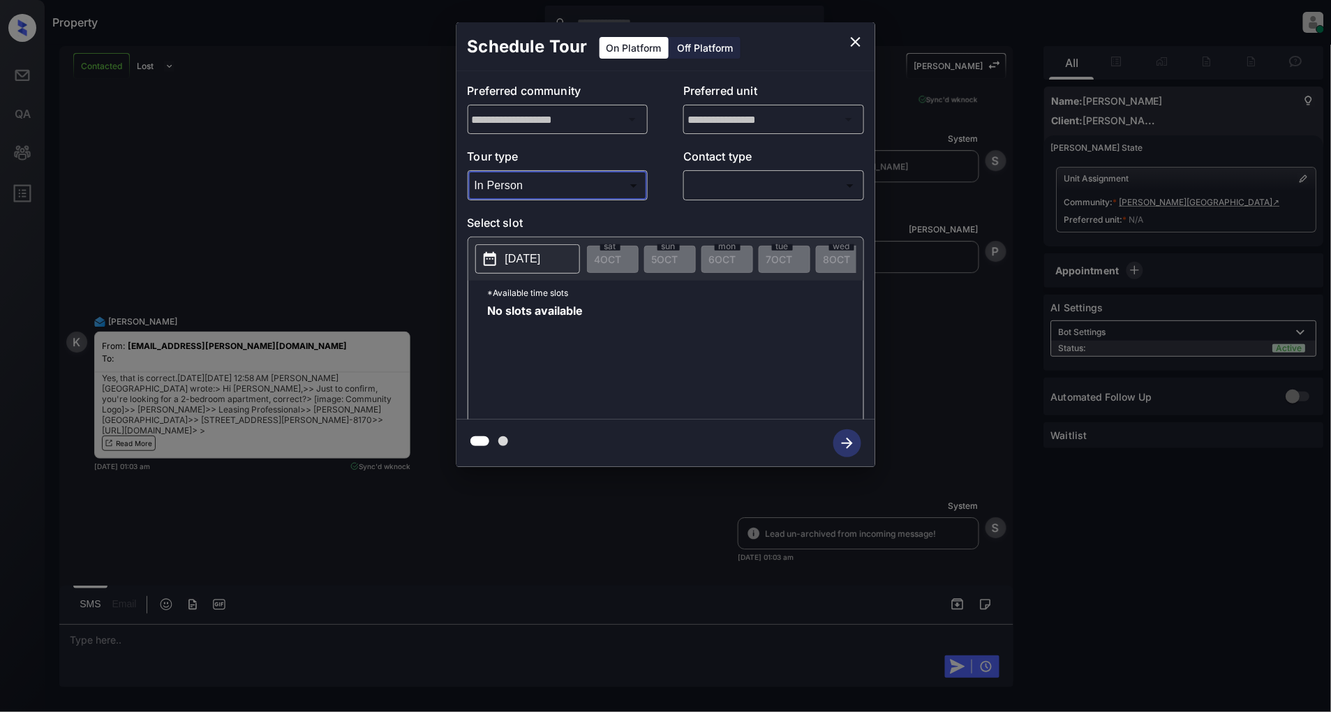
type input "********"
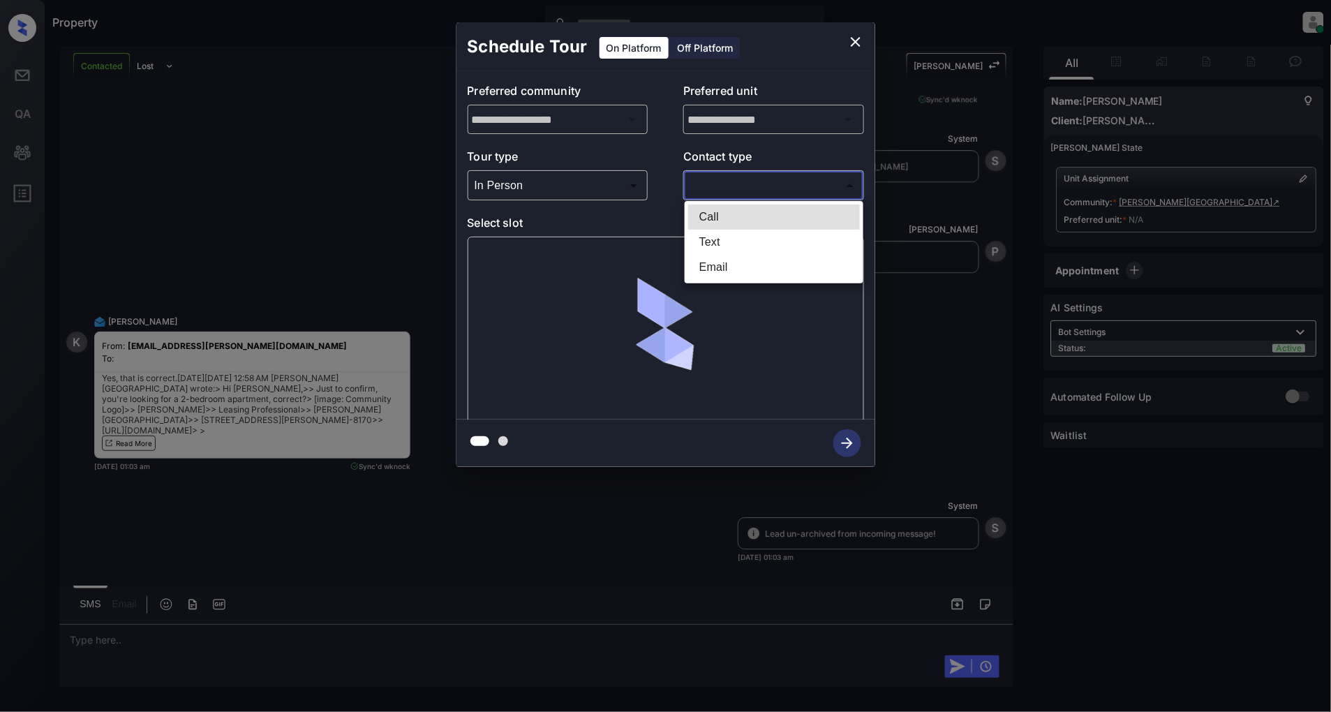
click at [752, 185] on body "Property [PERSON_NAME] Online Set yourself offline Set yourself on break Profil…" at bounding box center [665, 356] width 1331 height 712
click at [715, 248] on li "Text" at bounding box center [774, 242] width 172 height 25
type input "****"
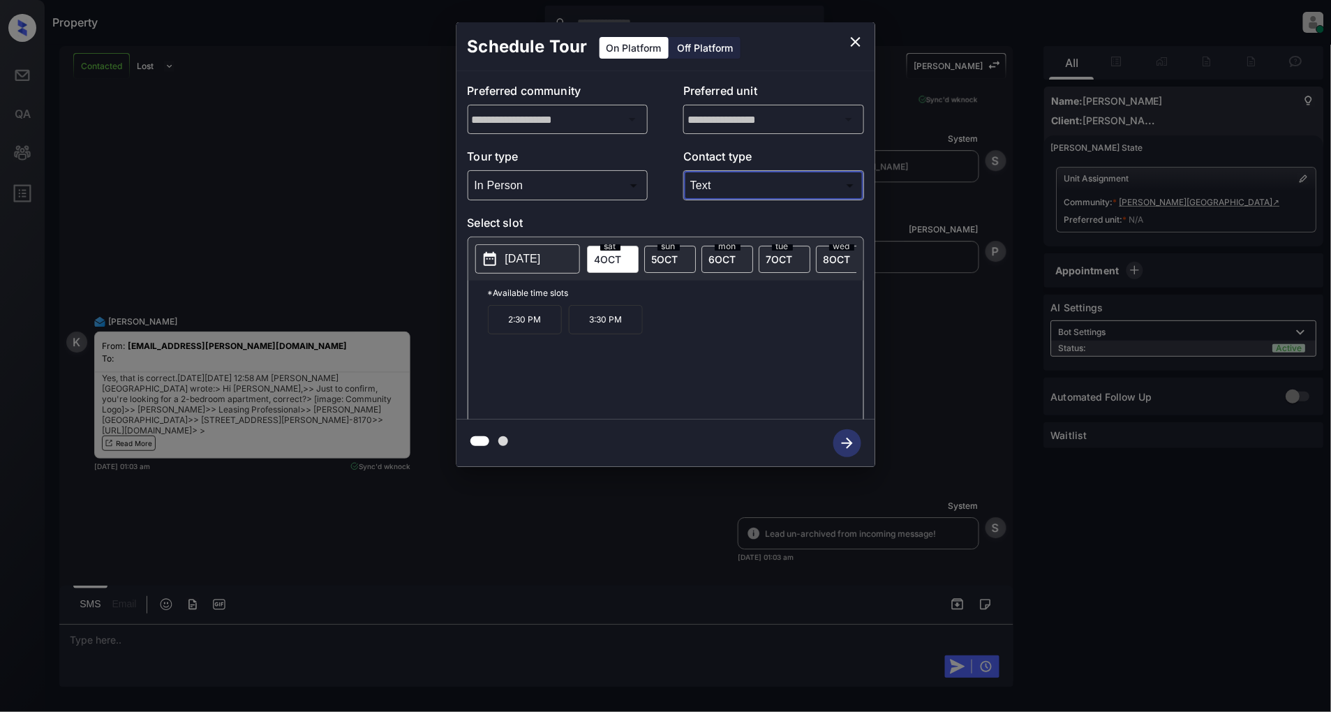
click at [674, 261] on span "5 OCT" at bounding box center [665, 259] width 27 height 12
drag, startPoint x: 544, startPoint y: 323, endPoint x: 504, endPoint y: 327, distance: 40.6
click at [504, 327] on p "12:30 PM" at bounding box center [525, 319] width 74 height 29
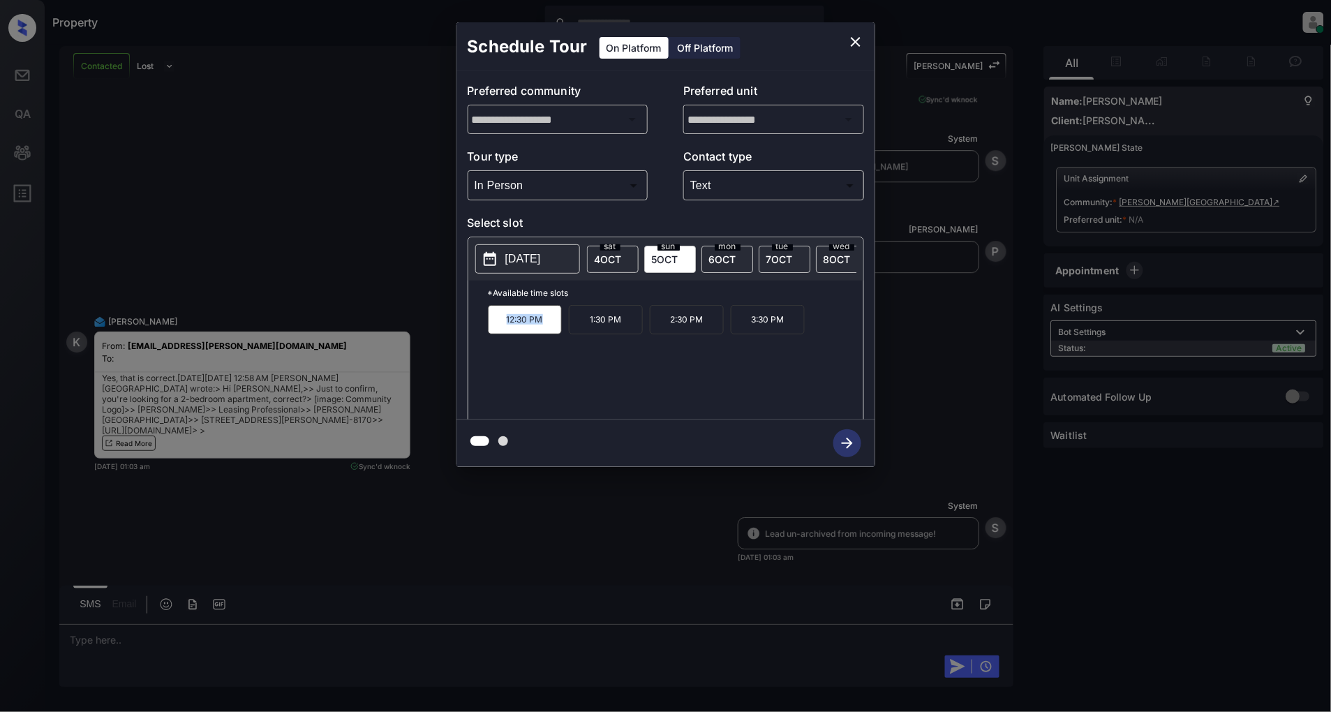
copy p "12:30 PM"
drag, startPoint x: 631, startPoint y: 329, endPoint x: 584, endPoint y: 332, distance: 46.8
click at [584, 332] on p "1:30 PM" at bounding box center [606, 319] width 74 height 29
copy p "1:30 PM"
drag, startPoint x: 786, startPoint y: 330, endPoint x: 752, endPoint y: 331, distance: 34.2
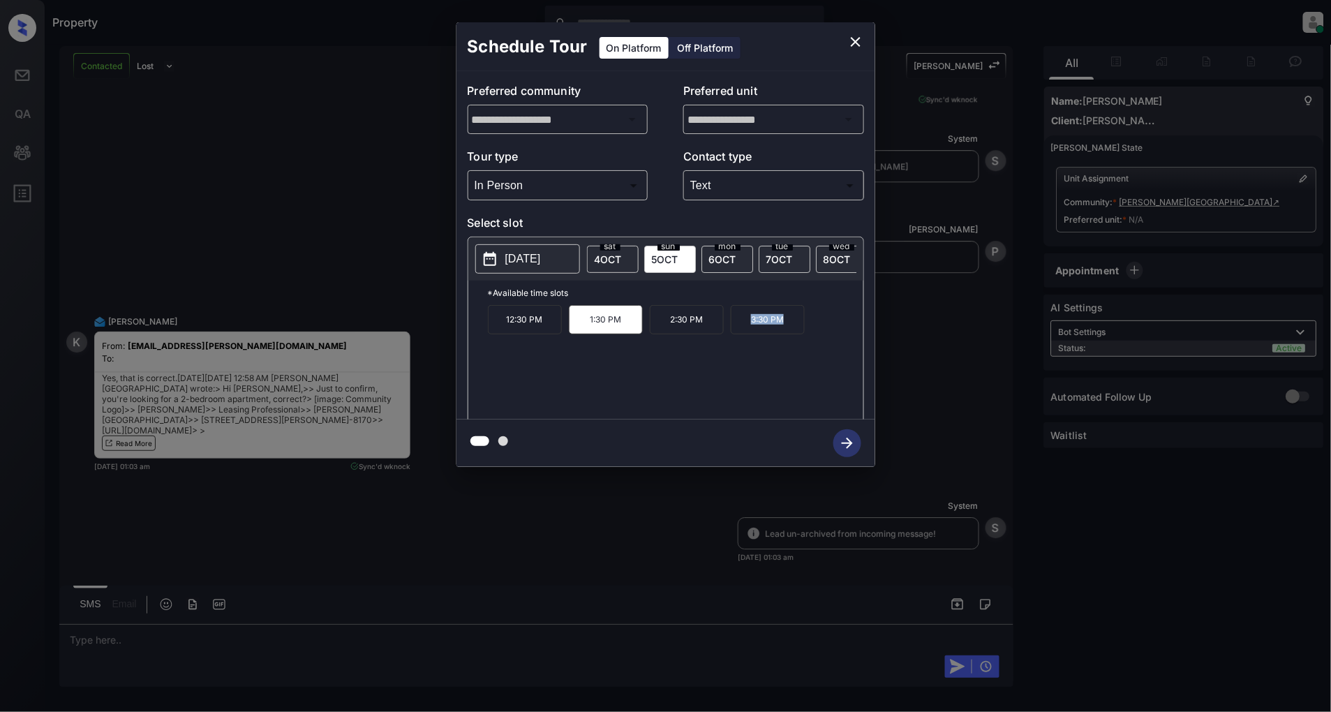
click at [752, 331] on p "3:30 PM" at bounding box center [768, 319] width 74 height 29
copy p "3:30 PM"
click at [856, 40] on icon "close" at bounding box center [856, 42] width 10 height 10
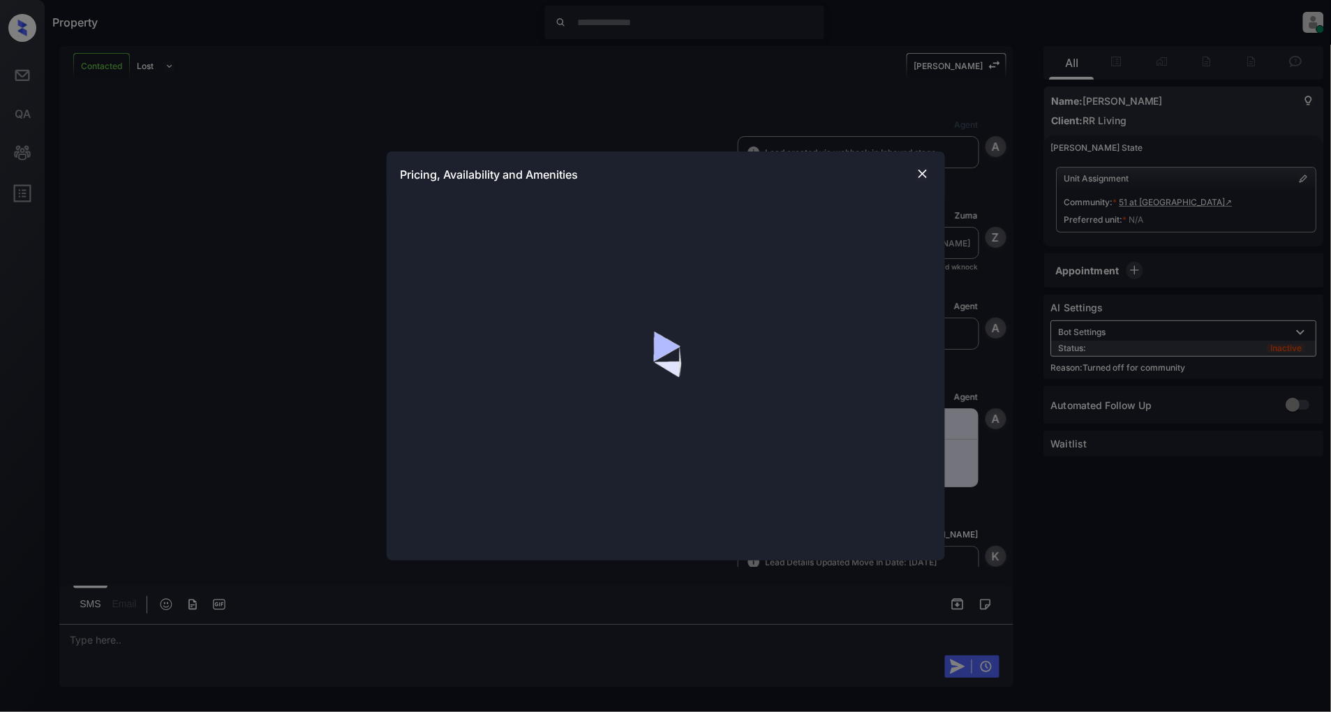
scroll to position [1281, 0]
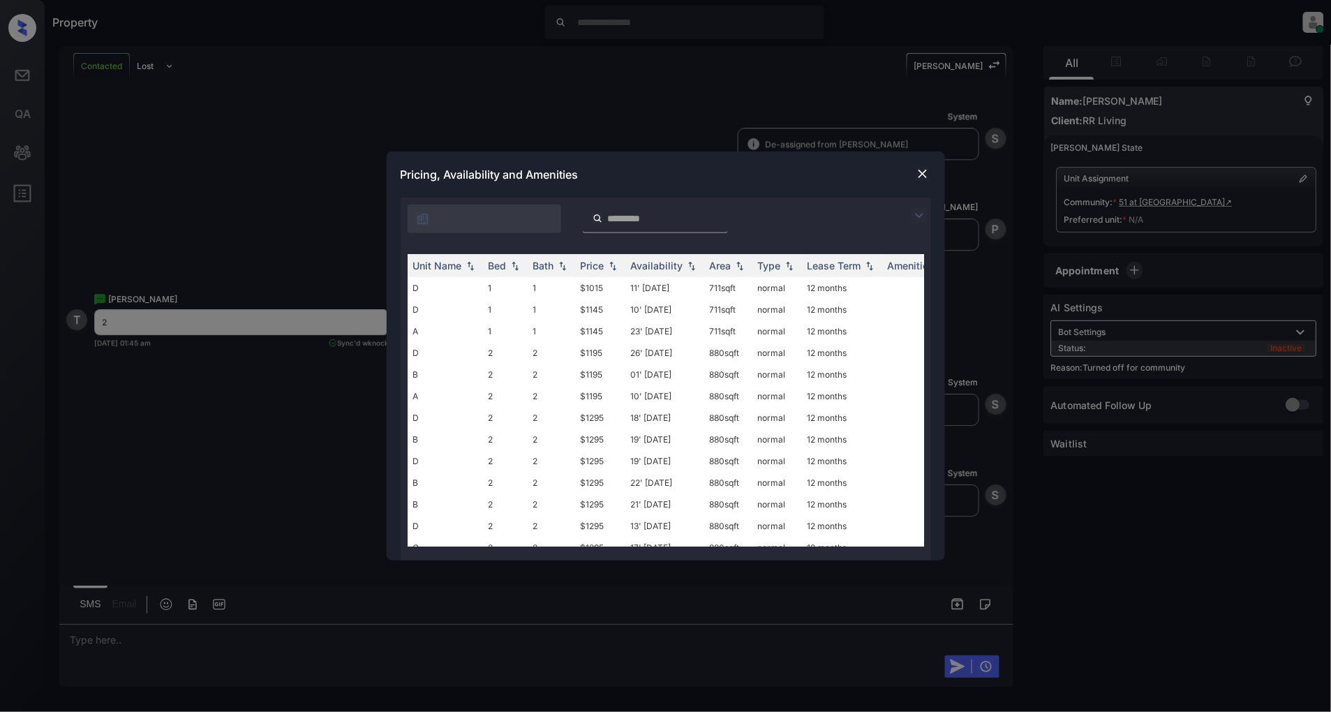
click at [921, 218] on img at bounding box center [919, 215] width 17 height 17
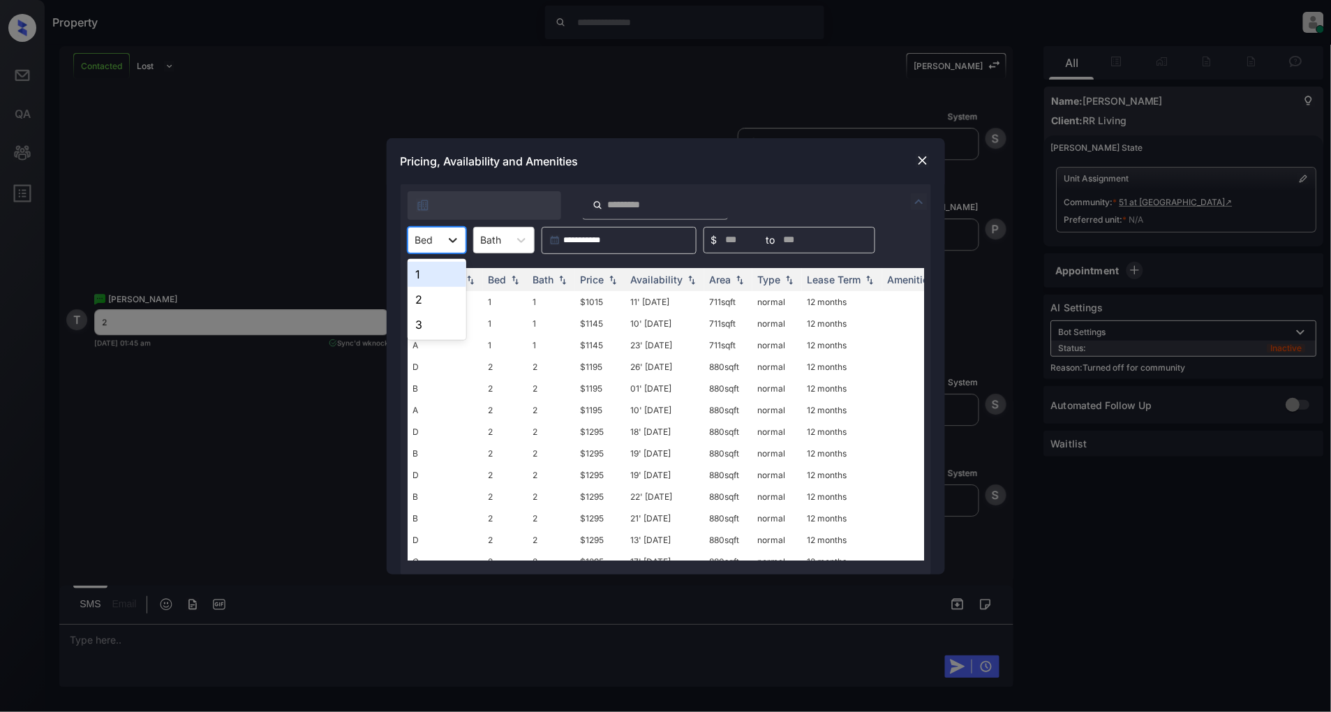
click at [450, 239] on icon at bounding box center [453, 240] width 8 height 5
click at [435, 293] on div "2" at bounding box center [437, 299] width 59 height 25
click at [602, 276] on div "Price" at bounding box center [593, 280] width 24 height 12
drag, startPoint x: 609, startPoint y: 294, endPoint x: 570, endPoint y: 298, distance: 38.5
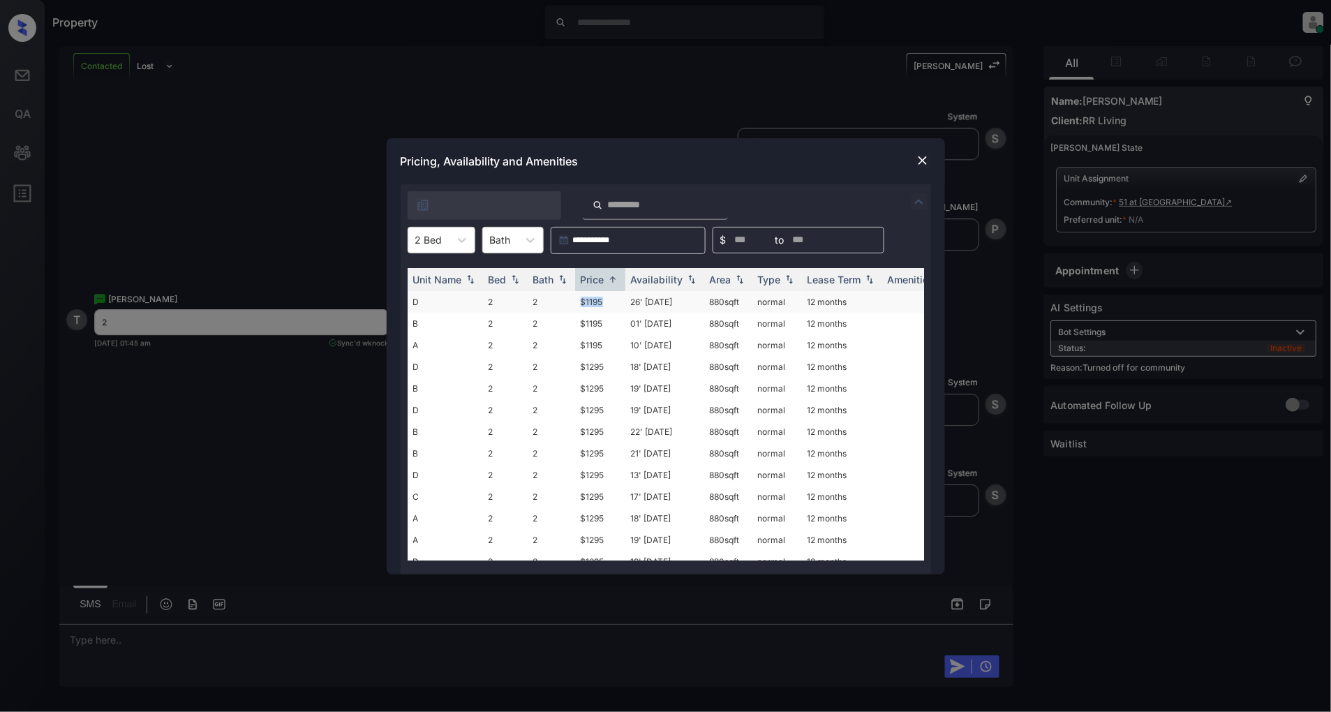
click at [570, 298] on tr "D 2 2 $1195 26' [DATE] 880 sqft normal 12 months" at bounding box center [772, 302] width 729 height 22
copy tr "$1195"
click at [920, 161] on img at bounding box center [923, 161] width 14 height 14
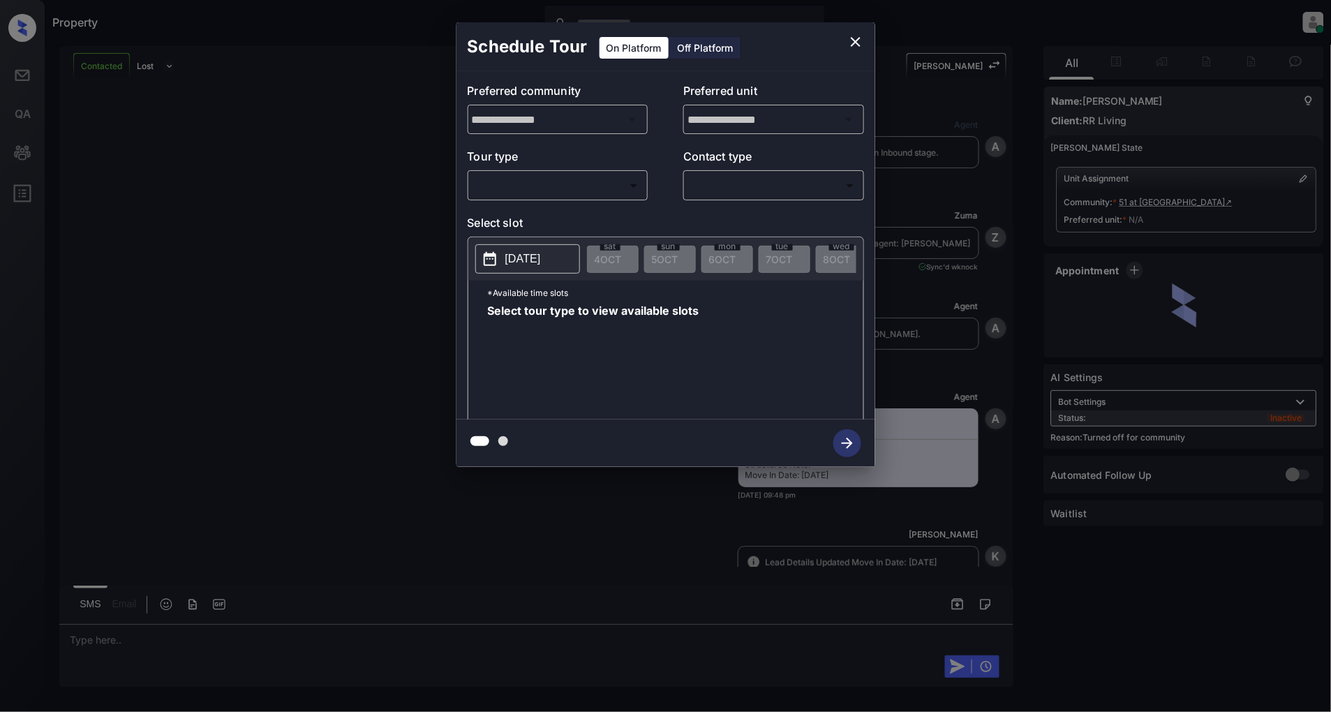
scroll to position [1411, 0]
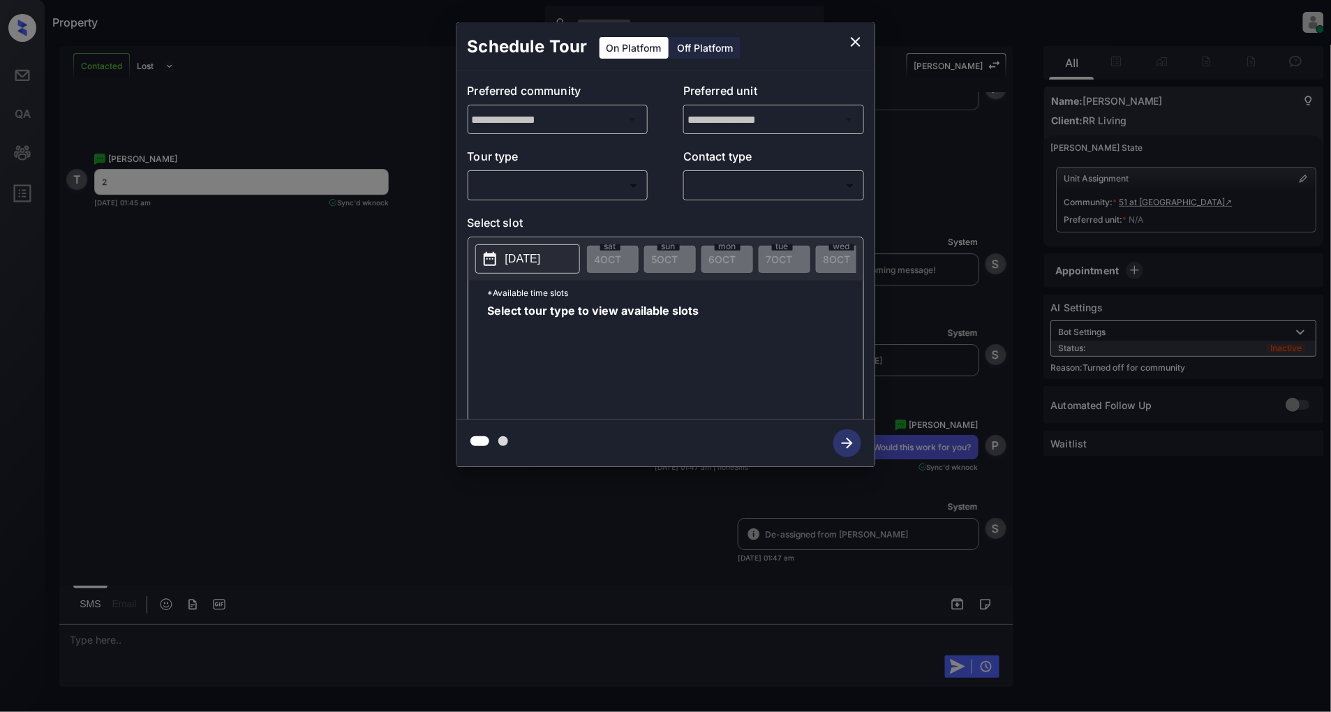
click at [569, 197] on body "Property [PERSON_NAME] Online Set yourself offline Set yourself on break Profil…" at bounding box center [665, 356] width 1331 height 712
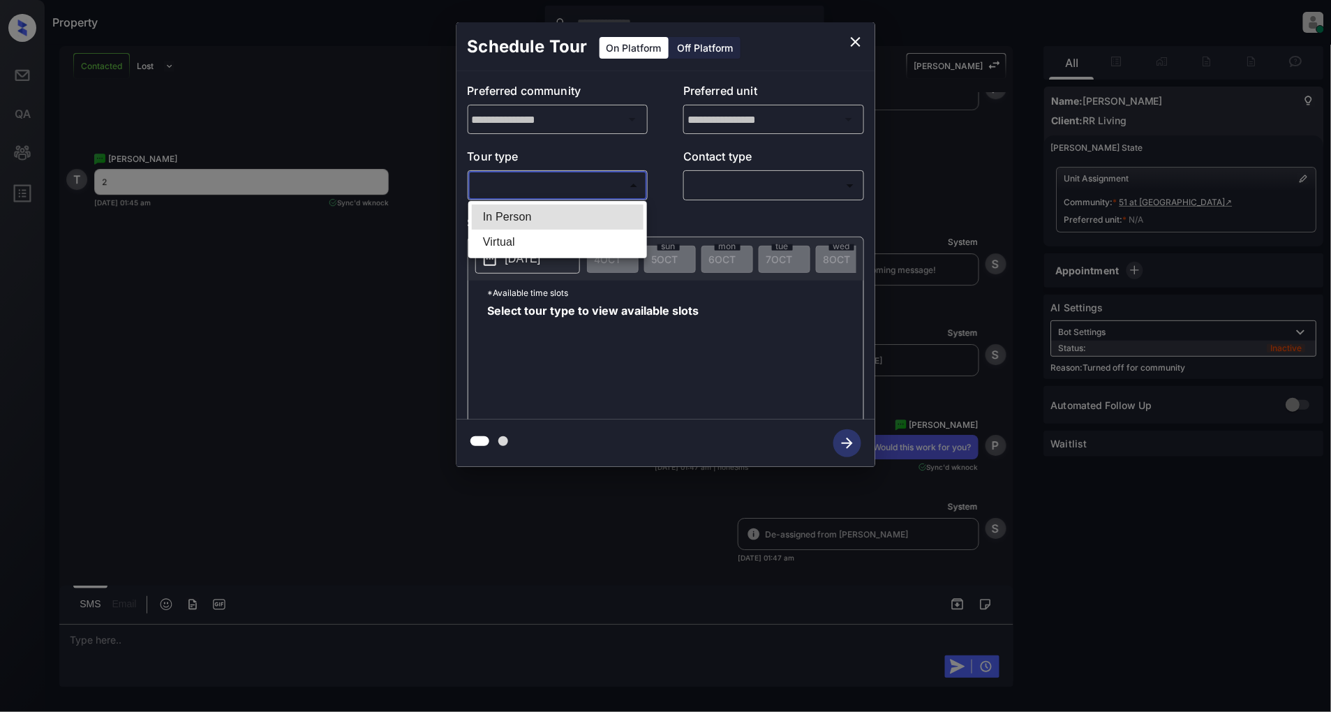
click at [513, 214] on li "In Person" at bounding box center [558, 216] width 172 height 25
type input "********"
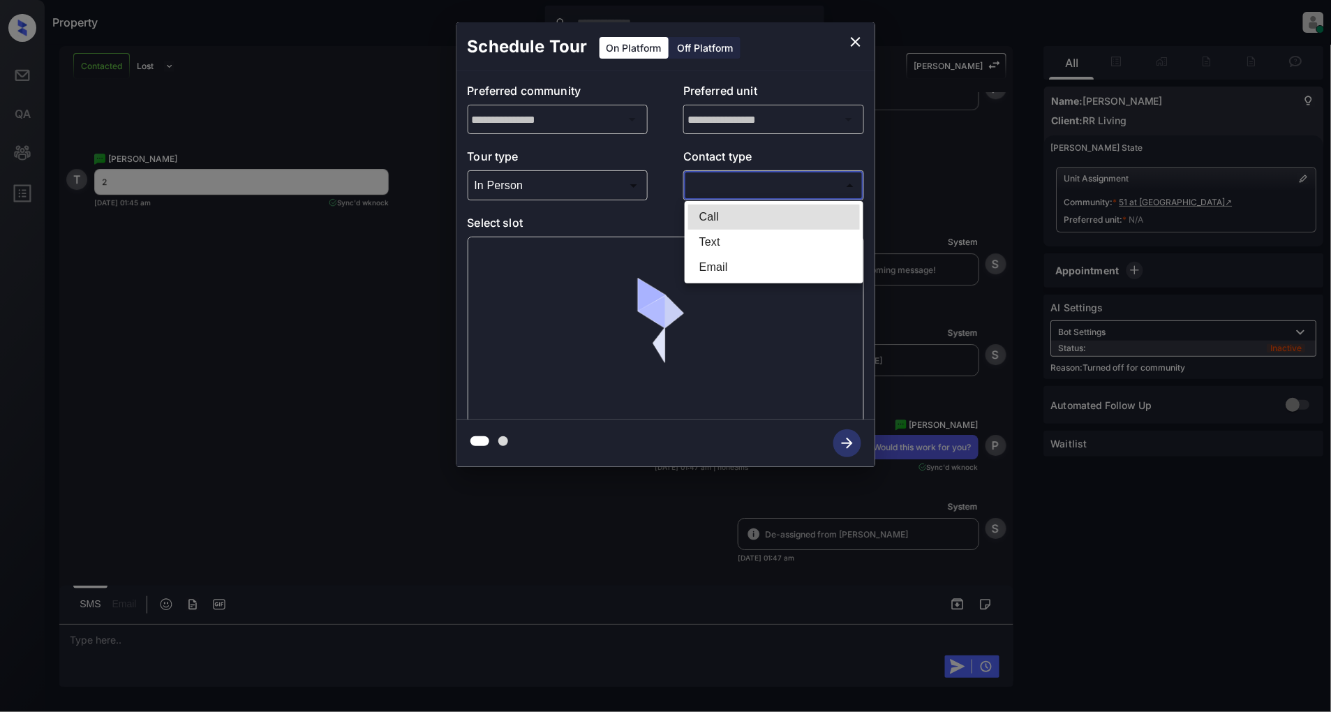
click at [796, 192] on body "Property Patrick Deasis Online Set yourself offline Set yourself on break Profi…" at bounding box center [665, 356] width 1331 height 712
click at [738, 238] on li "Text" at bounding box center [774, 242] width 172 height 25
type input "****"
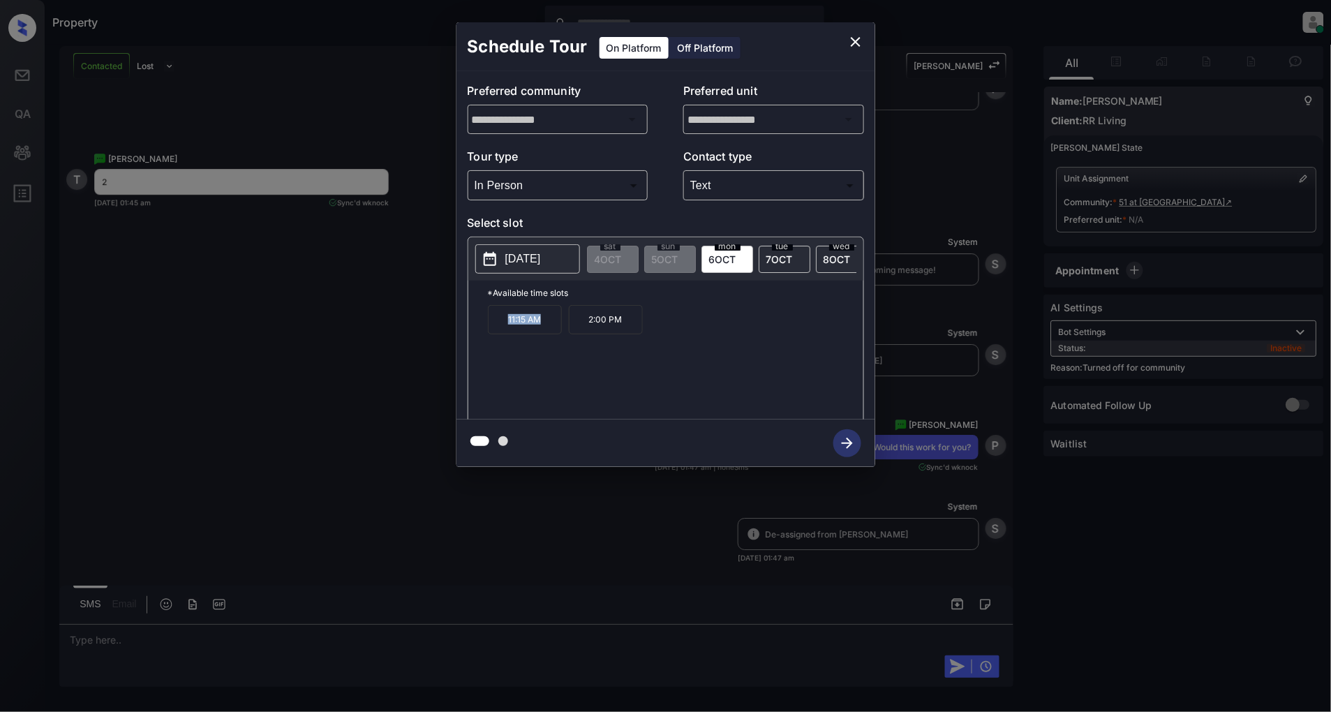
drag, startPoint x: 549, startPoint y: 334, endPoint x: 463, endPoint y: 316, distance: 88.3
click at [463, 316] on div "**********" at bounding box center [665, 245] width 419 height 348
copy p "11:15 AM"
drag, startPoint x: 639, startPoint y: 330, endPoint x: 584, endPoint y: 330, distance: 54.4
click at [584, 330] on p "2:00 PM" at bounding box center [606, 319] width 74 height 29
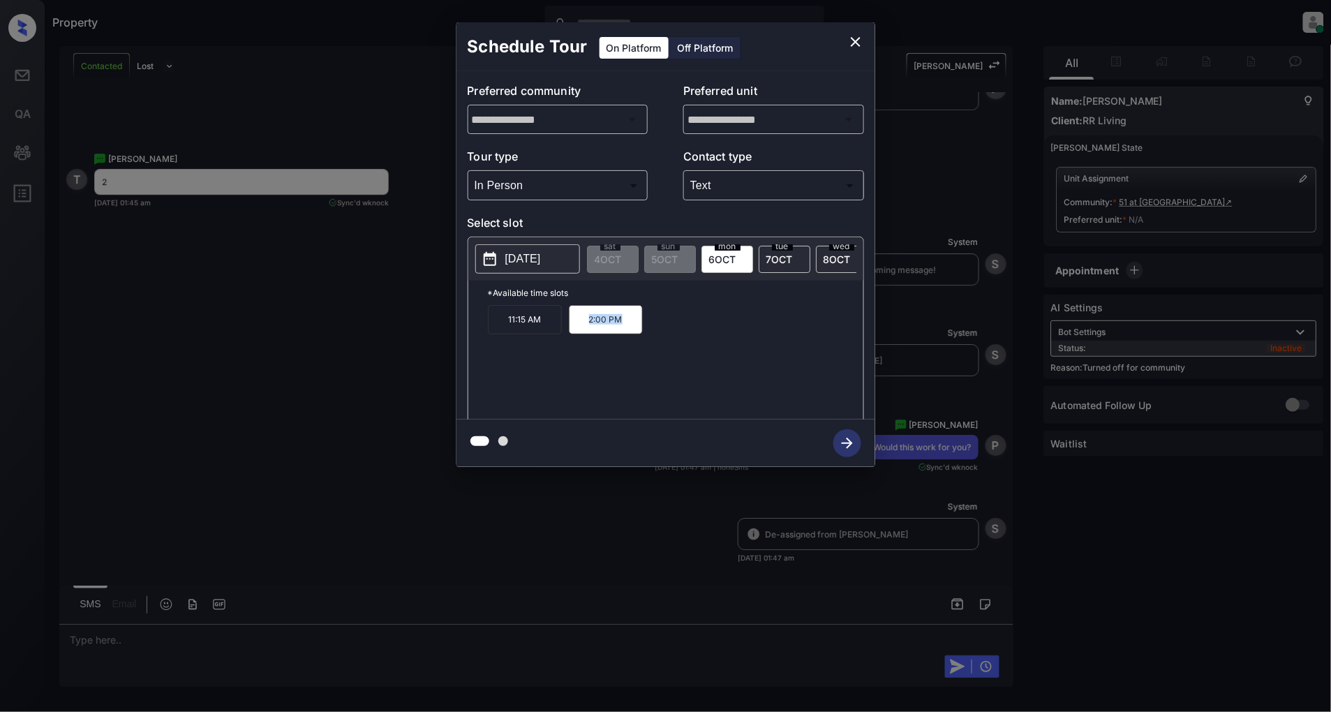
copy p "2:00 PM"
click at [853, 40] on icon "close" at bounding box center [855, 41] width 17 height 17
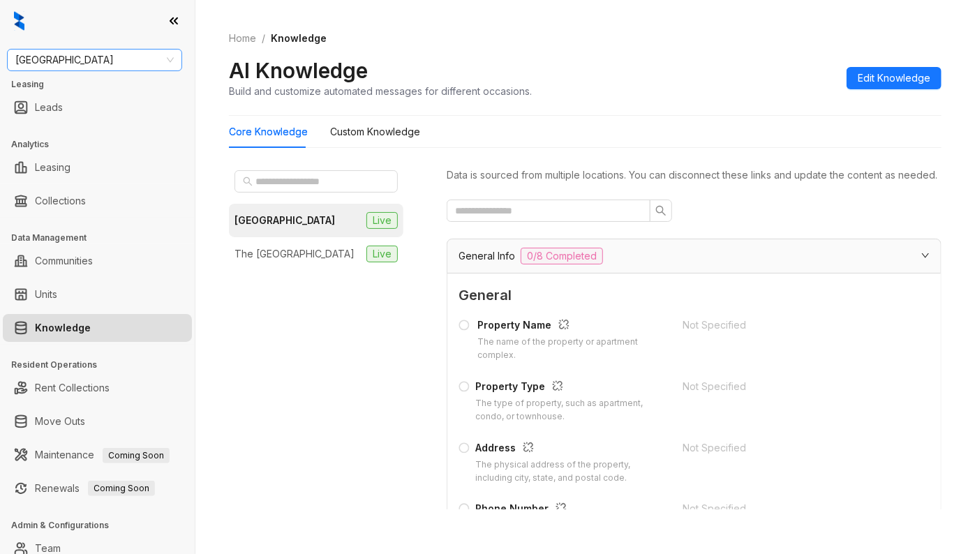
click at [107, 59] on span "[GEOGRAPHIC_DATA]" at bounding box center [94, 60] width 158 height 21
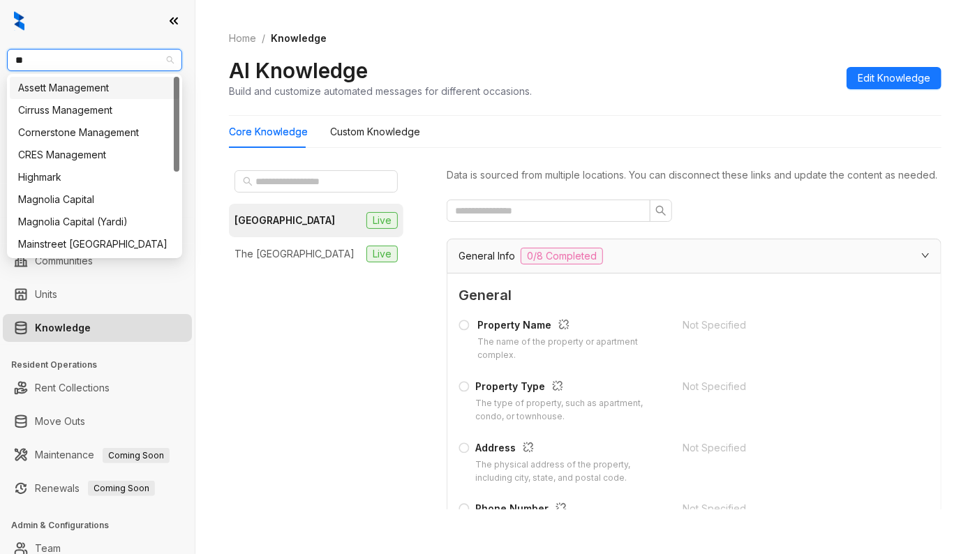
type input "***"
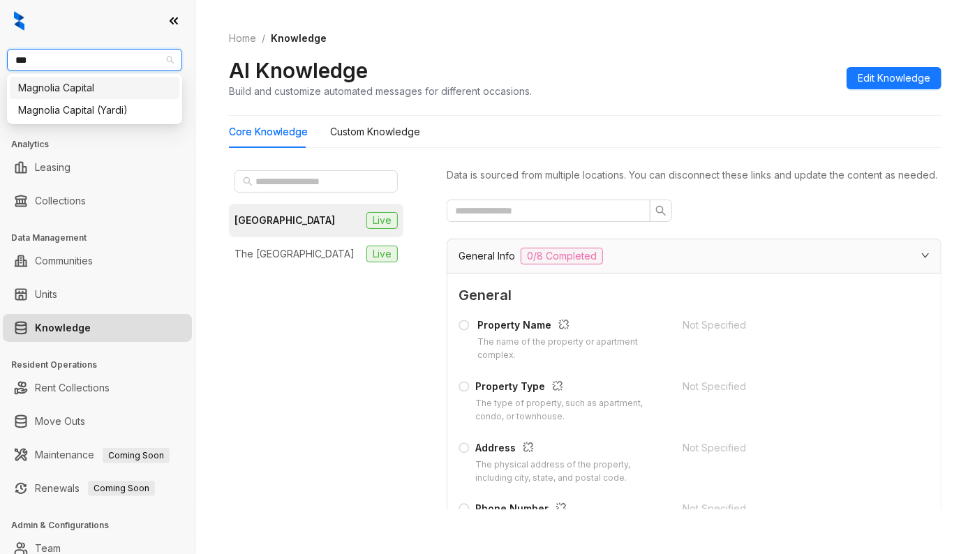
click at [134, 82] on div "Magnolia Capital" at bounding box center [94, 87] width 153 height 15
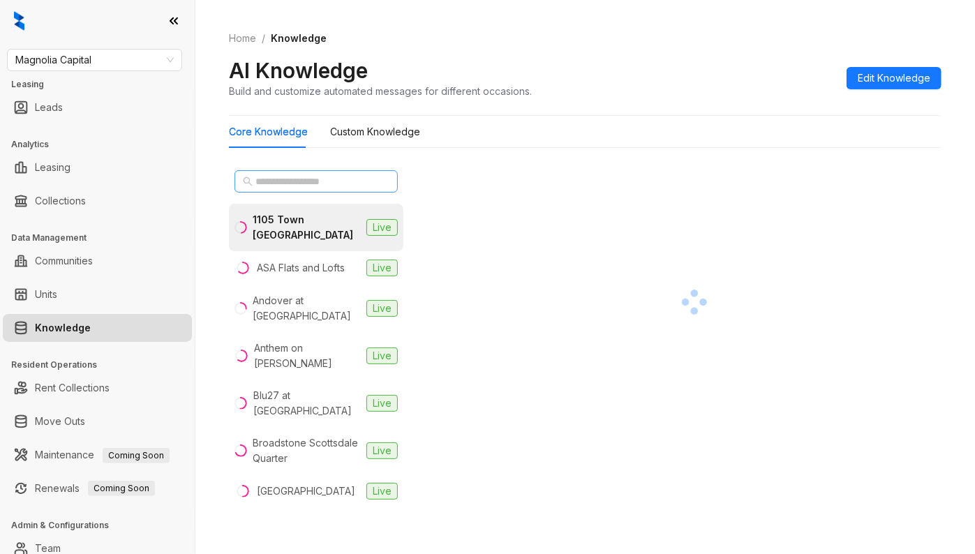
click at [302, 191] on span at bounding box center [315, 181] width 163 height 22
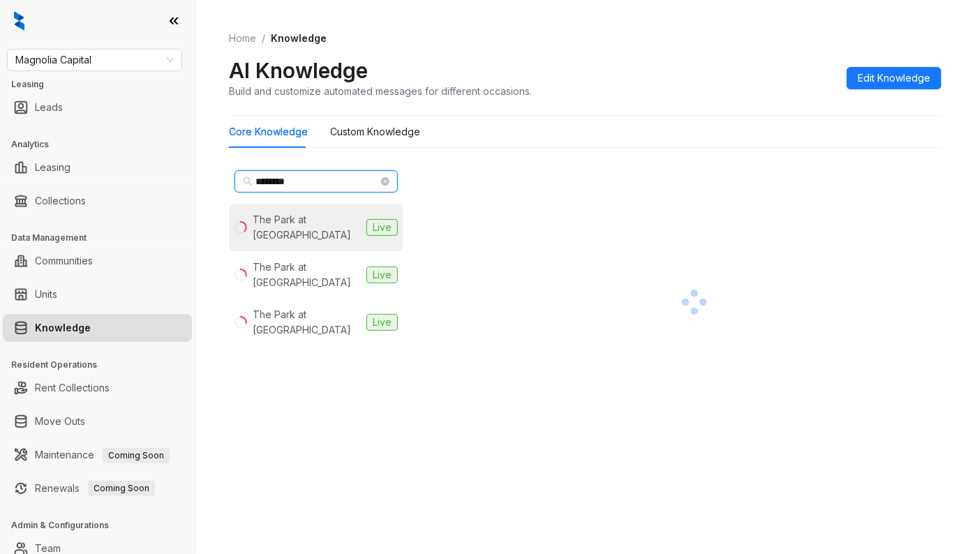
type input "********"
click at [308, 218] on div "The Park at Murano" at bounding box center [307, 227] width 108 height 31
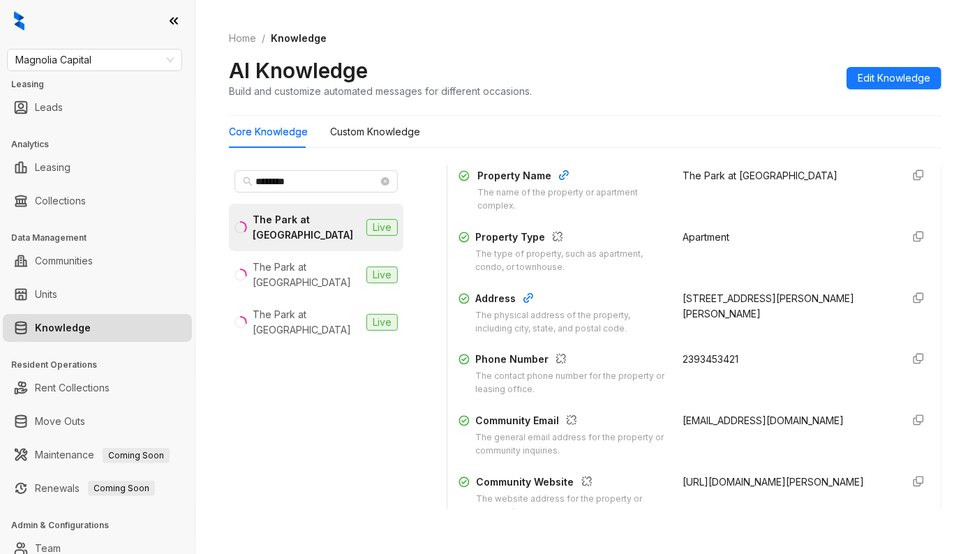
scroll to position [186, 0]
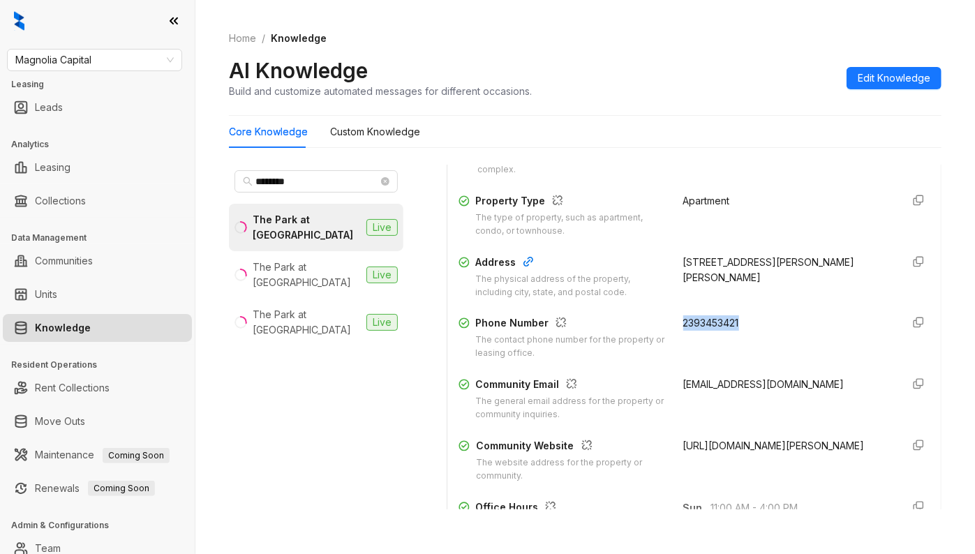
drag, startPoint x: 731, startPoint y: 341, endPoint x: 660, endPoint y: 341, distance: 71.2
click at [660, 341] on div "Phone Number The contact phone number for the property or leasing office. 23934…" at bounding box center [693, 337] width 471 height 45
copy span "2393453421"
drag, startPoint x: 844, startPoint y: 402, endPoint x: 663, endPoint y: 403, distance: 181.4
click at [683, 390] on span "parkatmuranoteam@stylresidential.com" at bounding box center [763, 384] width 161 height 12
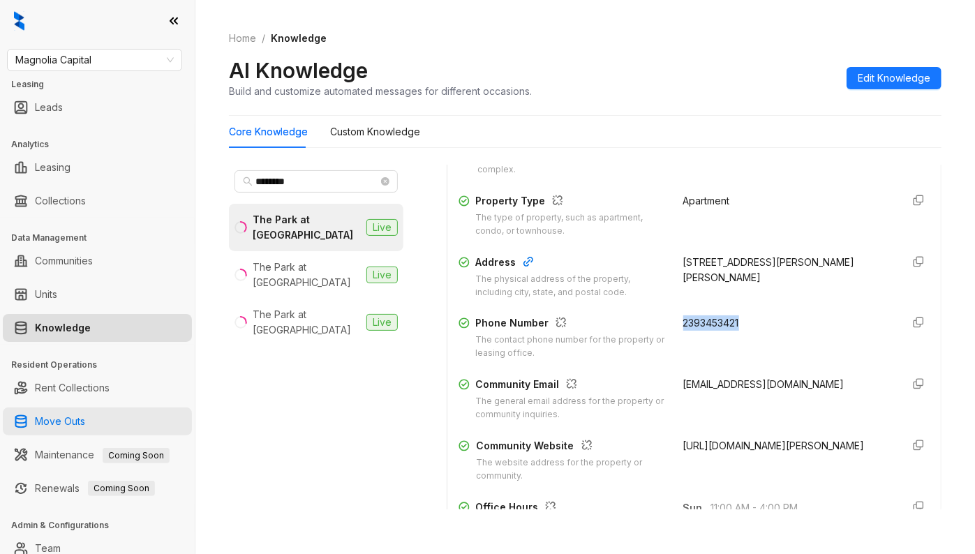
copy span "parkatmuranoteam@stylresidential.com"
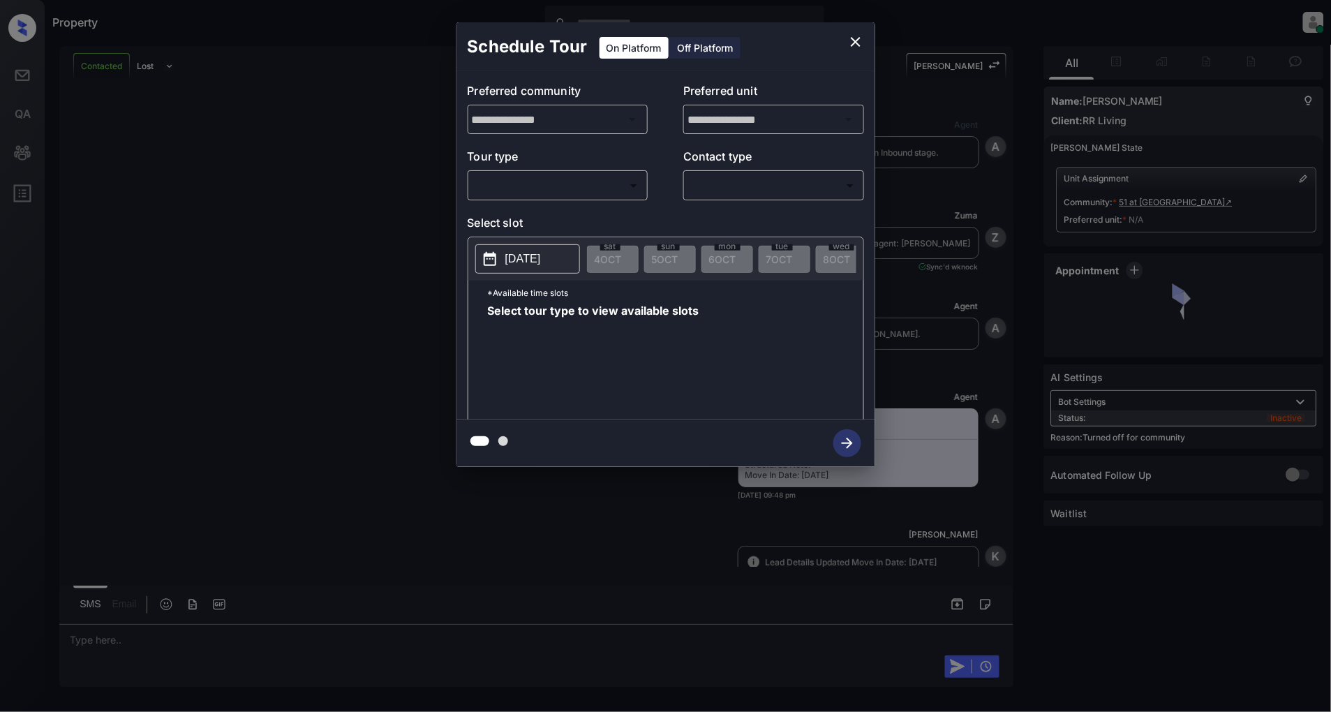
scroll to position [2353, 0]
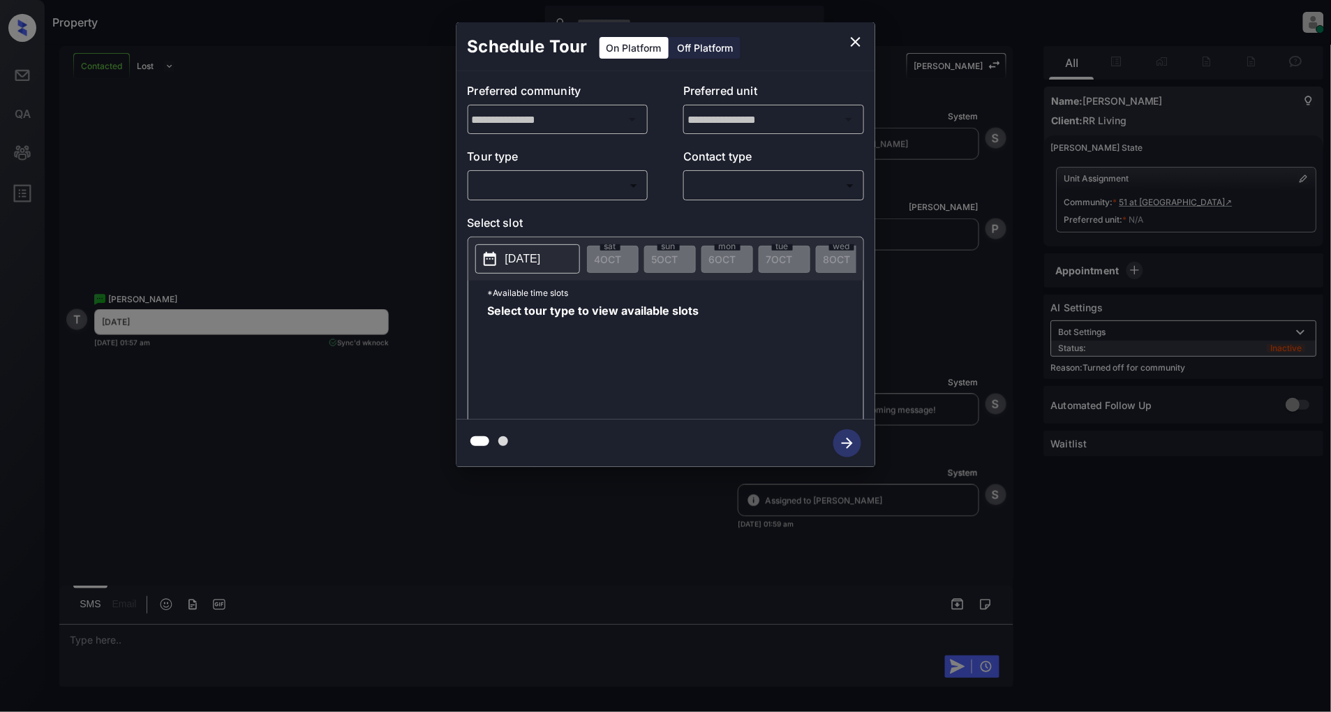
click at [539, 185] on body "Property Patrick Deasis Online Set yourself offline Set yourself on break Profi…" at bounding box center [665, 356] width 1331 height 712
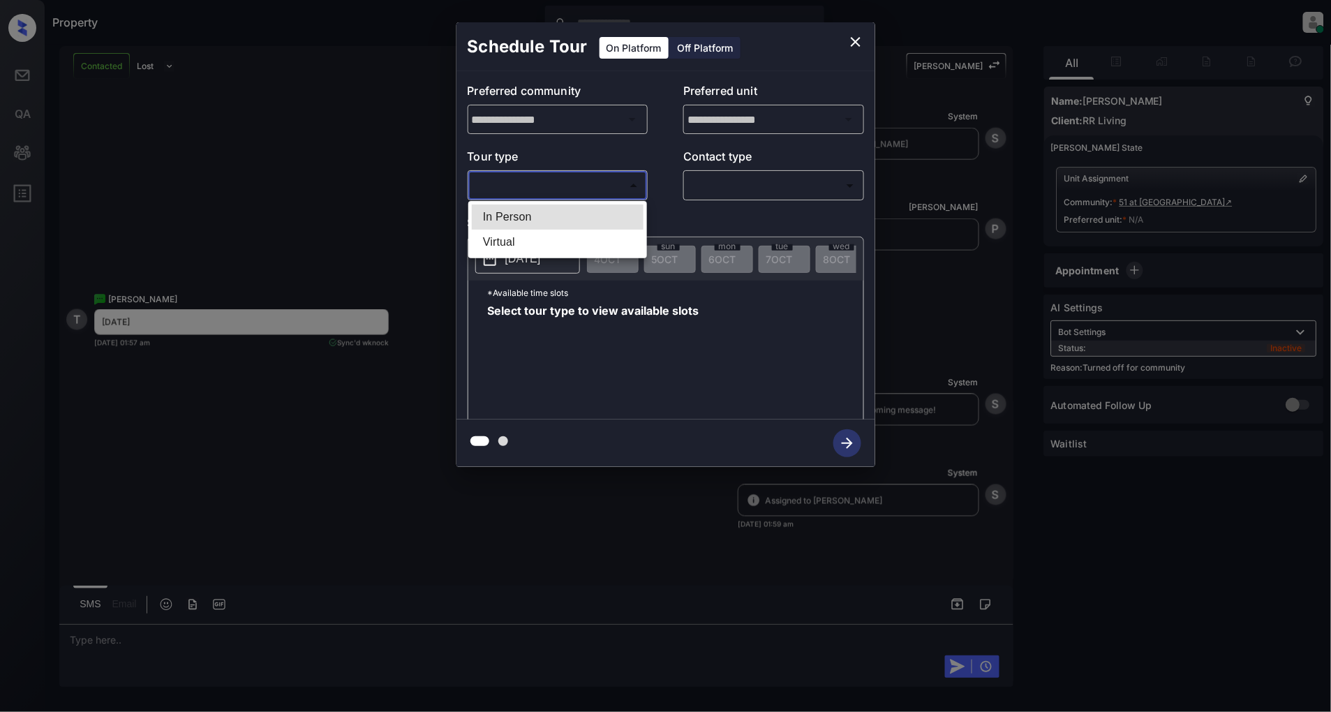
click at [525, 214] on li "In Person" at bounding box center [558, 216] width 172 height 25
type input "********"
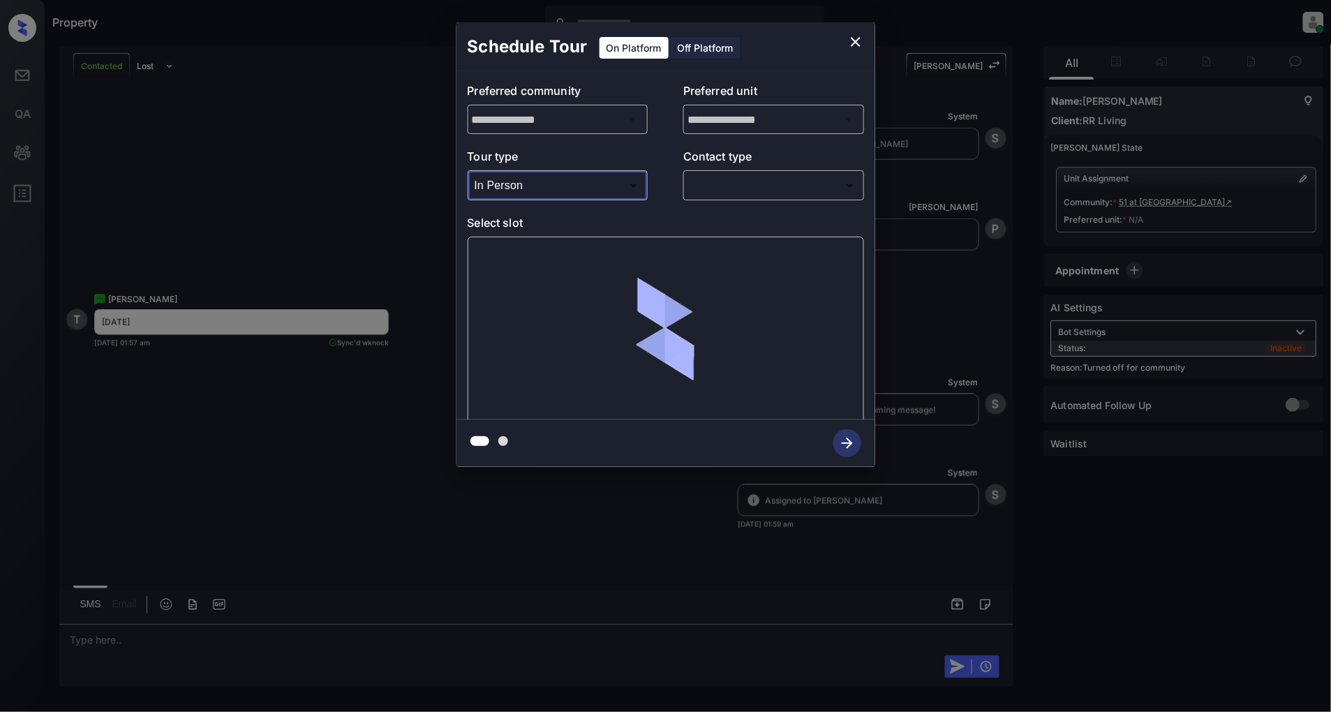
click at [786, 196] on body "Property [PERSON_NAME] Online Set yourself offline Set yourself on break Profil…" at bounding box center [665, 356] width 1331 height 712
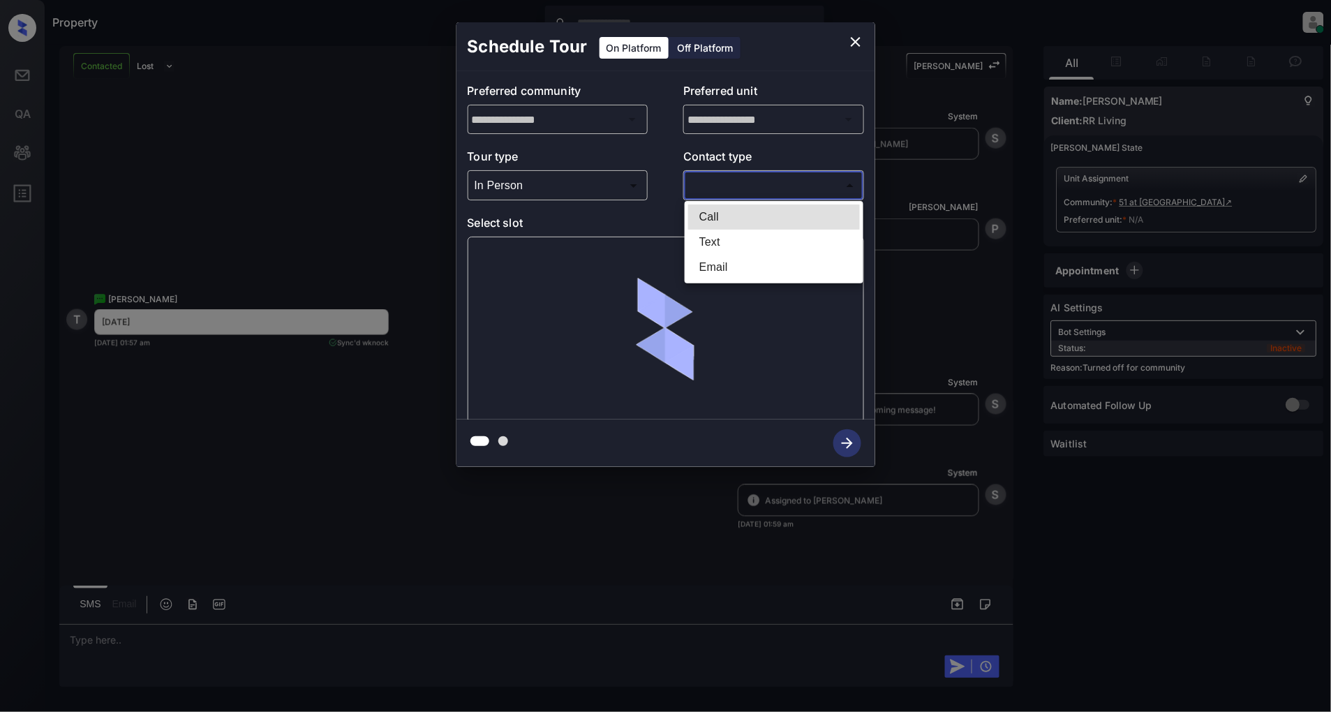
click at [754, 246] on li "Text" at bounding box center [774, 242] width 172 height 25
type input "****"
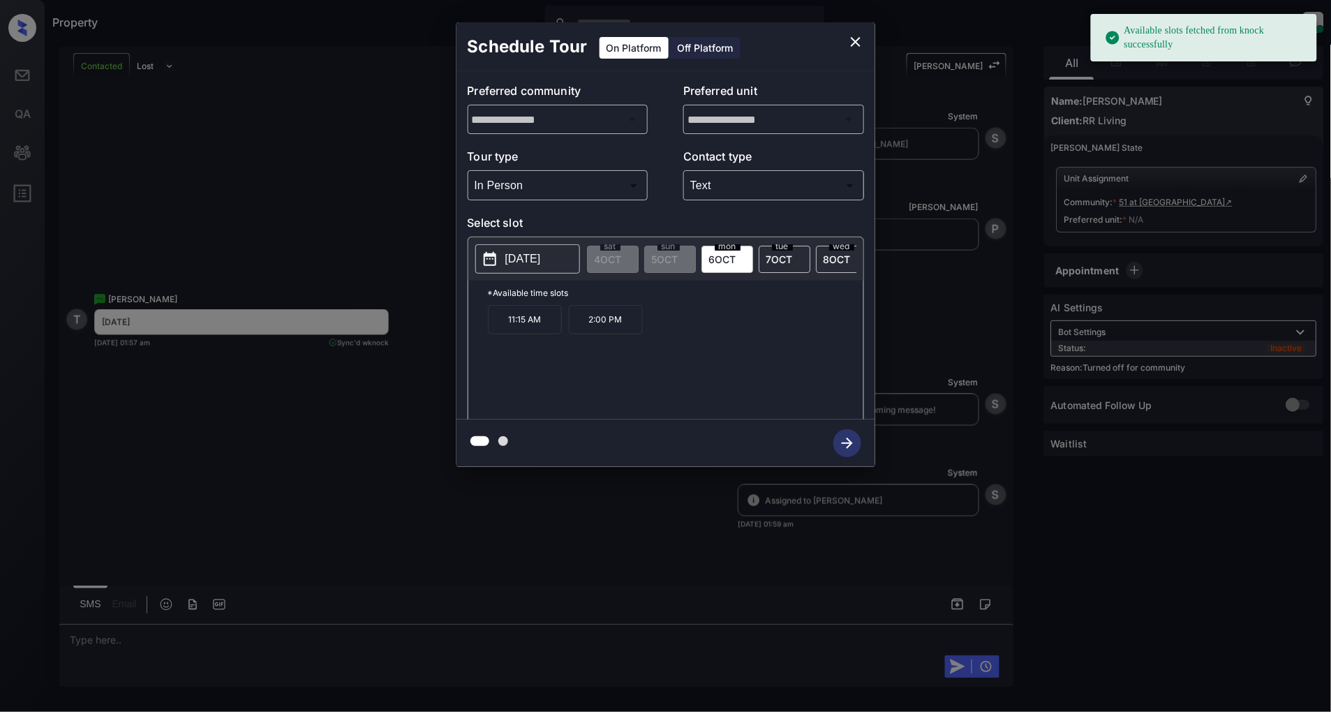
click at [534, 261] on p "[DATE]" at bounding box center [523, 259] width 36 height 17
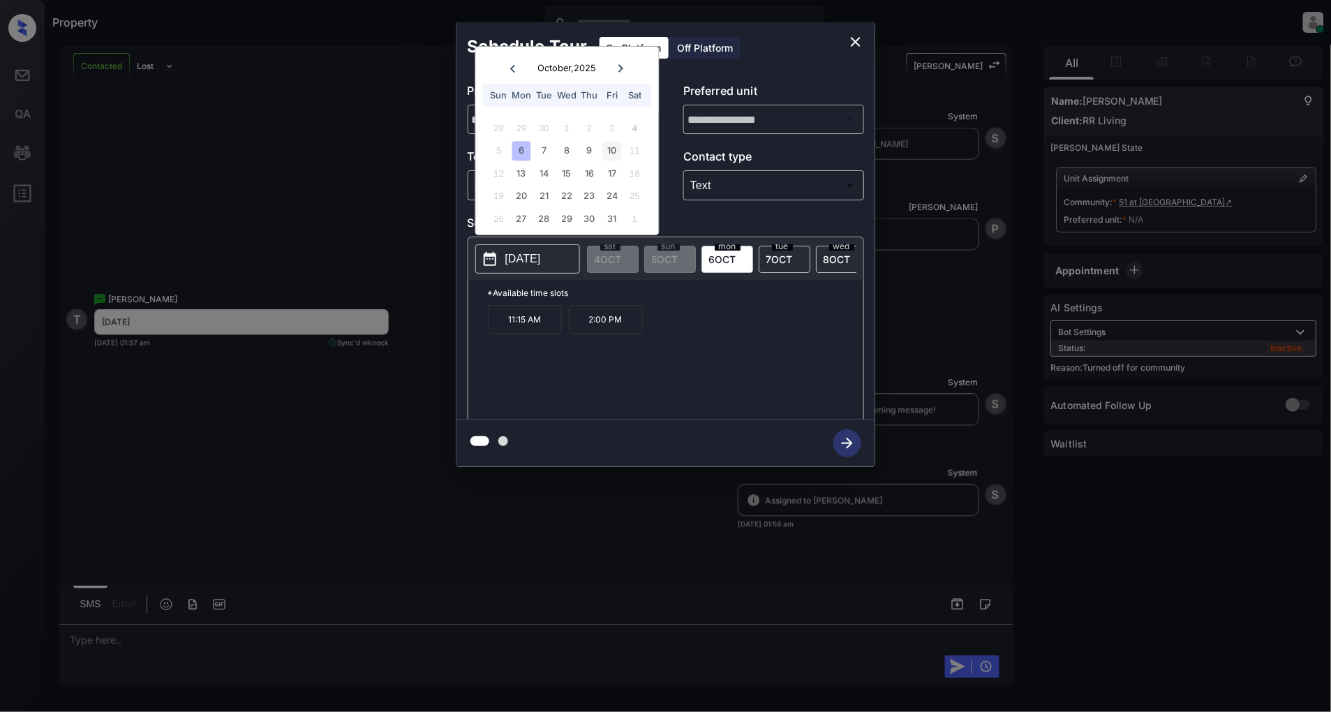
click at [611, 152] on div "10" at bounding box center [612, 151] width 19 height 19
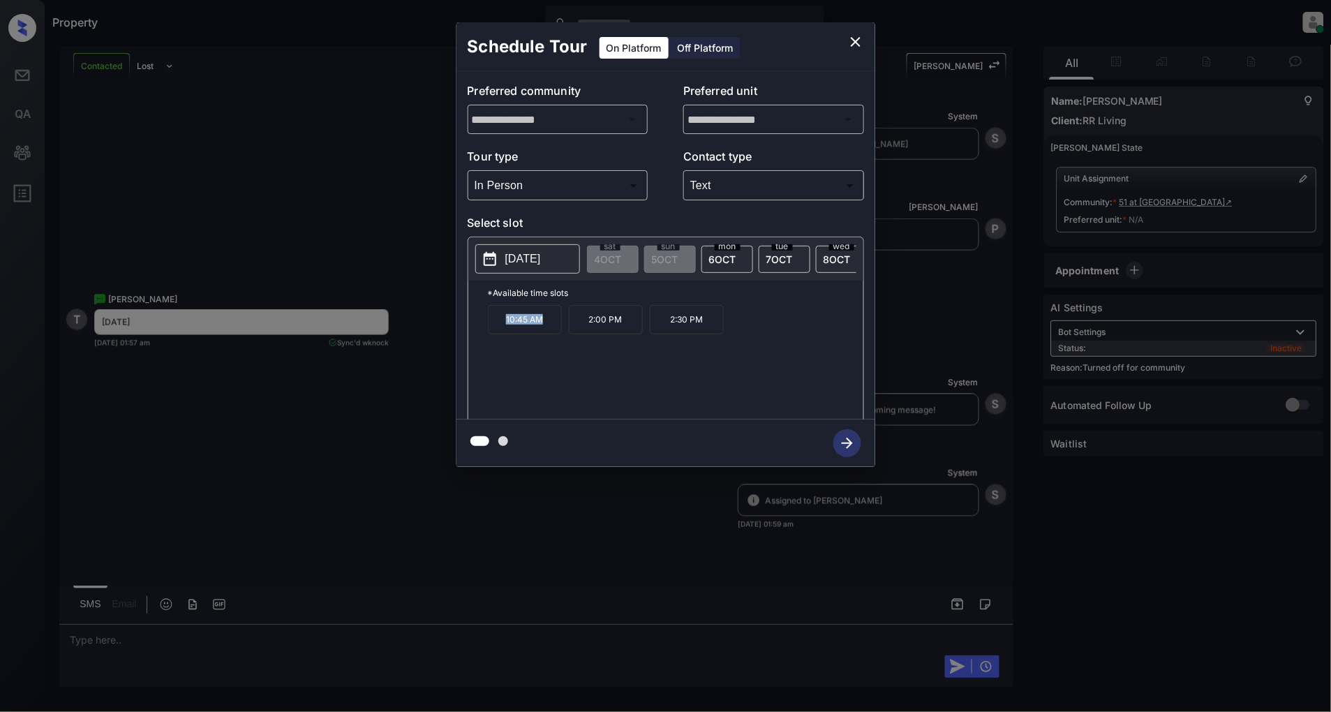
drag, startPoint x: 549, startPoint y: 323, endPoint x: 488, endPoint y: 324, distance: 60.7
click at [488, 324] on p "10:45 AM" at bounding box center [525, 319] width 74 height 29
copy p "10:45 AM"
drag, startPoint x: 628, startPoint y: 331, endPoint x: 583, endPoint y: 329, distance: 45.4
click at [583, 329] on p "2:00 PM" at bounding box center [606, 319] width 74 height 29
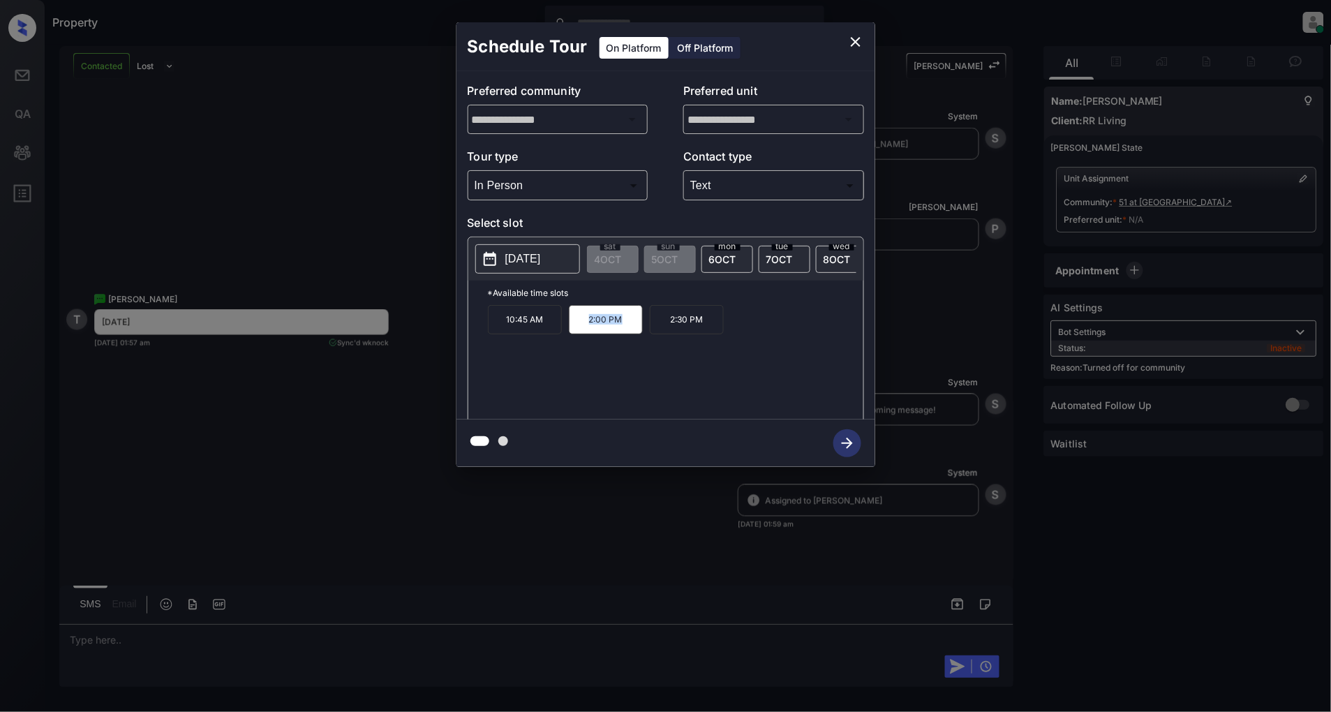
copy p "2:00 PM"
drag, startPoint x: 701, startPoint y: 328, endPoint x: 662, endPoint y: 328, distance: 39.8
click at [662, 328] on p "2:30 PM" at bounding box center [687, 319] width 74 height 29
copy p "2:30 PM"
click at [856, 44] on icon "close" at bounding box center [855, 41] width 17 height 17
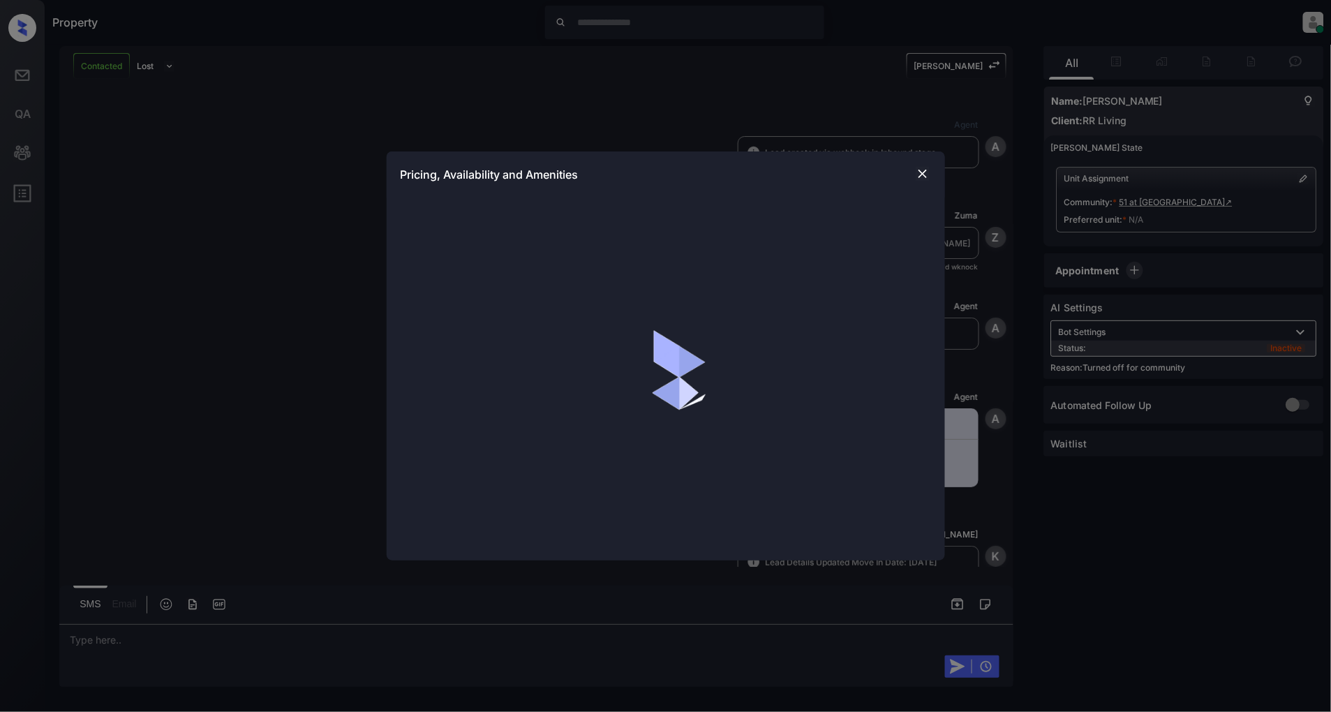
scroll to position [1485, 0]
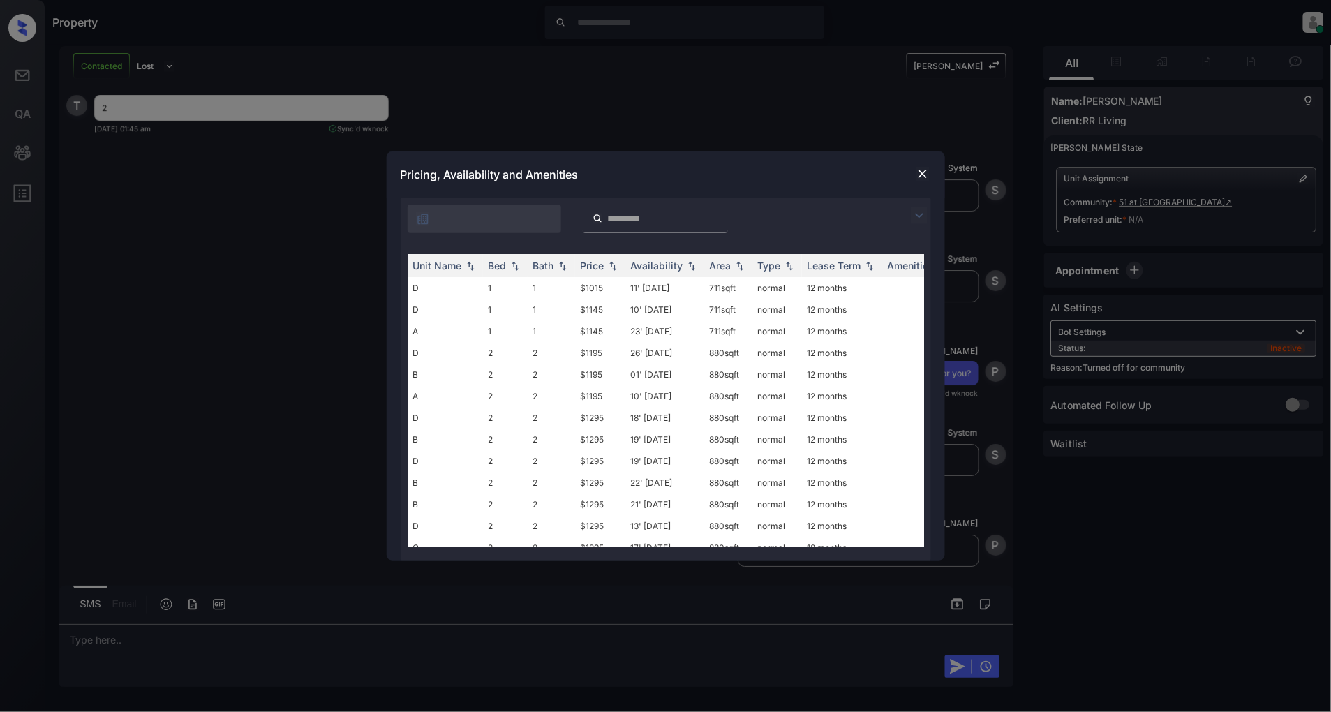
click at [918, 213] on img at bounding box center [919, 215] width 17 height 17
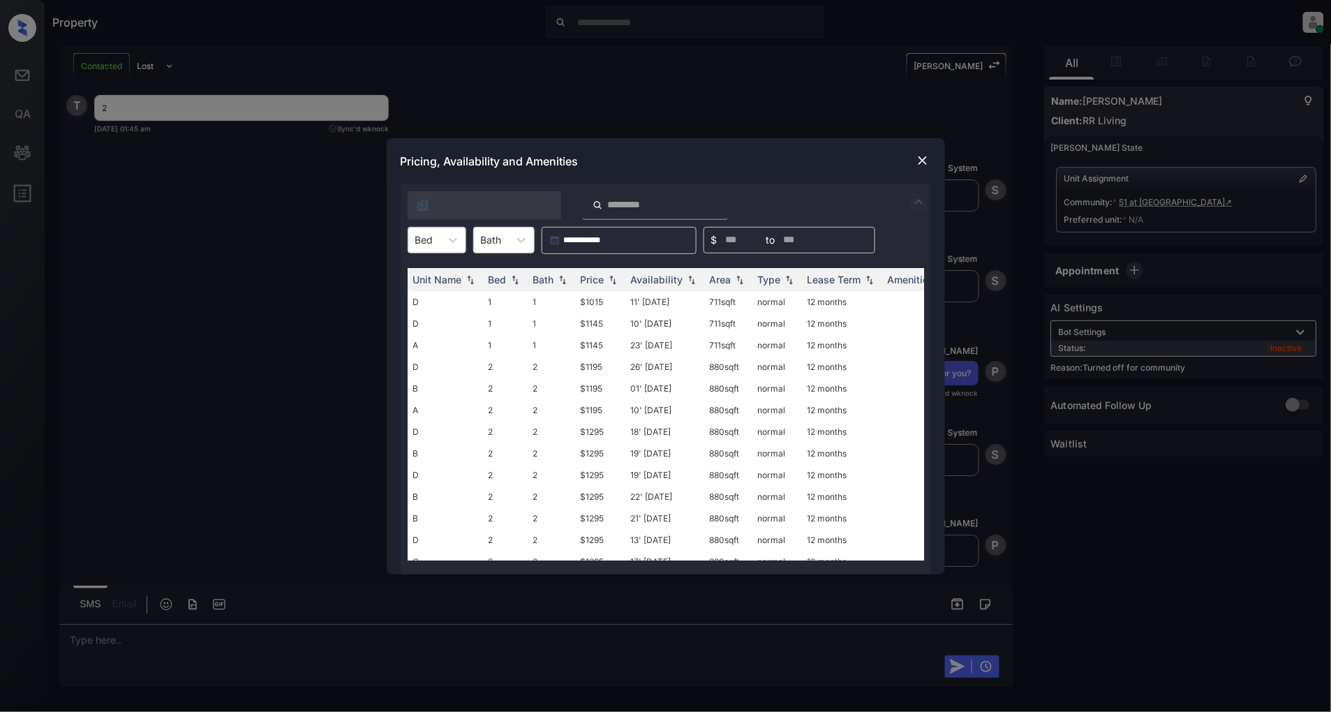
click at [431, 239] on div at bounding box center [424, 239] width 18 height 15
click at [424, 291] on div "2" at bounding box center [437, 299] width 59 height 25
click at [611, 280] on img at bounding box center [613, 279] width 14 height 10
click at [596, 295] on td "$1195" at bounding box center [600, 302] width 50 height 22
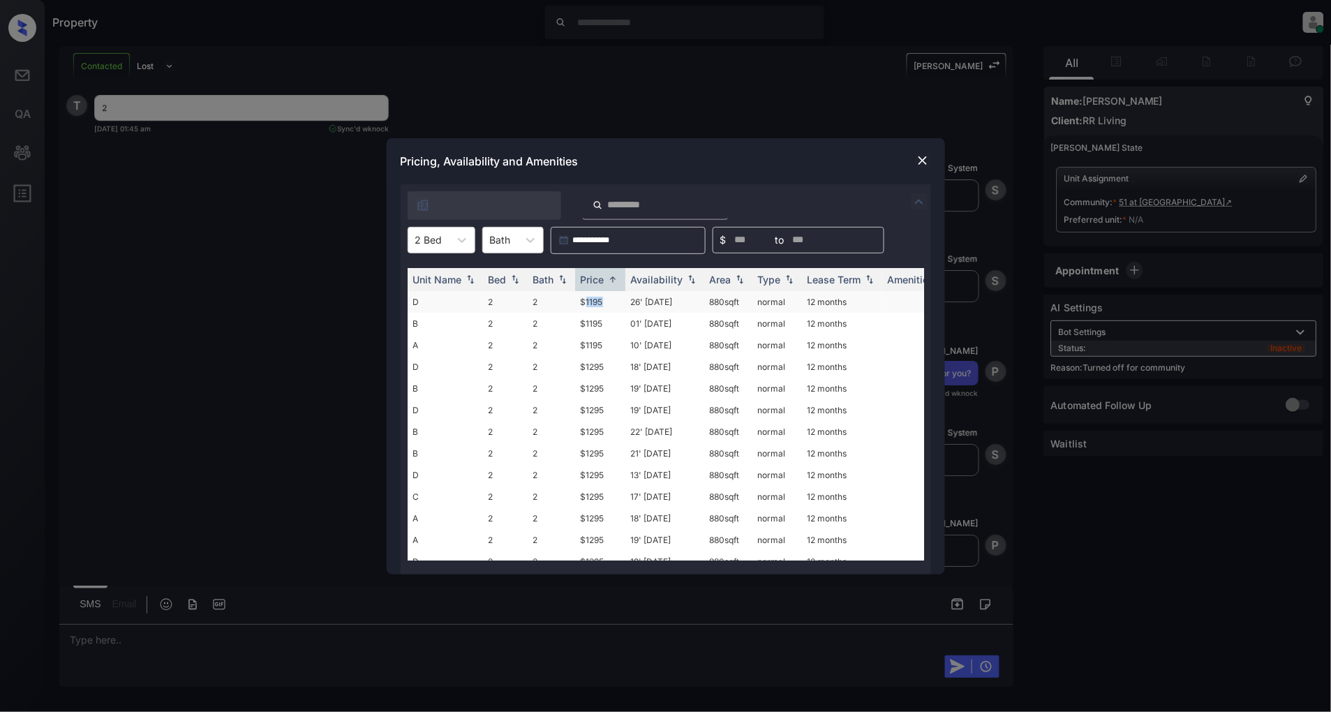
click at [596, 295] on td "$1195" at bounding box center [600, 302] width 50 height 22
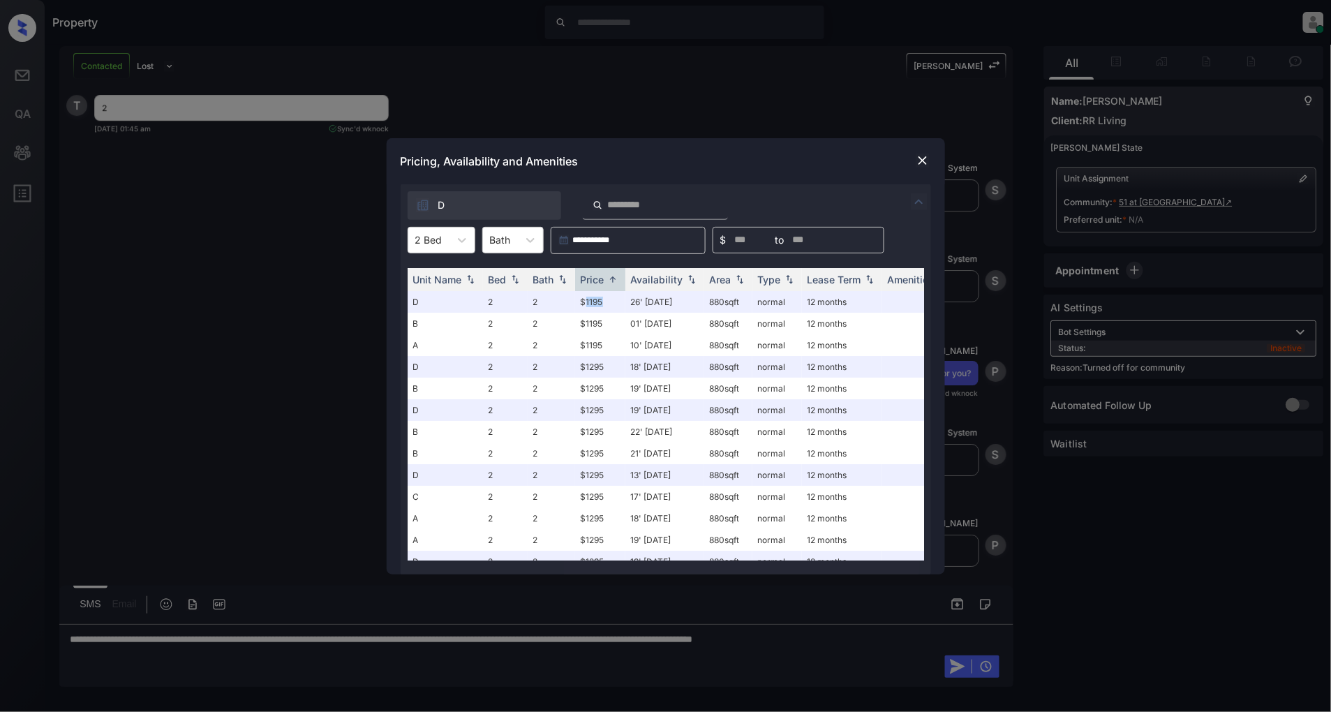
click at [920, 154] on img at bounding box center [923, 161] width 14 height 14
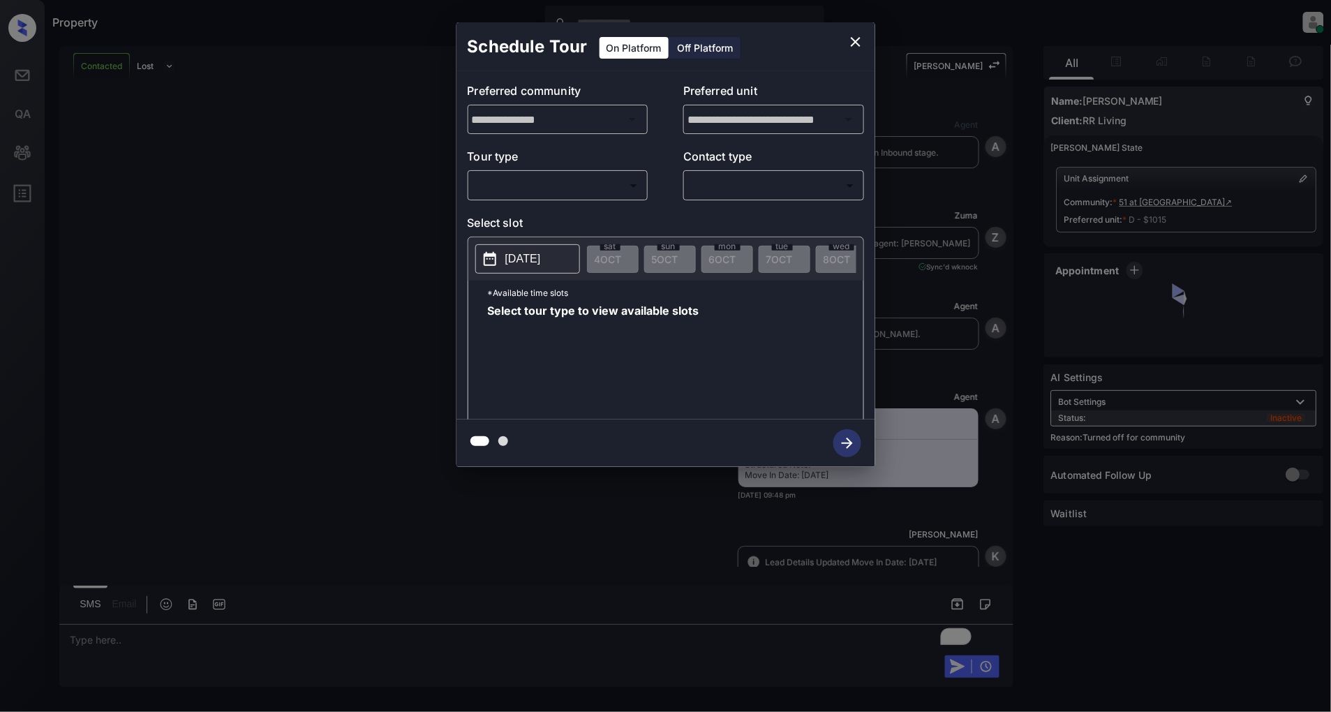
scroll to position [2985, 0]
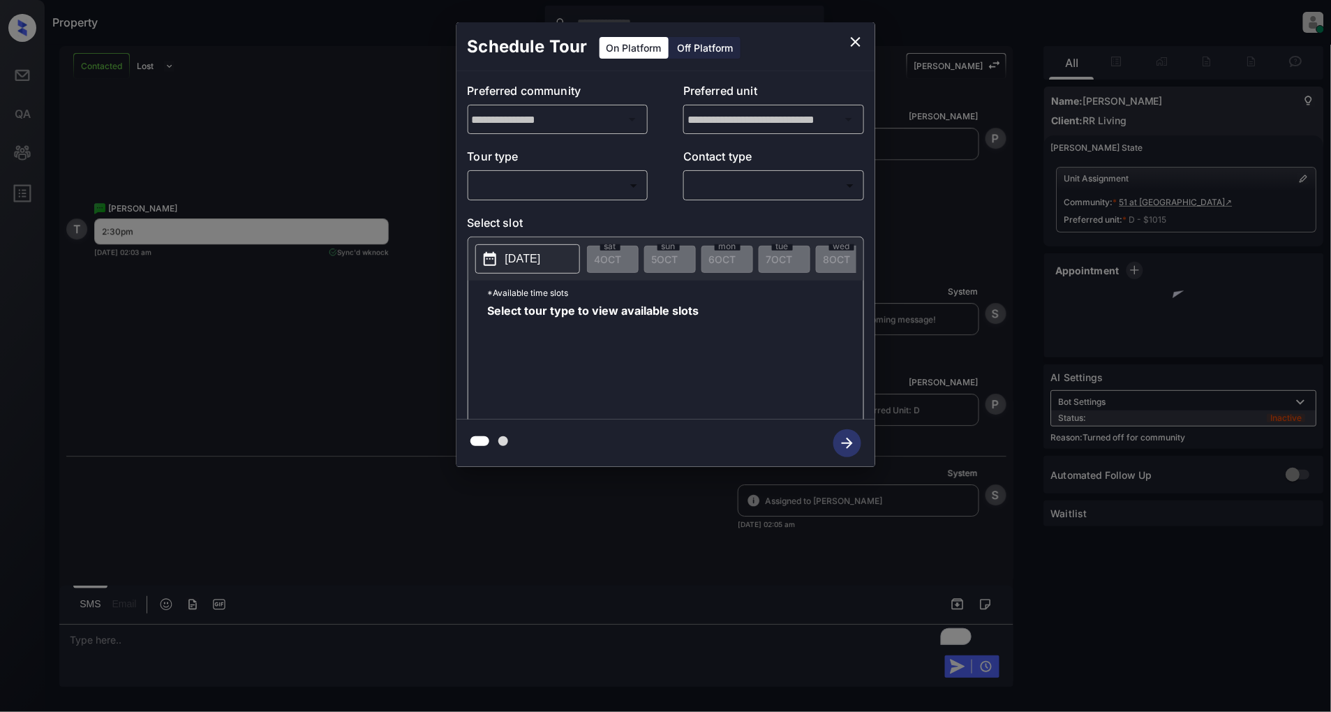
click at [531, 186] on body "Property [PERSON_NAME] Online Set yourself offline Set yourself on break Profil…" at bounding box center [665, 356] width 1331 height 712
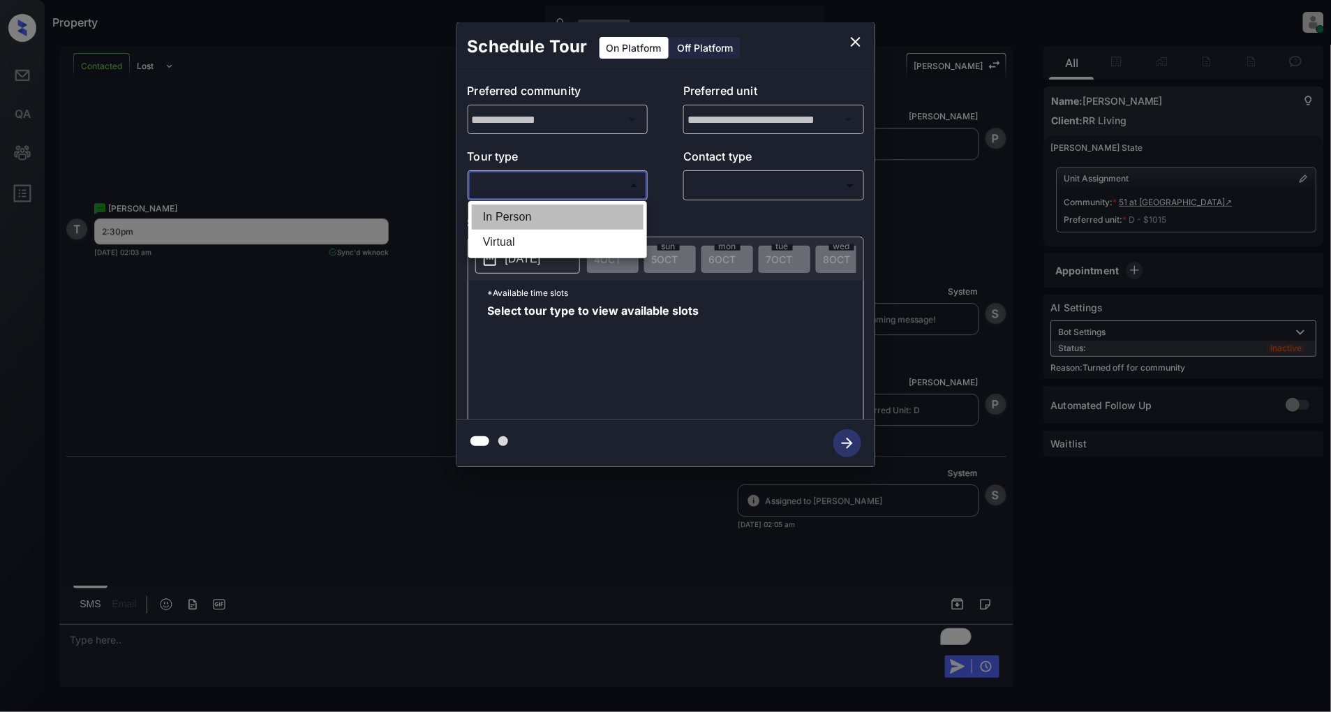
click at [548, 220] on li "In Person" at bounding box center [558, 216] width 172 height 25
type input "********"
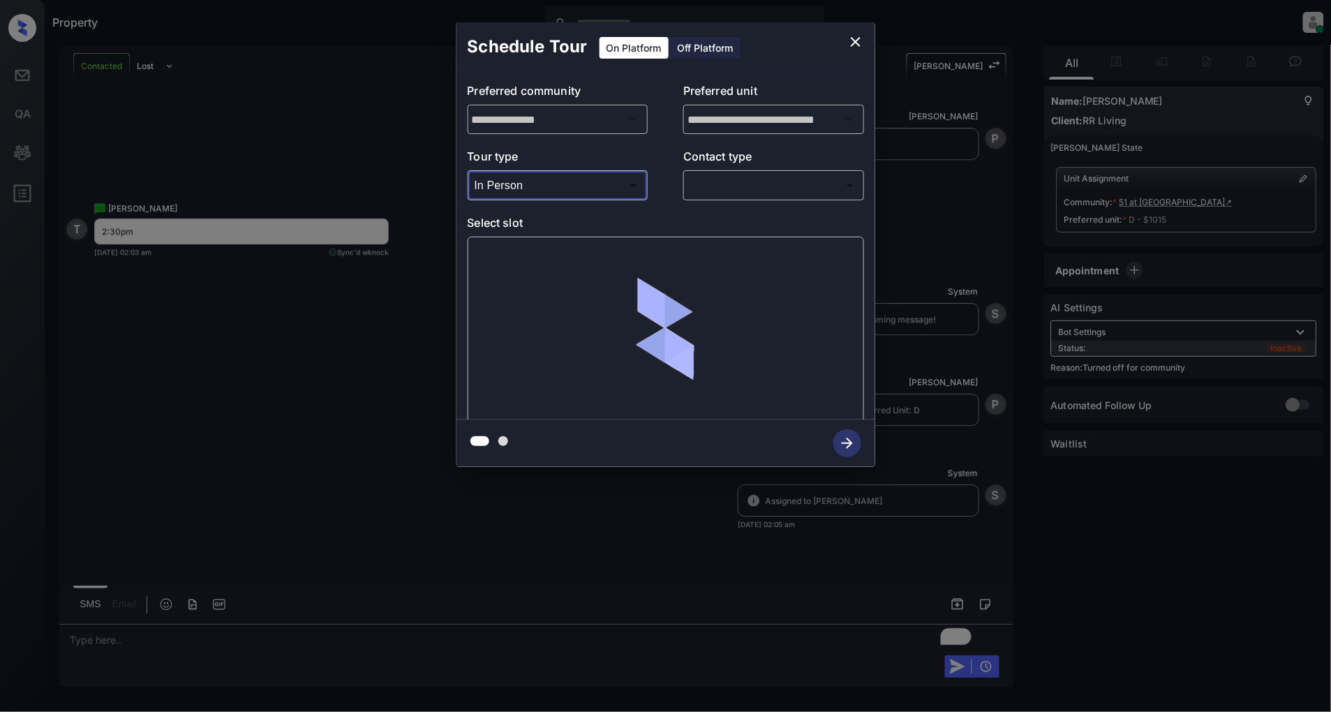
click at [764, 175] on body "Property [PERSON_NAME] Online Set yourself offline Set yourself on break Profil…" at bounding box center [665, 356] width 1331 height 712
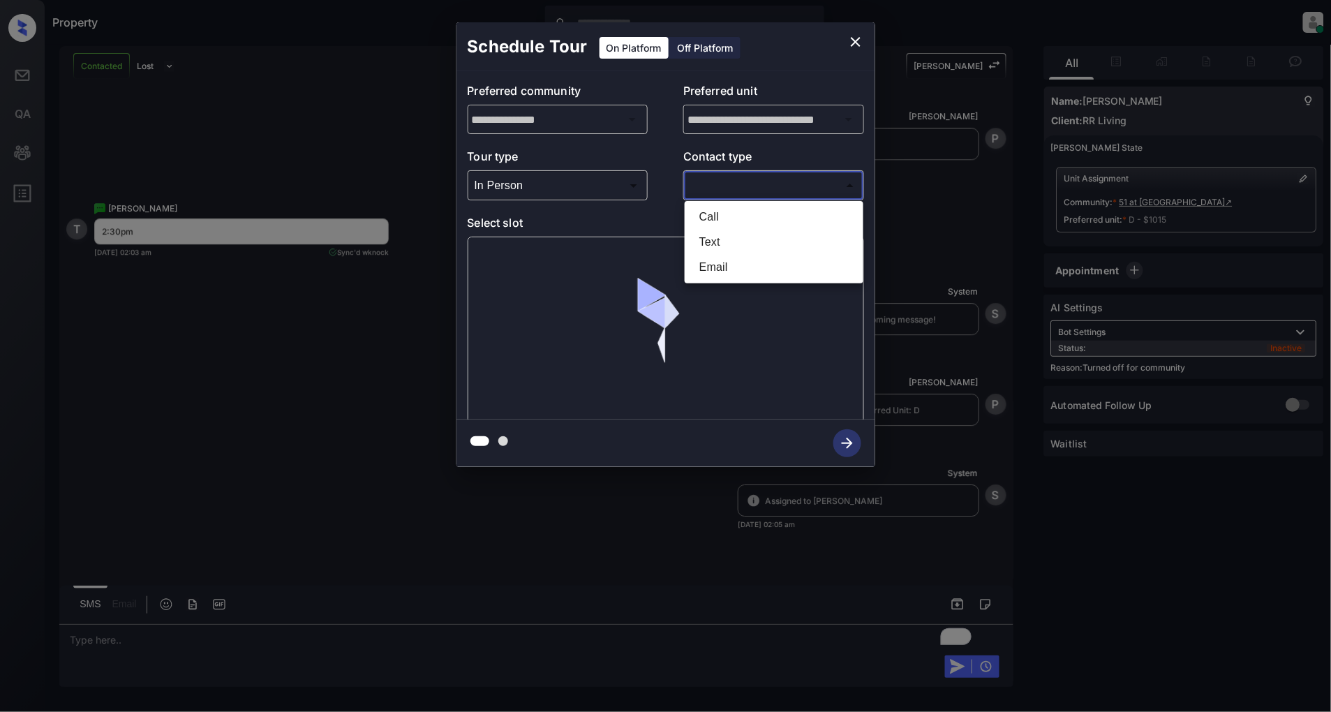
click at [730, 234] on li "Text" at bounding box center [774, 242] width 172 height 25
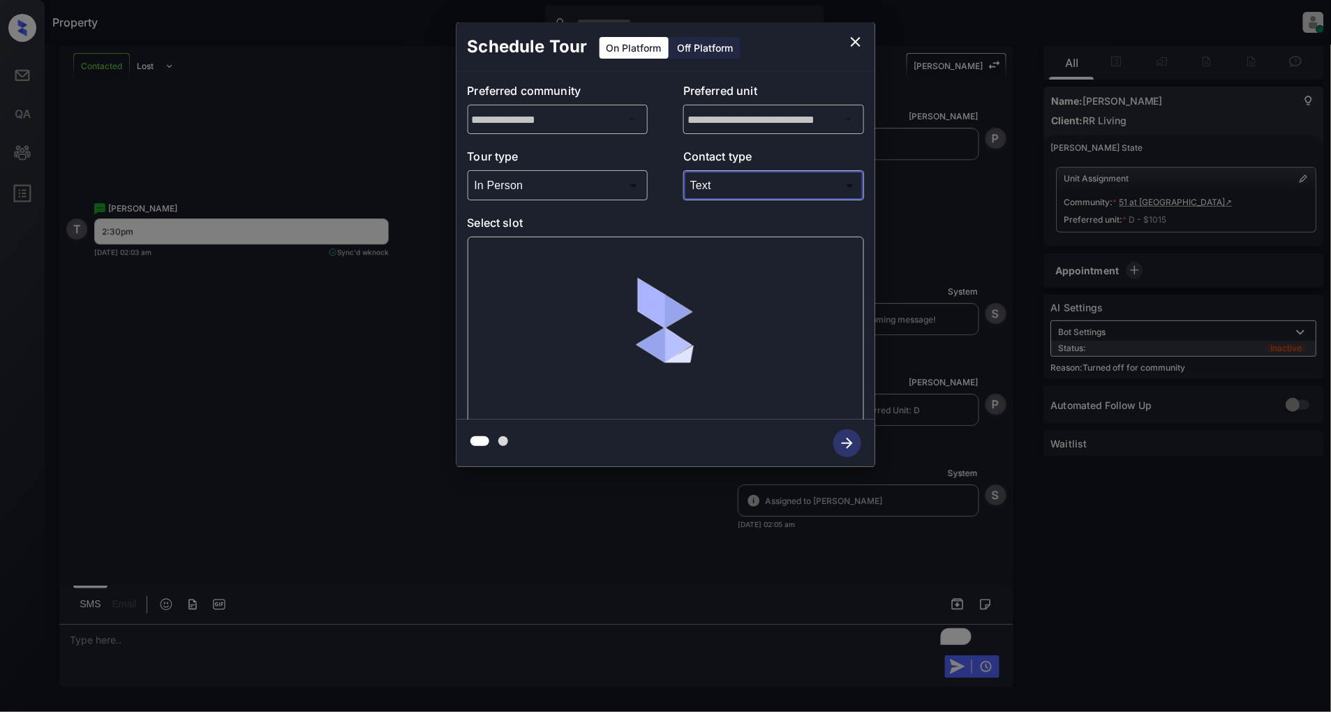
type input "****"
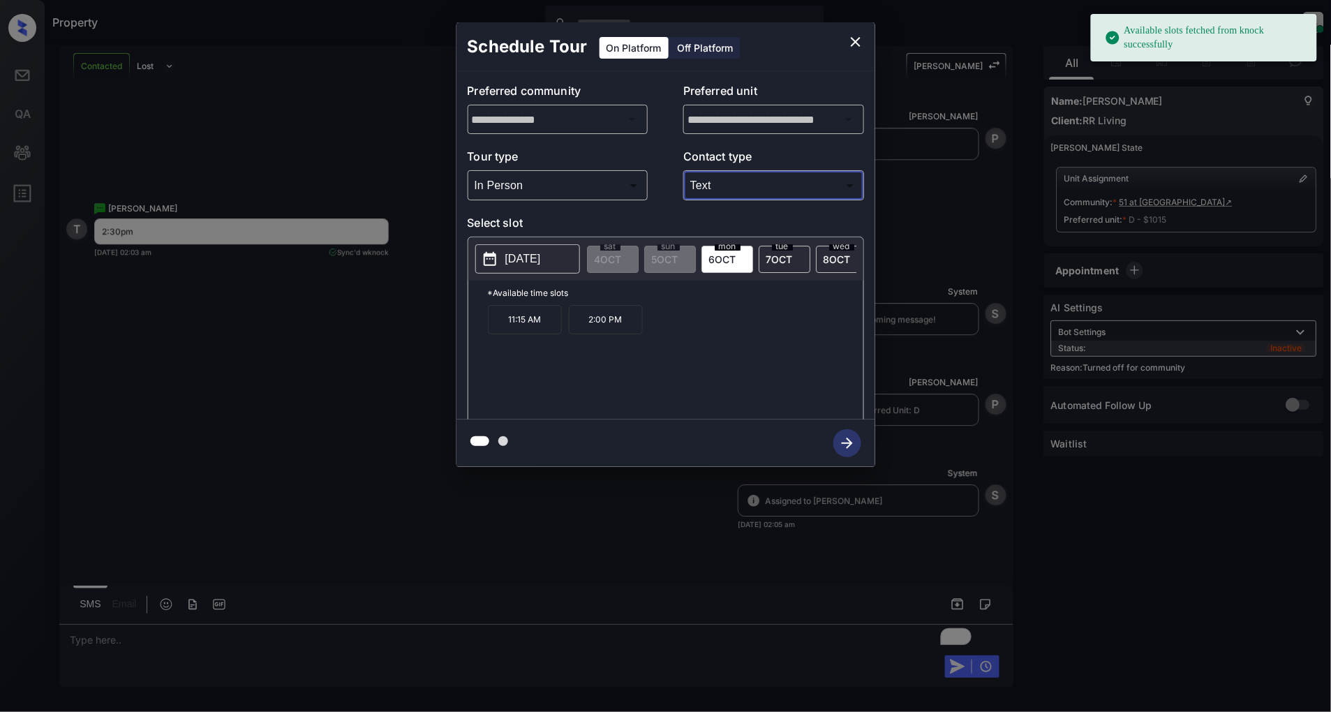
click at [526, 270] on button "[DATE]" at bounding box center [527, 258] width 105 height 29
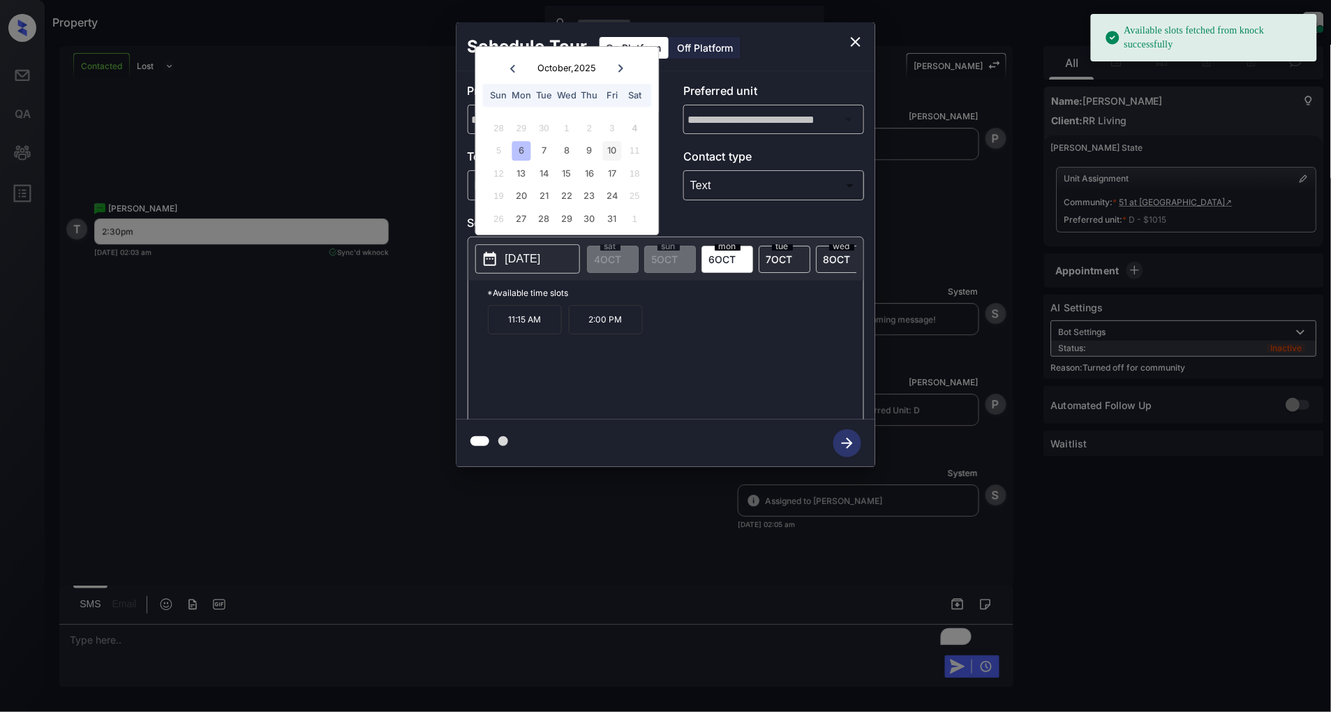
click at [619, 142] on div "10" at bounding box center [612, 151] width 19 height 19
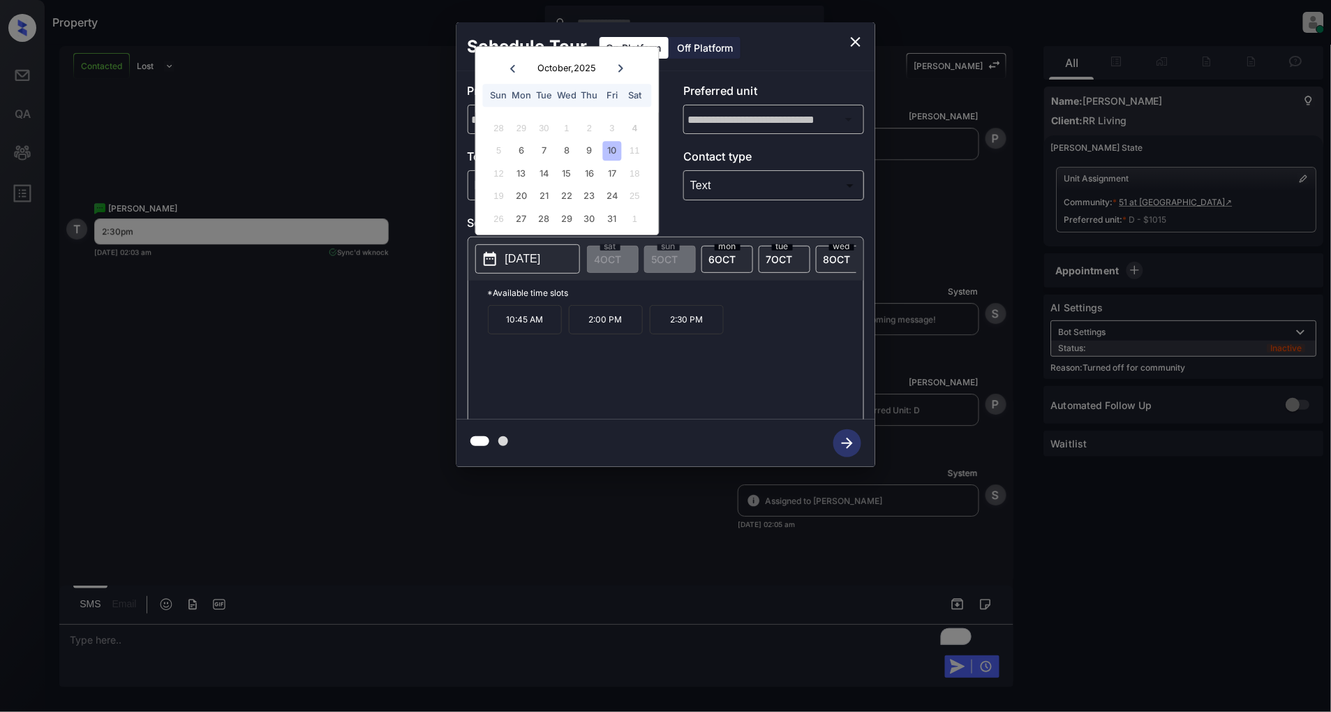
click at [688, 317] on p "2:30 PM" at bounding box center [687, 319] width 74 height 29
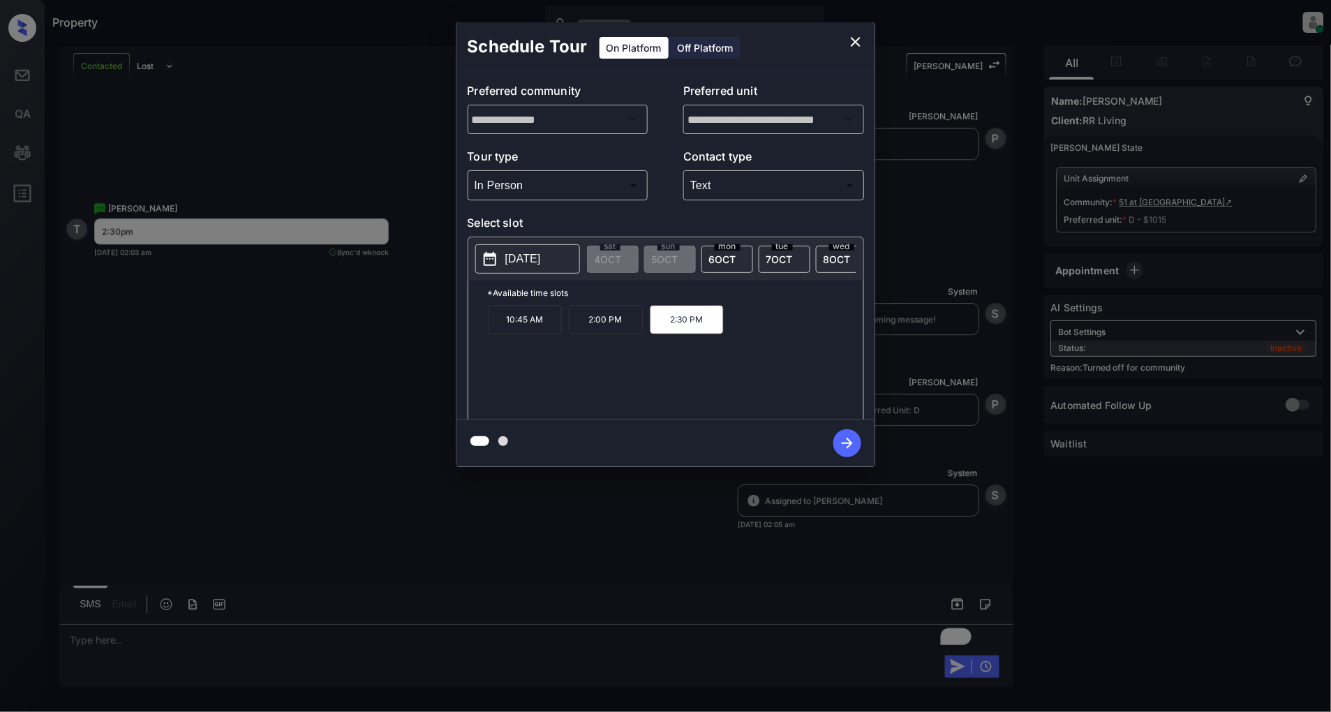
click at [842, 440] on icon "button" at bounding box center [847, 443] width 28 height 28
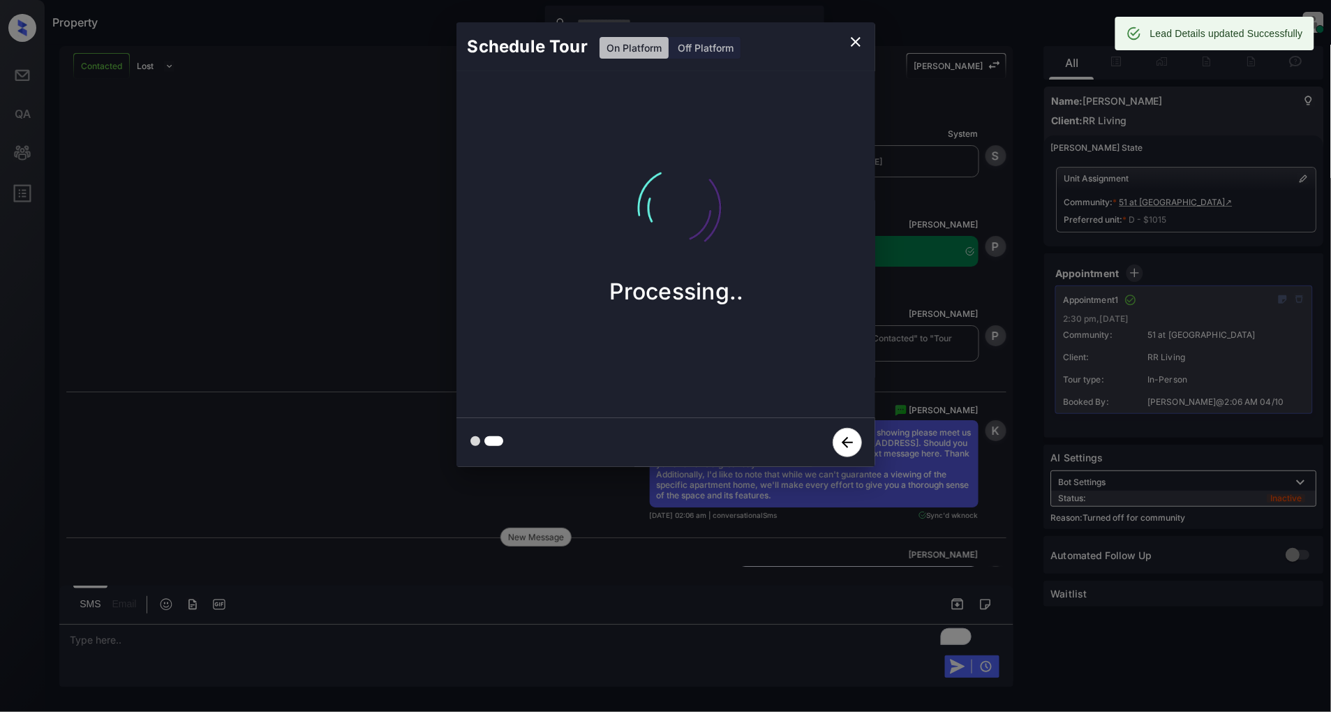
scroll to position [3490, 0]
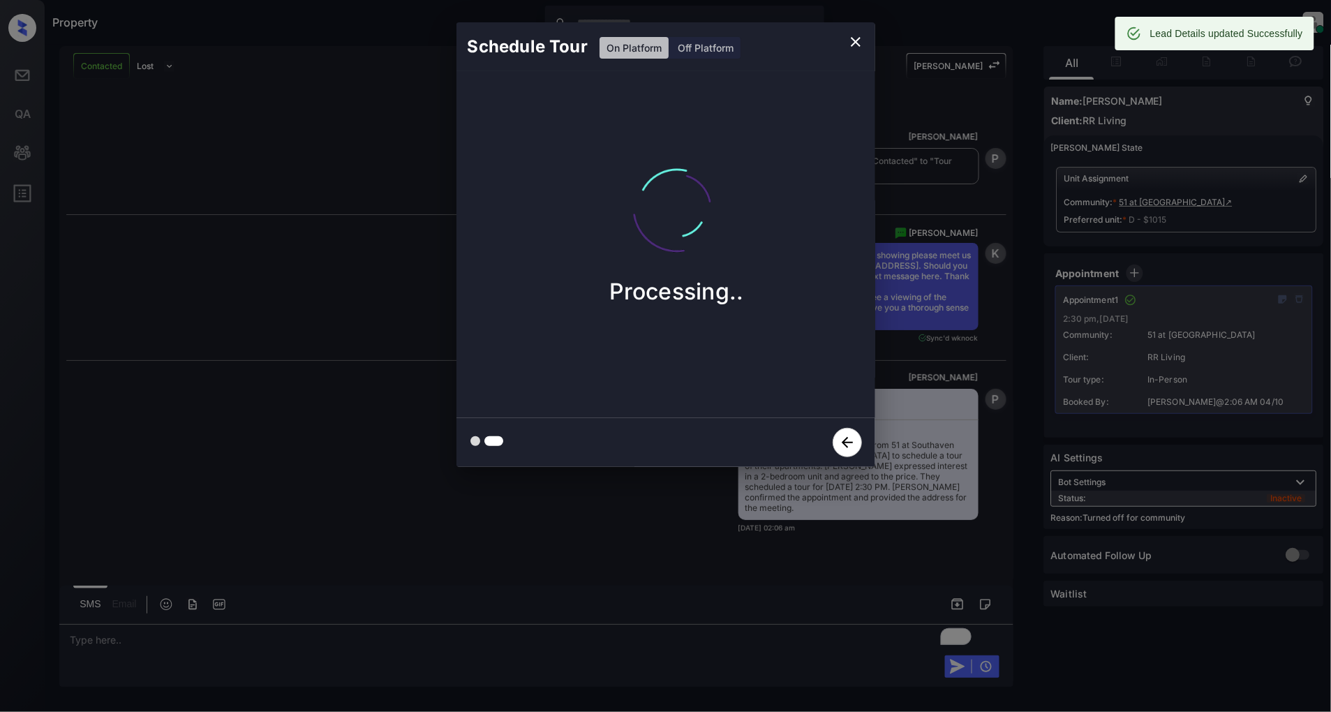
click at [856, 43] on icon "close" at bounding box center [855, 41] width 17 height 17
